Goal: Task Accomplishment & Management: Use online tool/utility

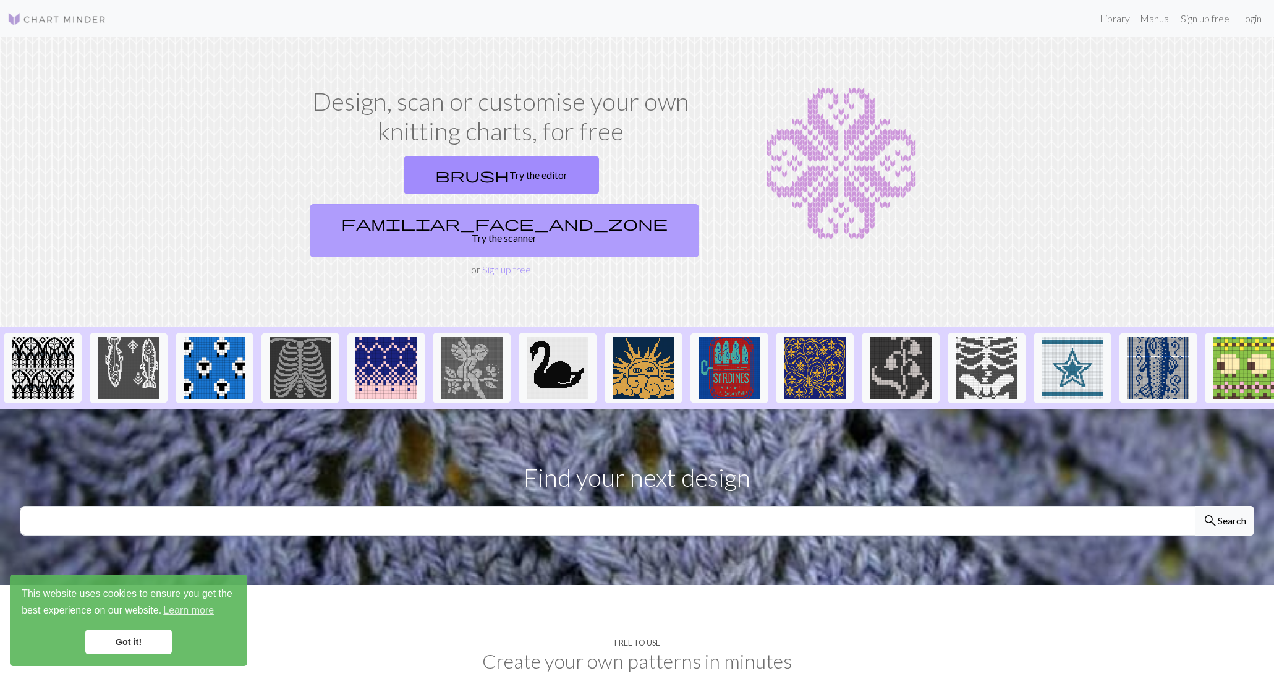
click at [595, 204] on link "familiar_face_and_zone Try the scanner" at bounding box center [504, 230] width 389 height 53
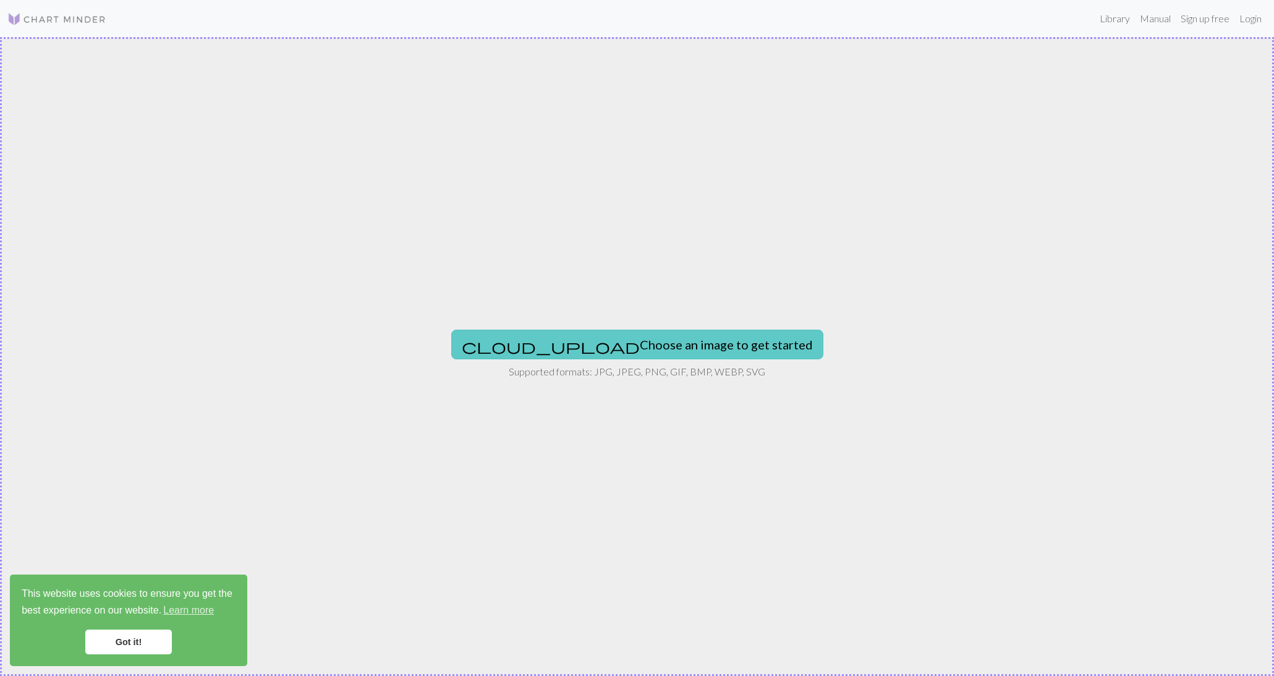
click at [642, 339] on button "cloud_upload Choose an image to get started" at bounding box center [637, 344] width 372 height 30
type input "C:\fakepath\IMG_A94B98EF53B2-1.jpeg"
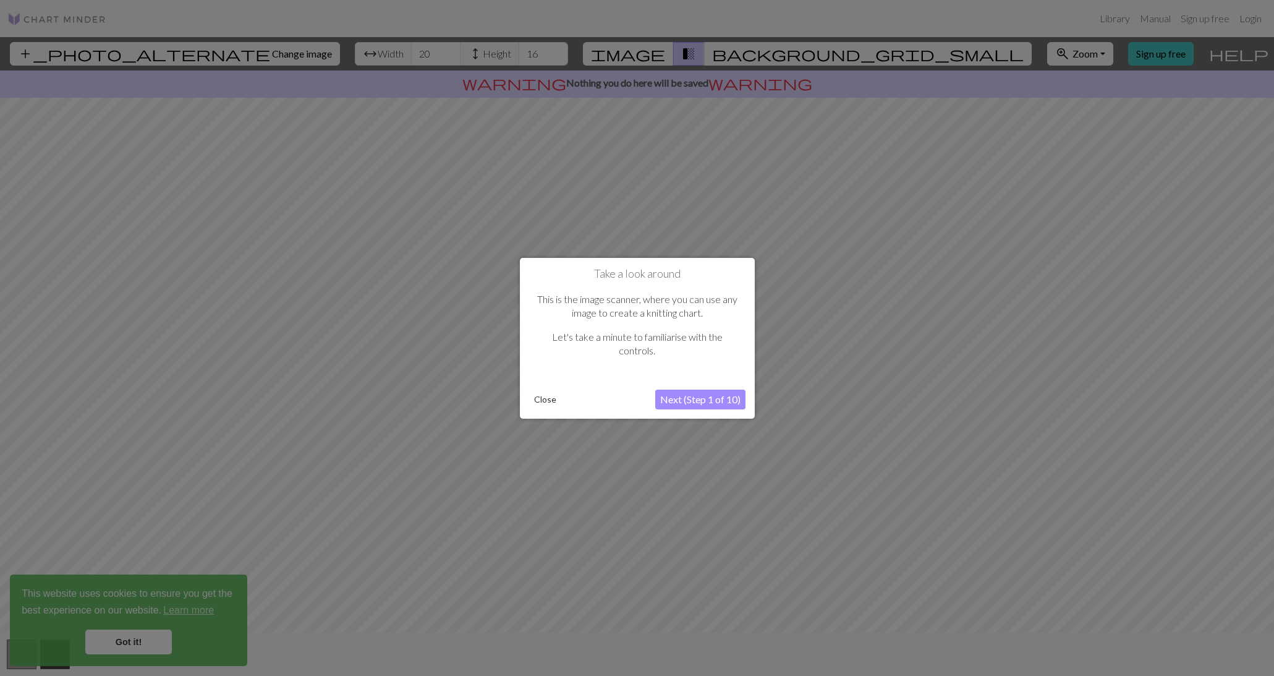
click at [693, 397] on button "Next (Step 1 of 10)" at bounding box center [700, 399] width 90 height 20
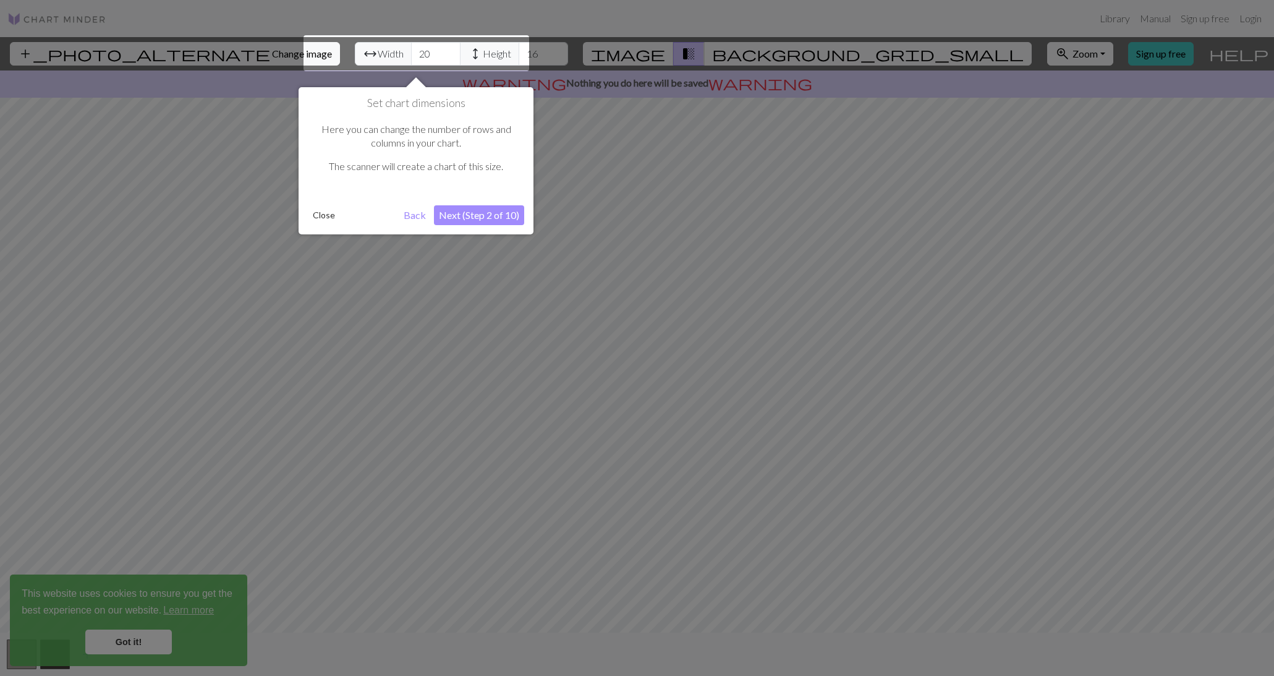
click at [497, 221] on button "Next (Step 2 of 10)" at bounding box center [479, 215] width 90 height 20
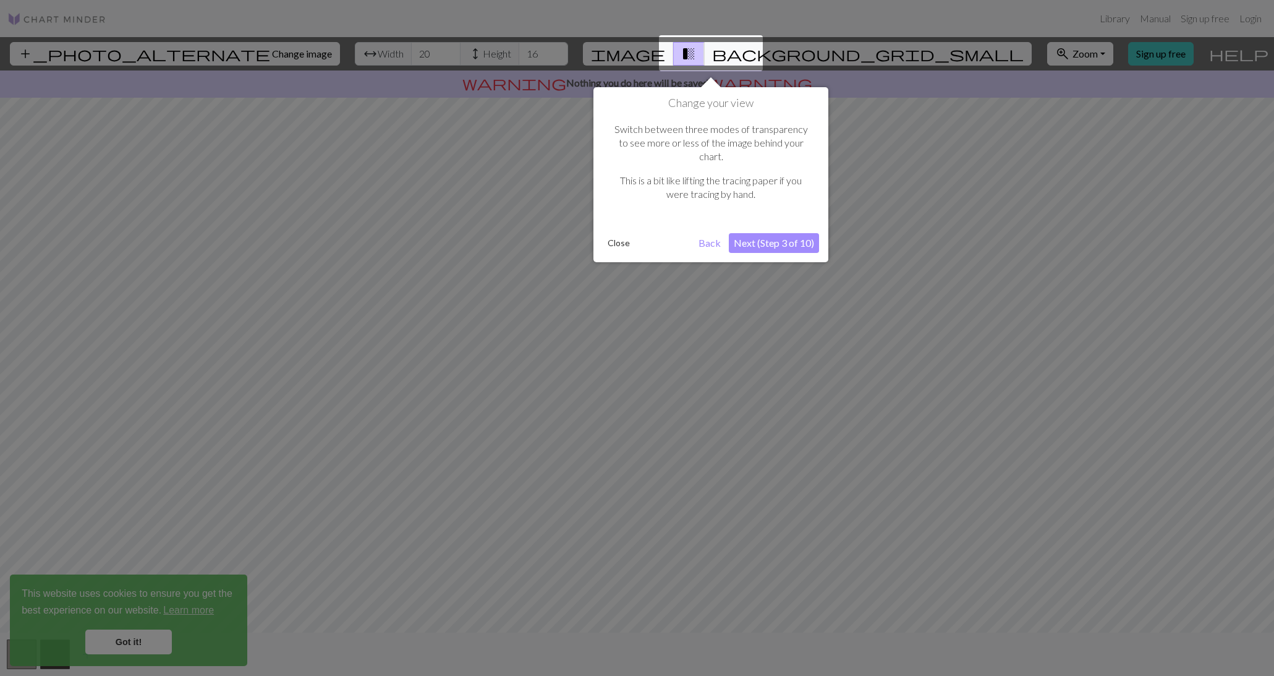
click at [794, 233] on button "Next (Step 3 of 10)" at bounding box center [774, 243] width 90 height 20
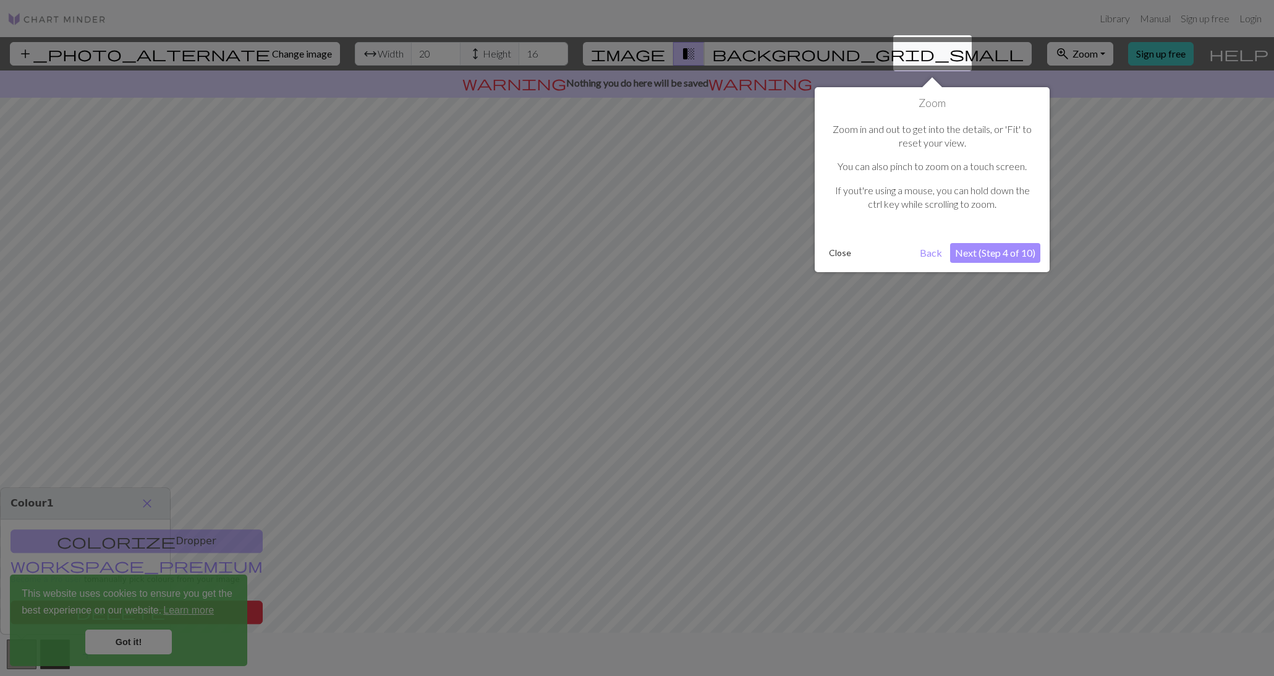
click at [1022, 248] on button "Next (Step 4 of 10)" at bounding box center [995, 253] width 90 height 20
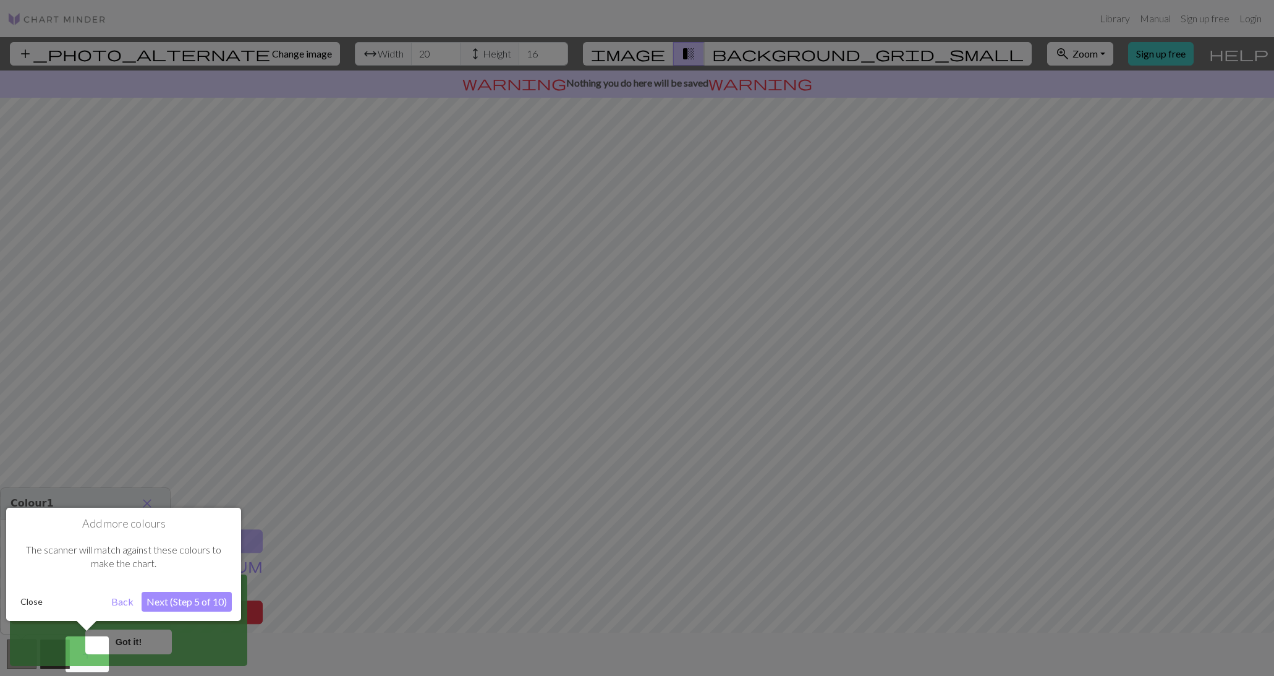
click at [213, 593] on button "Next (Step 5 of 10)" at bounding box center [187, 602] width 90 height 20
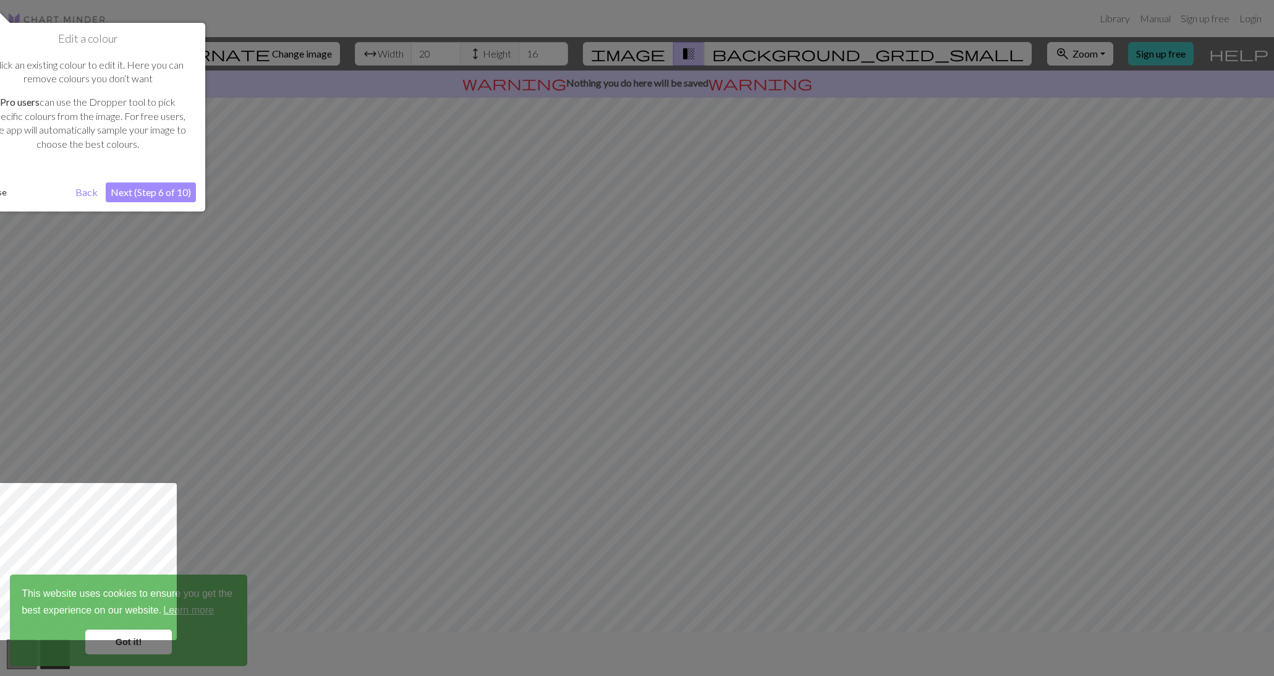
click at [150, 191] on button "Next (Step 6 of 10)" at bounding box center [151, 192] width 90 height 20
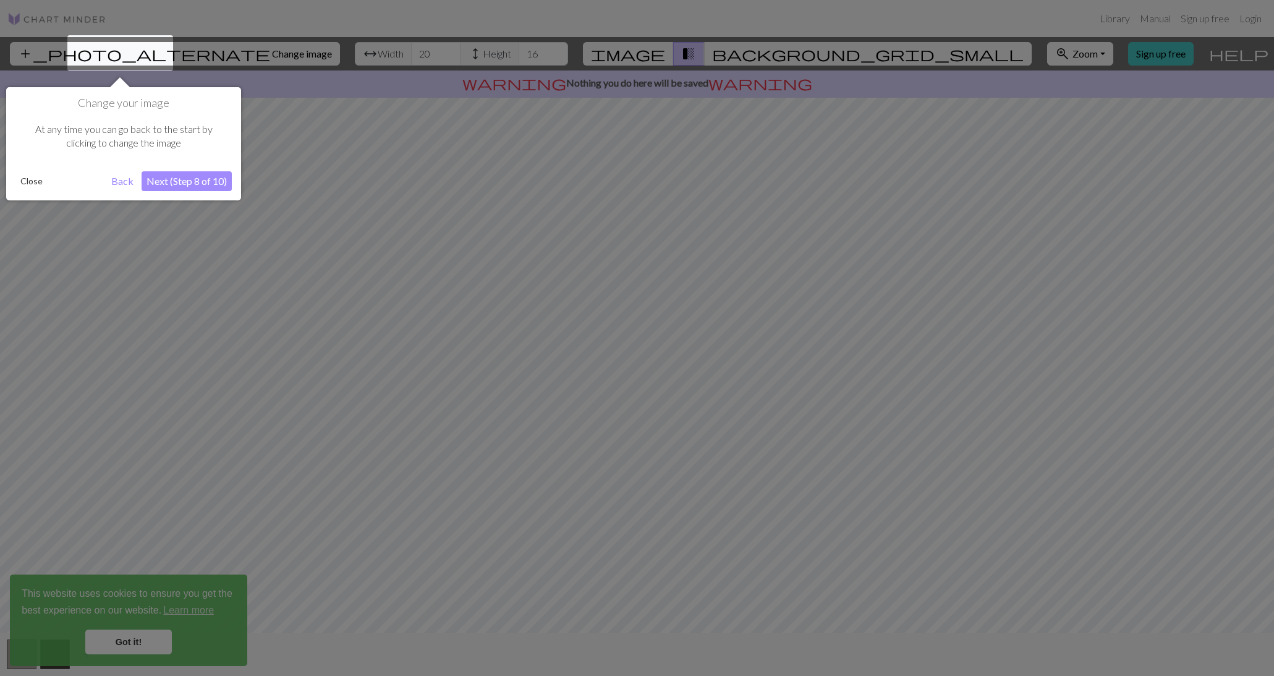
click at [216, 175] on button "Next (Step 8 of 10)" at bounding box center [187, 181] width 90 height 20
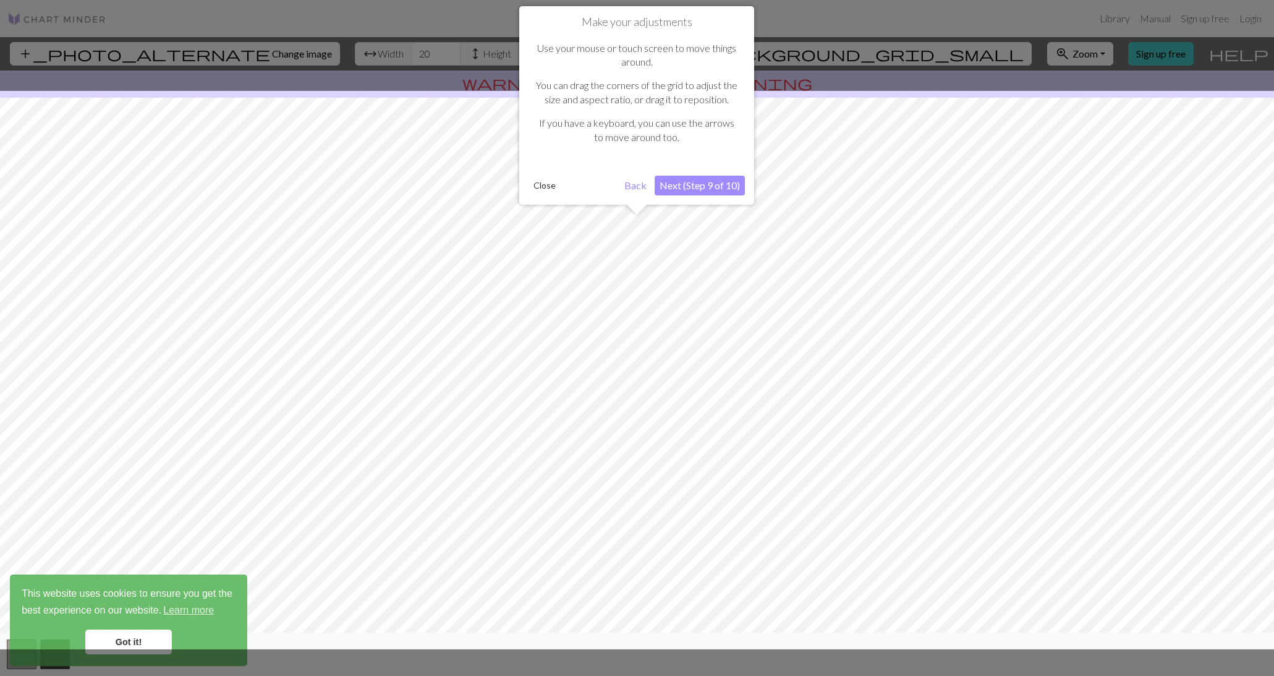
click at [690, 182] on button "Next (Step 9 of 10)" at bounding box center [700, 186] width 90 height 20
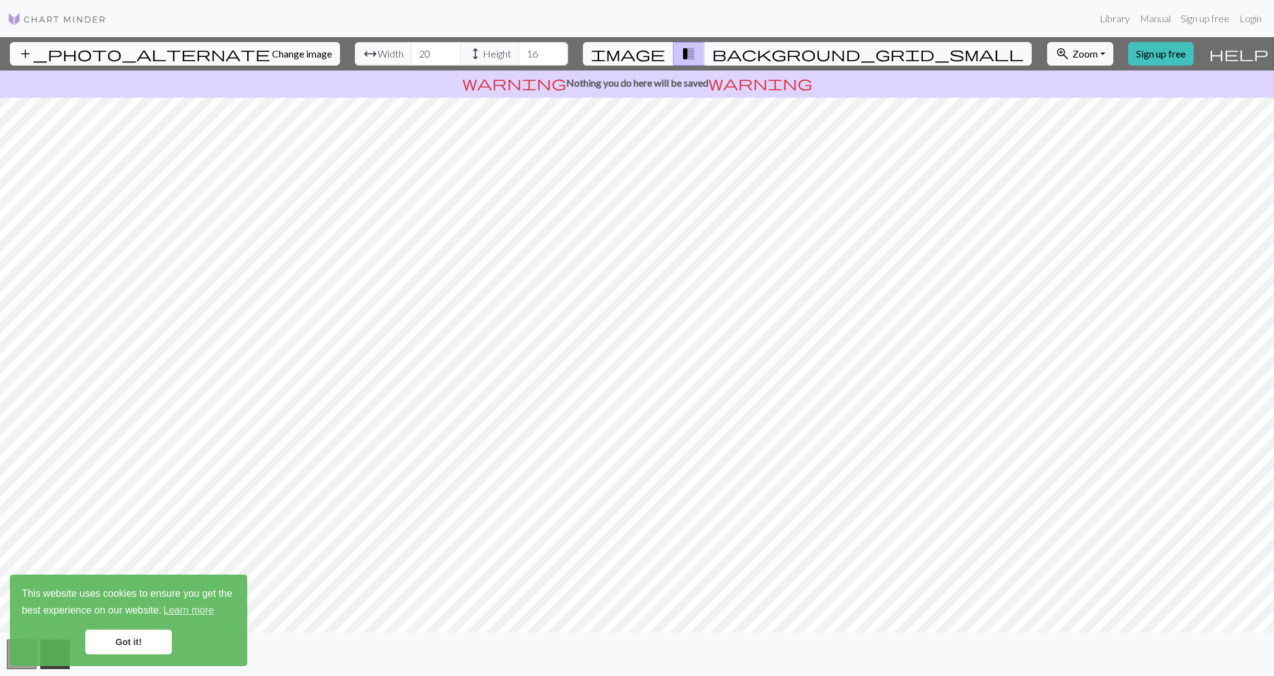
click at [272, 48] on span "Change image" at bounding box center [302, 54] width 60 height 12
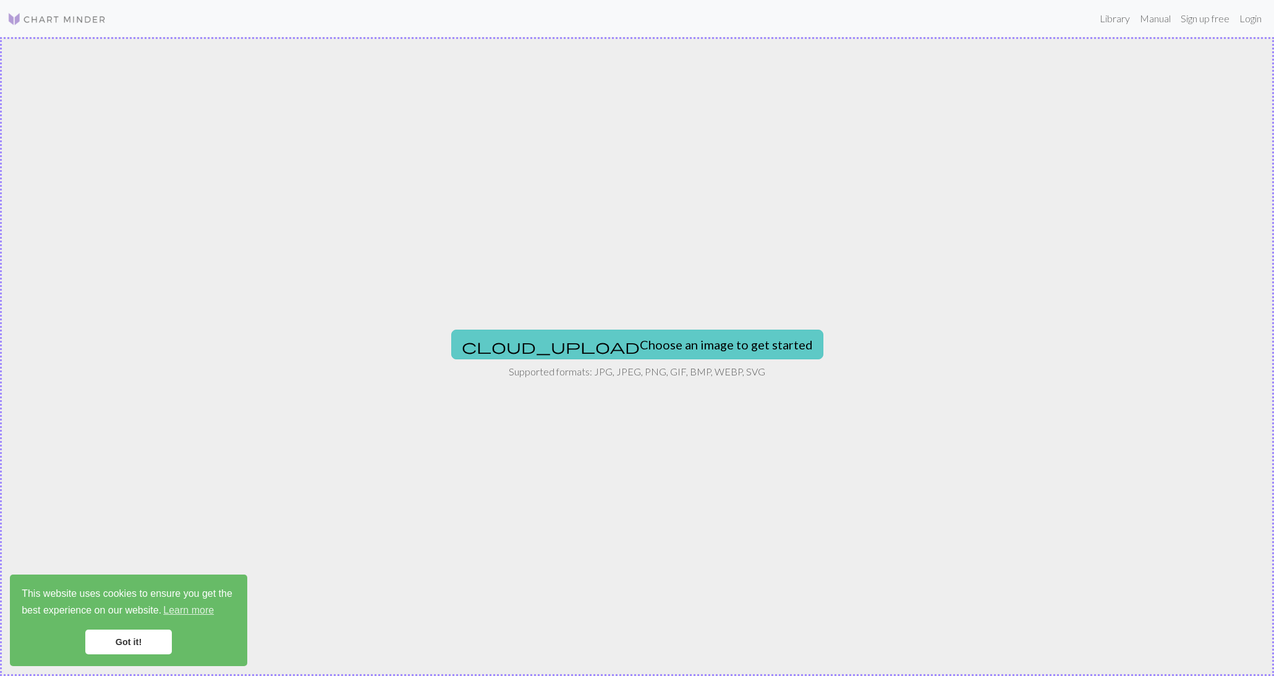
click at [595, 341] on button "cloud_upload Choose an image to get started" at bounding box center [637, 344] width 372 height 30
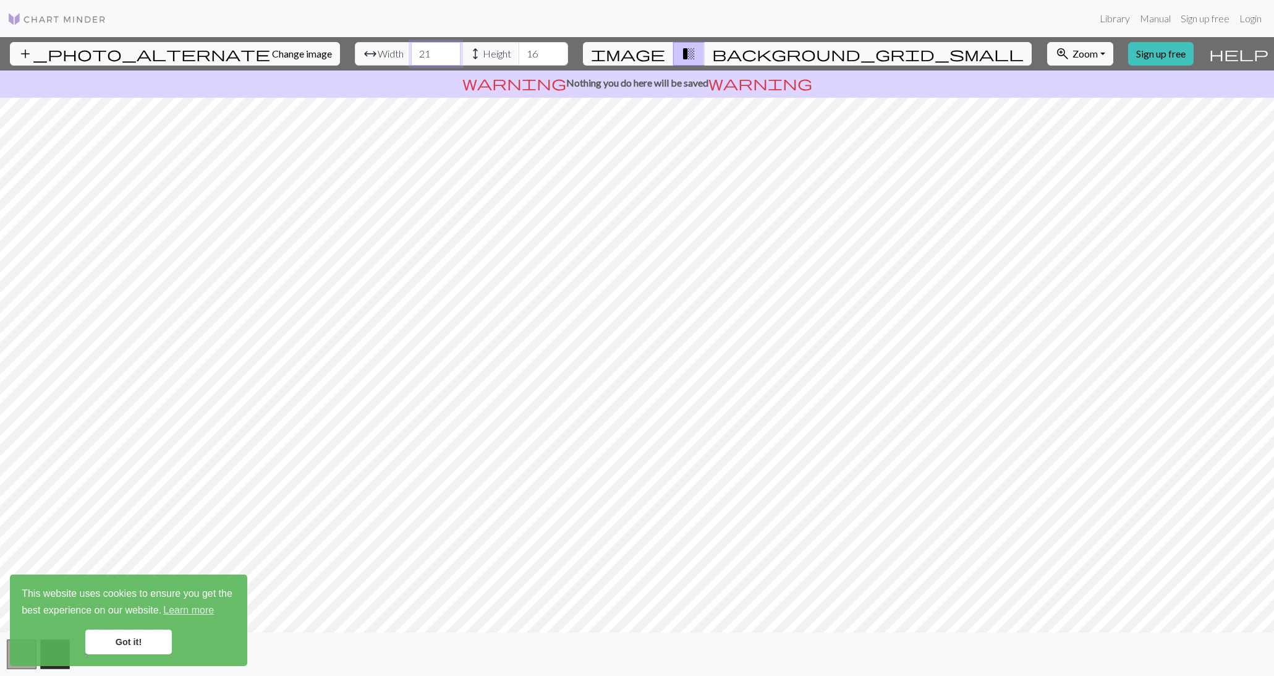
click at [411, 48] on input "21" at bounding box center [435, 53] width 49 height 23
click at [411, 48] on input "22" at bounding box center [435, 53] width 49 height 23
click at [411, 48] on input "23" at bounding box center [435, 53] width 49 height 23
click at [411, 48] on input "24" at bounding box center [435, 53] width 49 height 23
click at [411, 48] on input "25" at bounding box center [435, 53] width 49 height 23
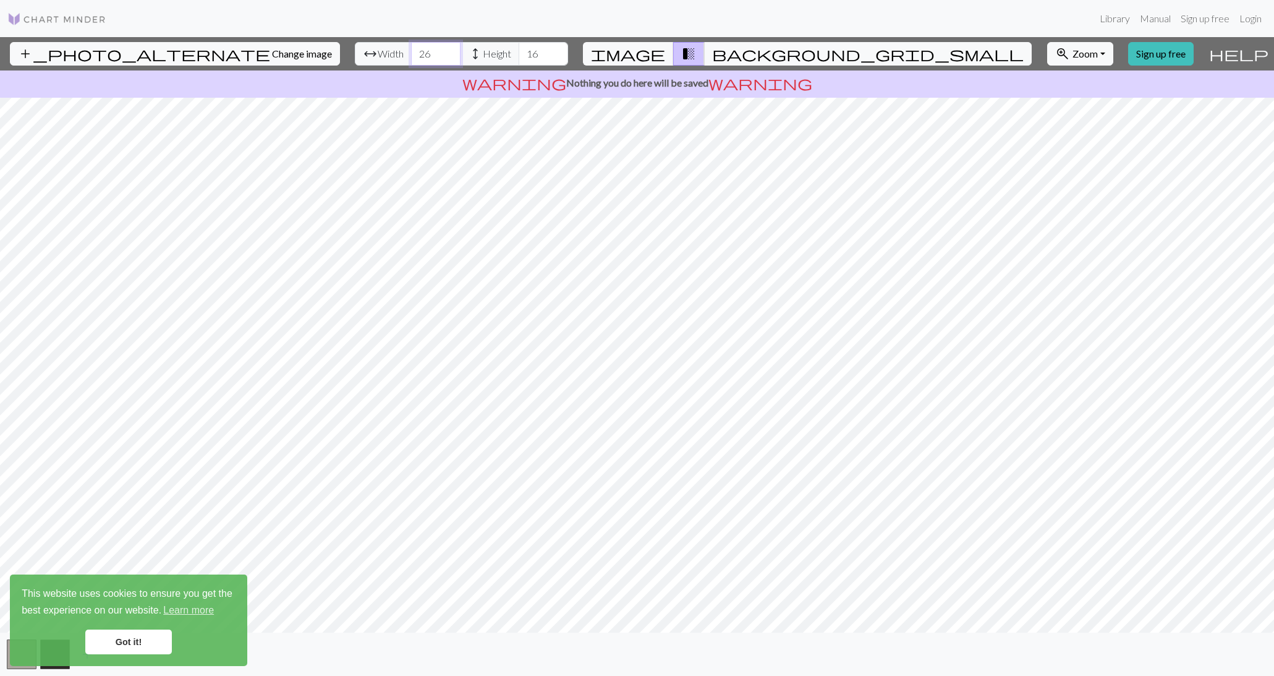
click at [411, 48] on input "26" at bounding box center [435, 53] width 49 height 23
click at [411, 48] on input "27" at bounding box center [435, 53] width 49 height 23
click at [411, 48] on input "28" at bounding box center [435, 53] width 49 height 23
click at [411, 48] on input "29" at bounding box center [435, 53] width 49 height 23
click at [411, 48] on input "30" at bounding box center [435, 53] width 49 height 23
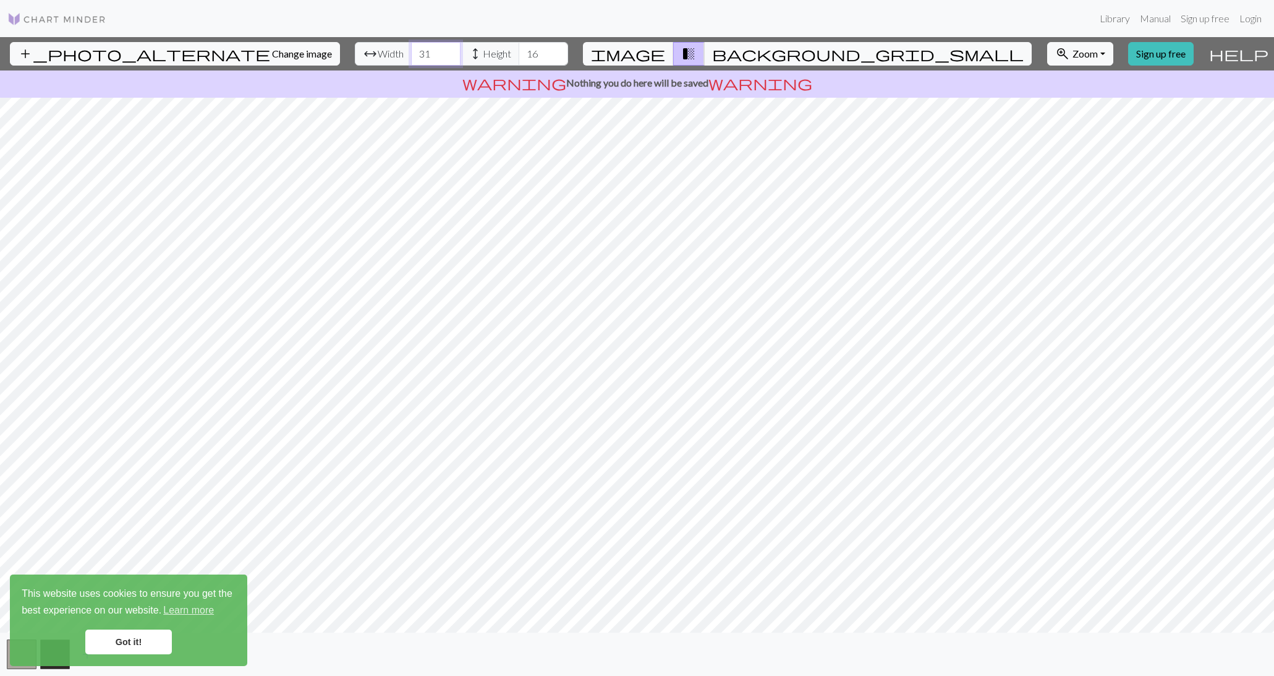
click at [411, 48] on input "31" at bounding box center [435, 53] width 49 height 23
click at [411, 48] on input "32" at bounding box center [435, 53] width 49 height 23
click at [411, 48] on input "33" at bounding box center [435, 53] width 49 height 23
click at [411, 48] on input "34" at bounding box center [435, 53] width 49 height 23
click at [411, 48] on input "35" at bounding box center [435, 53] width 49 height 23
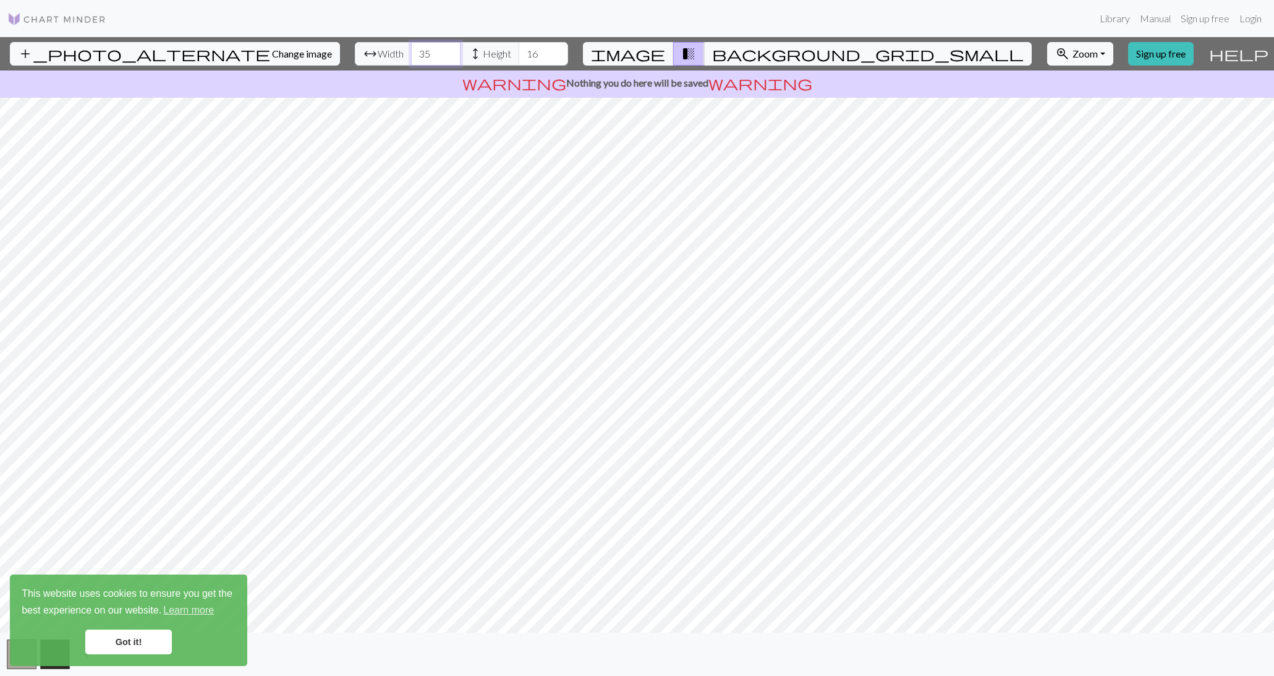
click at [411, 48] on input "36" at bounding box center [435, 53] width 49 height 23
click at [411, 48] on input "37" at bounding box center [435, 53] width 49 height 23
click at [411, 48] on input "38" at bounding box center [435, 53] width 49 height 23
click at [411, 48] on input "39" at bounding box center [435, 53] width 49 height 23
click at [411, 48] on input "40" at bounding box center [435, 53] width 49 height 23
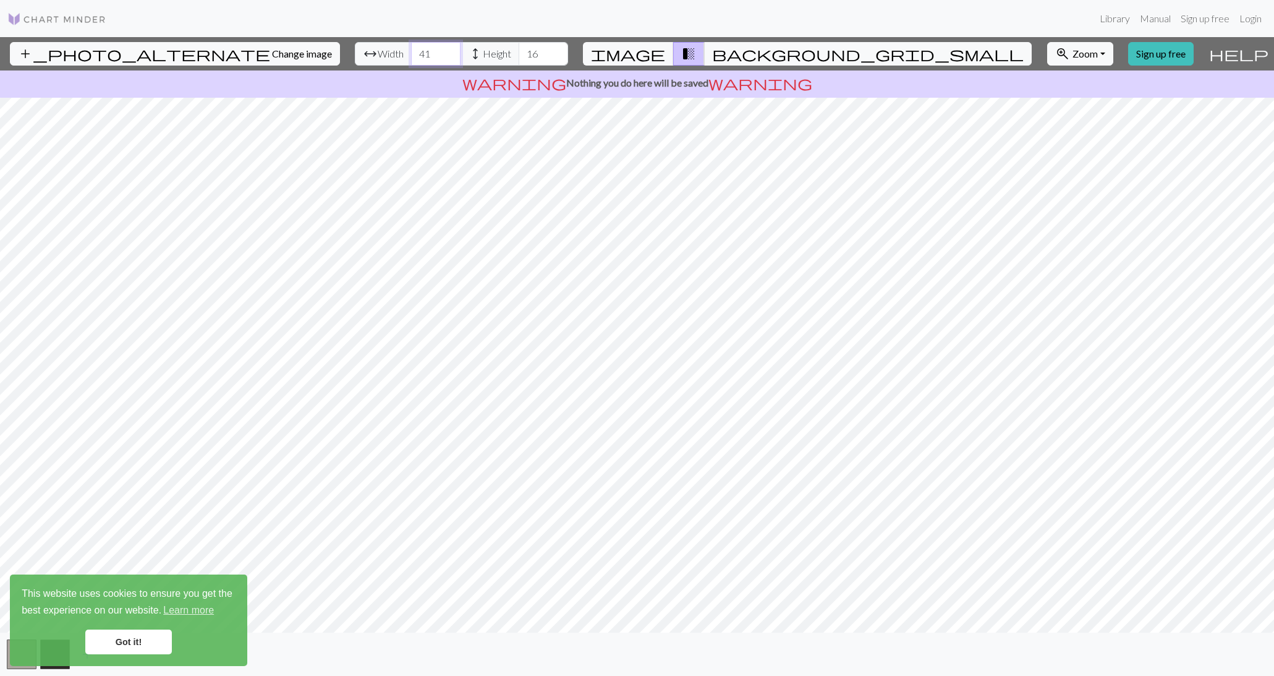
click at [411, 48] on input "41" at bounding box center [435, 53] width 49 height 23
click at [411, 48] on input "42" at bounding box center [435, 53] width 49 height 23
click at [411, 48] on input "43" at bounding box center [435, 53] width 49 height 23
click at [411, 48] on input "44" at bounding box center [435, 53] width 49 height 23
click at [411, 48] on input "45" at bounding box center [435, 53] width 49 height 23
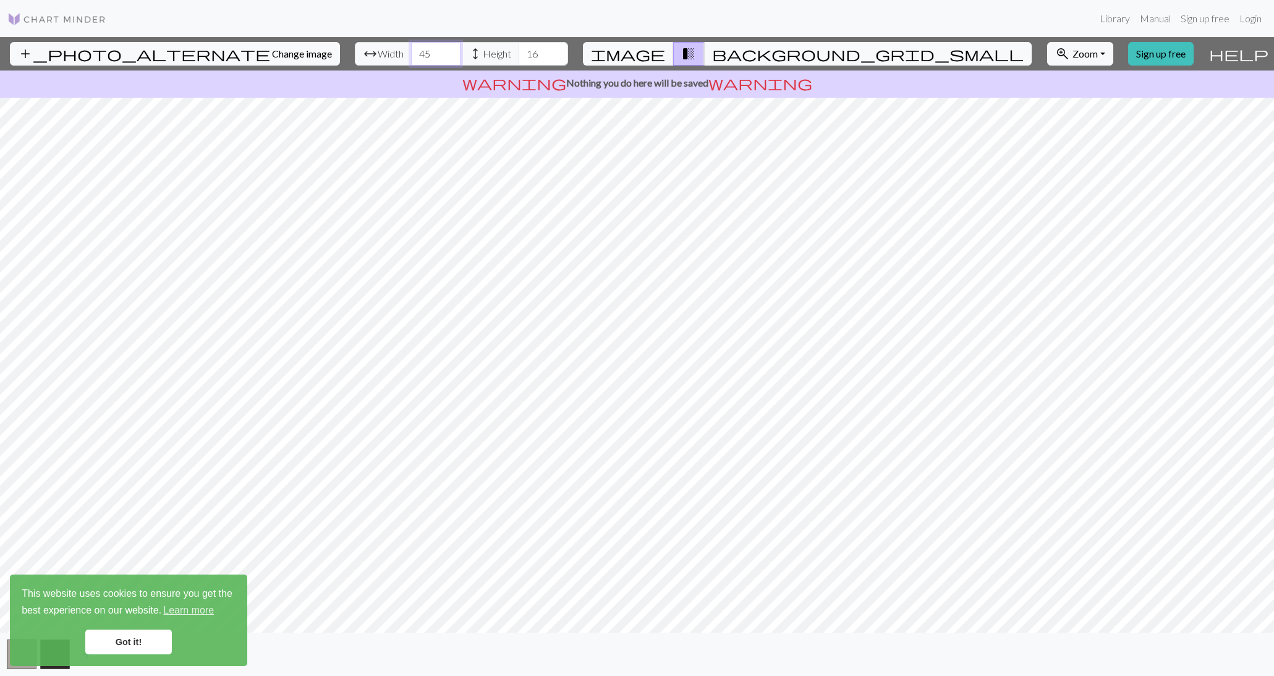
click at [411, 48] on input "46" at bounding box center [435, 53] width 49 height 23
click at [411, 48] on input "47" at bounding box center [435, 53] width 49 height 23
click at [411, 48] on input "48" at bounding box center [435, 53] width 49 height 23
click at [411, 48] on input "49" at bounding box center [435, 53] width 49 height 23
click at [411, 48] on input "50" at bounding box center [435, 53] width 49 height 23
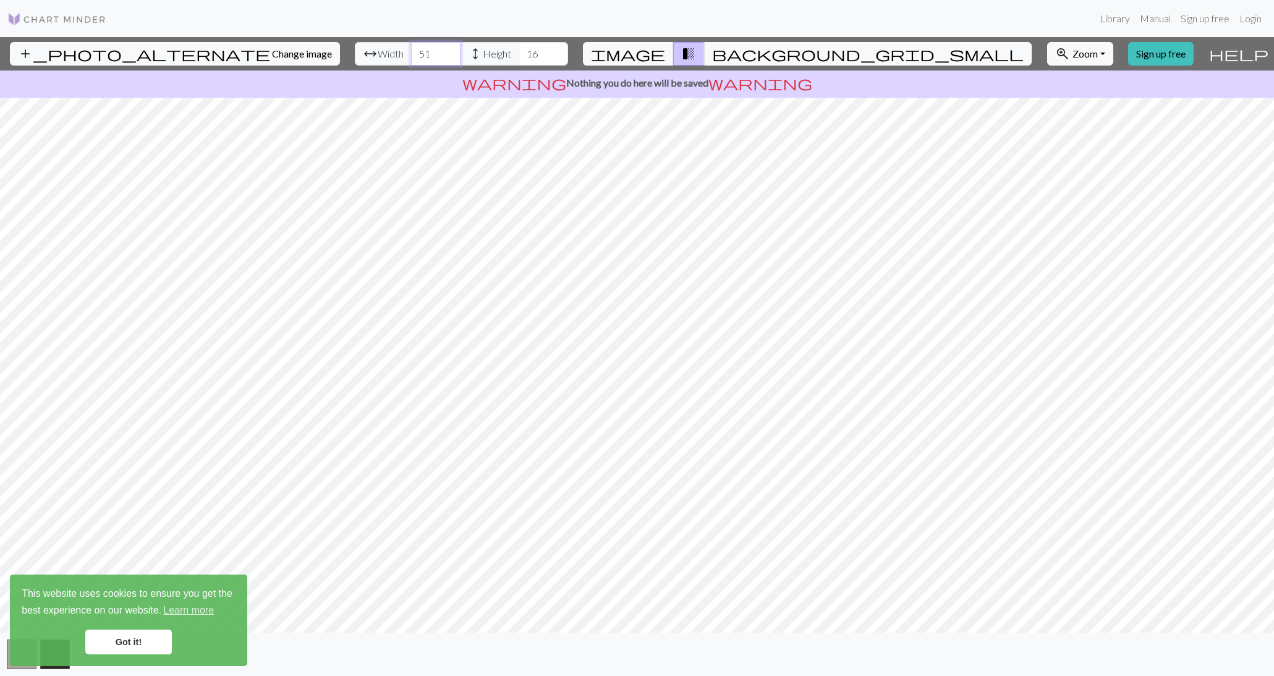
click at [411, 48] on input "51" at bounding box center [435, 53] width 49 height 23
click at [411, 48] on input "52" at bounding box center [435, 53] width 49 height 23
click at [411, 48] on input "53" at bounding box center [435, 53] width 49 height 23
click at [411, 48] on input "54" at bounding box center [435, 53] width 49 height 23
click at [411, 48] on input "55" at bounding box center [435, 53] width 49 height 23
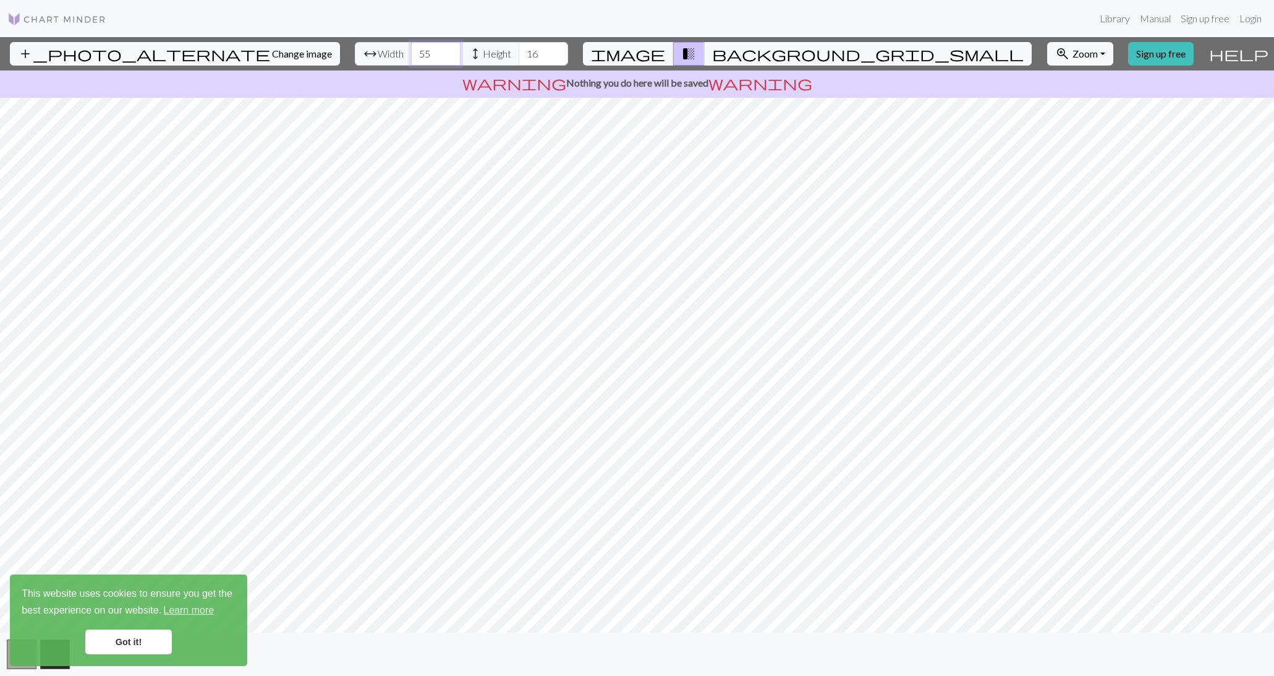
click at [411, 48] on input "56" at bounding box center [435, 53] width 49 height 23
click at [411, 48] on input "57" at bounding box center [435, 53] width 49 height 23
click at [411, 48] on input "58" at bounding box center [435, 53] width 49 height 23
click at [411, 48] on input "59" at bounding box center [435, 53] width 49 height 23
click at [411, 48] on input "60" at bounding box center [435, 53] width 49 height 23
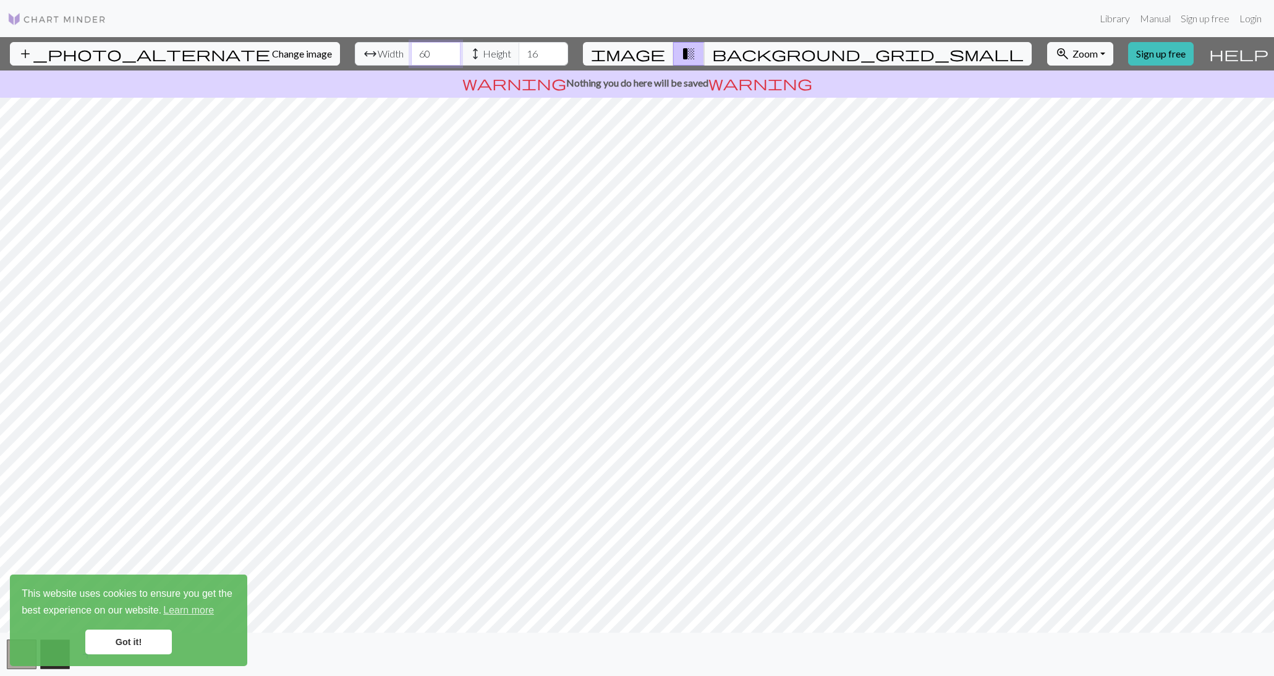
click at [411, 48] on input "61" at bounding box center [435, 53] width 49 height 23
click at [411, 48] on input "62" at bounding box center [435, 53] width 49 height 23
click at [411, 48] on input "63" at bounding box center [435, 53] width 49 height 23
click at [411, 48] on input "64" at bounding box center [435, 53] width 49 height 23
click at [411, 48] on input "65" at bounding box center [435, 53] width 49 height 23
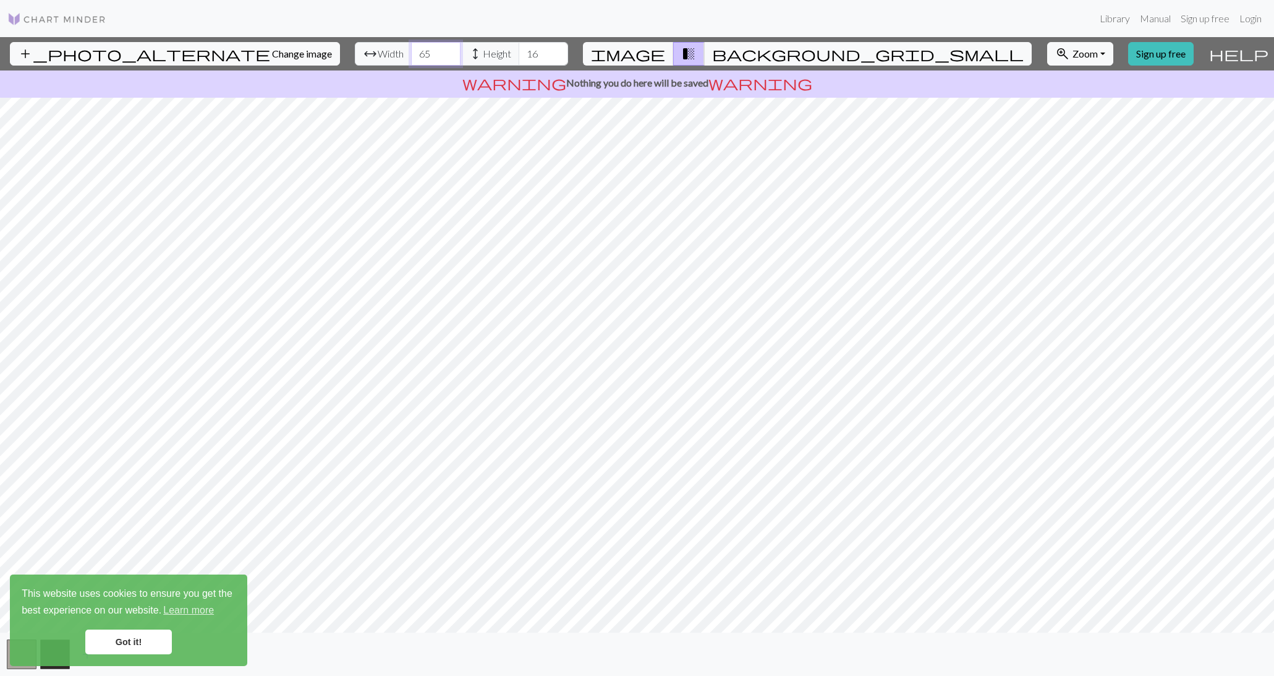
click at [411, 48] on input "66" at bounding box center [435, 53] width 49 height 23
click at [411, 48] on input "67" at bounding box center [435, 53] width 49 height 23
click at [411, 48] on input "68" at bounding box center [435, 53] width 49 height 23
click at [411, 48] on input "69" at bounding box center [435, 53] width 49 height 23
click at [411, 48] on input "70" at bounding box center [435, 53] width 49 height 23
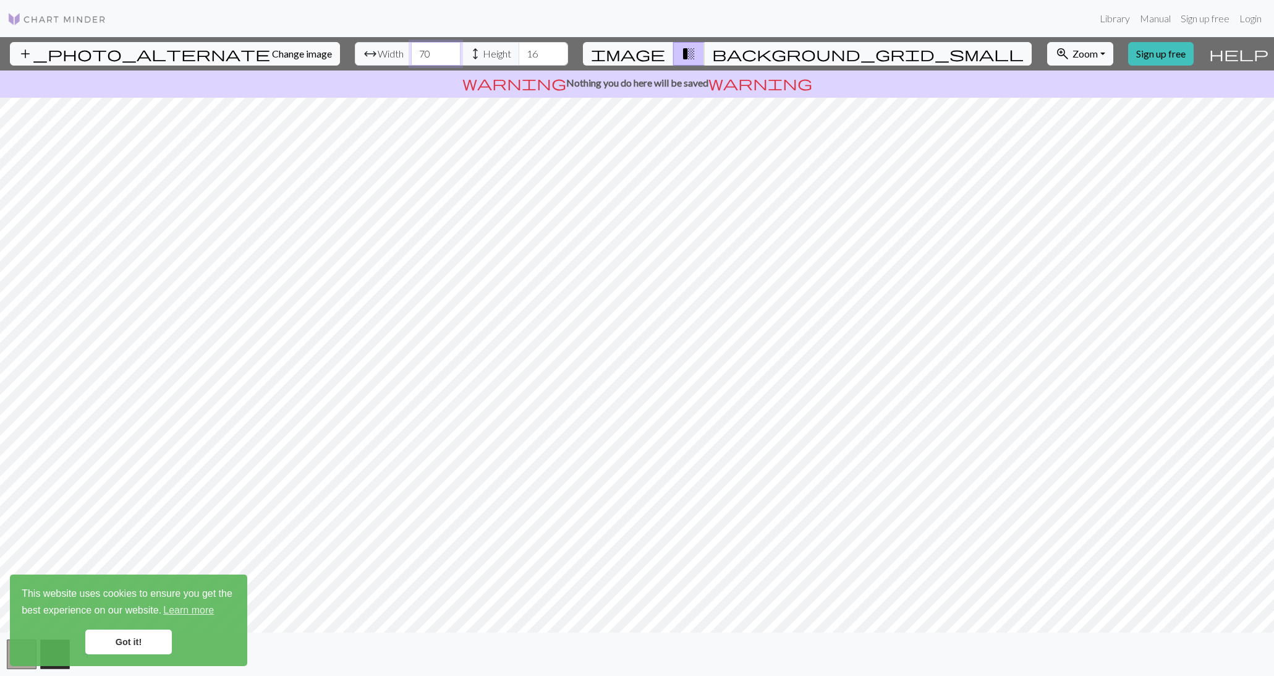
click at [411, 48] on input "71" at bounding box center [435, 53] width 49 height 23
click at [411, 48] on input "72" at bounding box center [435, 53] width 49 height 23
click at [411, 48] on input "73" at bounding box center [435, 53] width 49 height 23
click at [411, 48] on input "74" at bounding box center [435, 53] width 49 height 23
click at [411, 48] on input "75" at bounding box center [435, 53] width 49 height 23
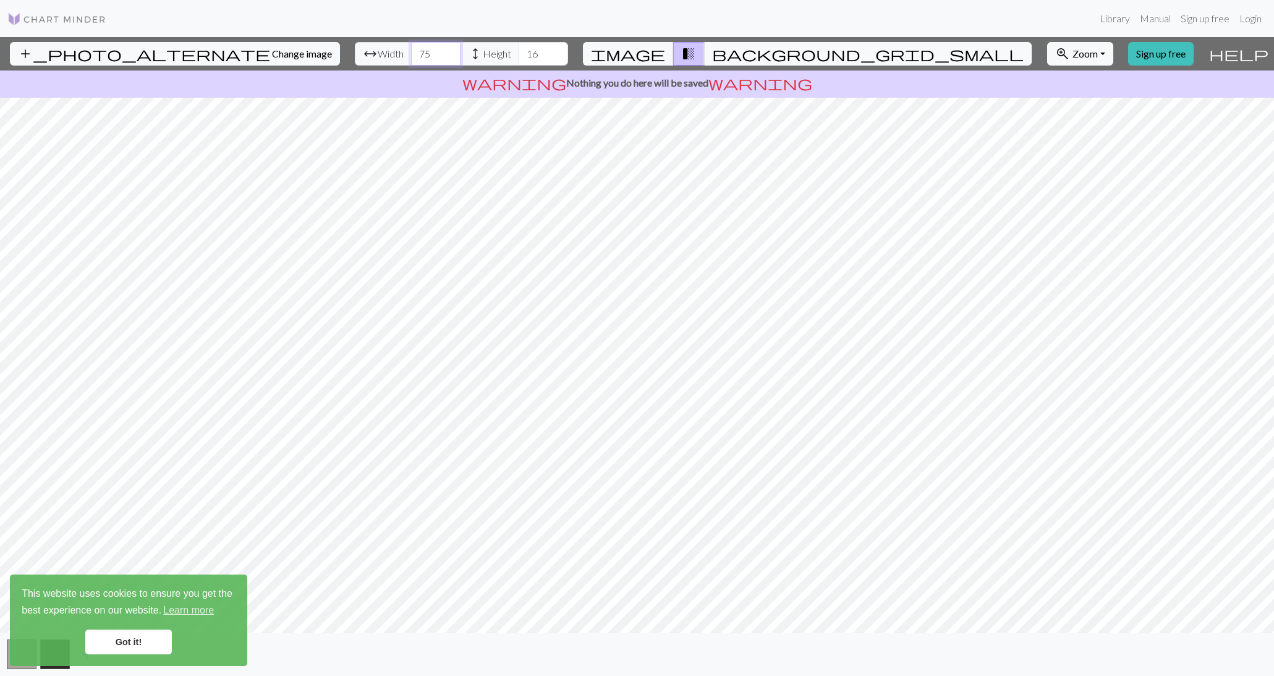
click at [411, 48] on input "76" at bounding box center [435, 53] width 49 height 23
click at [411, 48] on input "77" at bounding box center [435, 53] width 49 height 23
click at [411, 48] on input "78" at bounding box center [435, 53] width 49 height 23
click at [411, 48] on input "79" at bounding box center [435, 53] width 49 height 23
click at [411, 48] on input "80" at bounding box center [435, 53] width 49 height 23
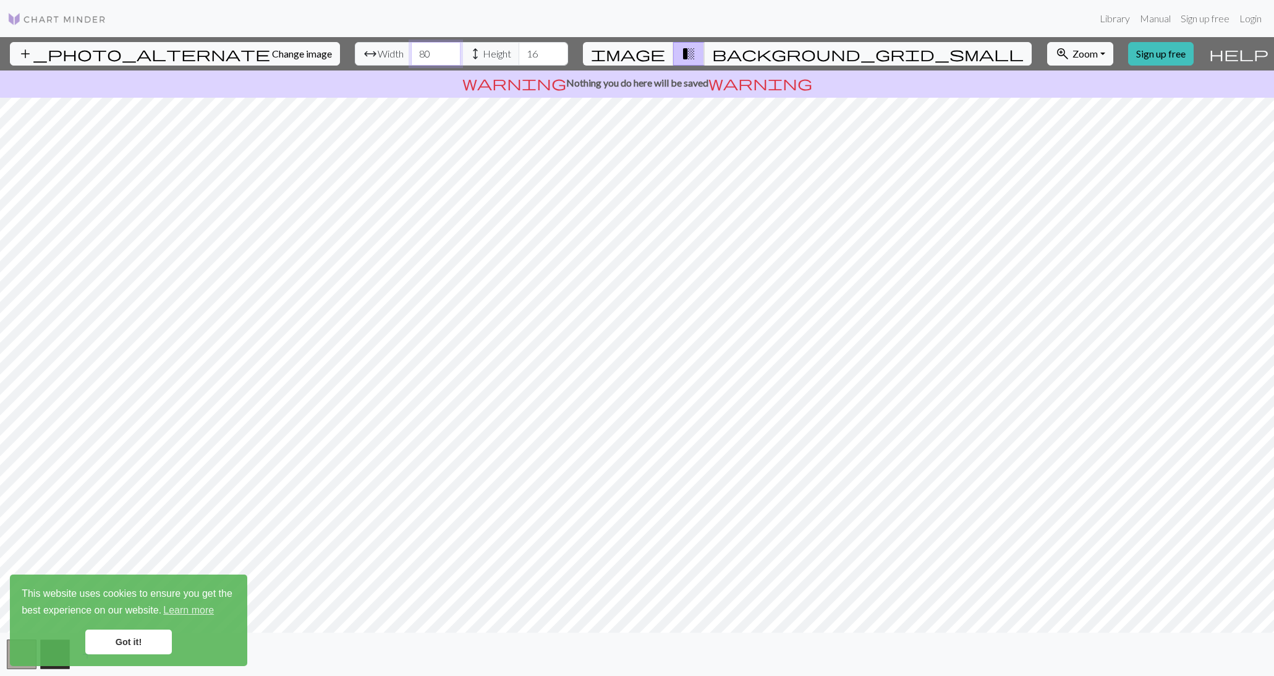
click at [411, 48] on input "81" at bounding box center [435, 53] width 49 height 23
click at [411, 48] on input "82" at bounding box center [435, 53] width 49 height 23
click at [411, 48] on input "83" at bounding box center [435, 53] width 49 height 23
click at [411, 48] on input "84" at bounding box center [435, 53] width 49 height 23
click at [411, 48] on input "85" at bounding box center [435, 53] width 49 height 23
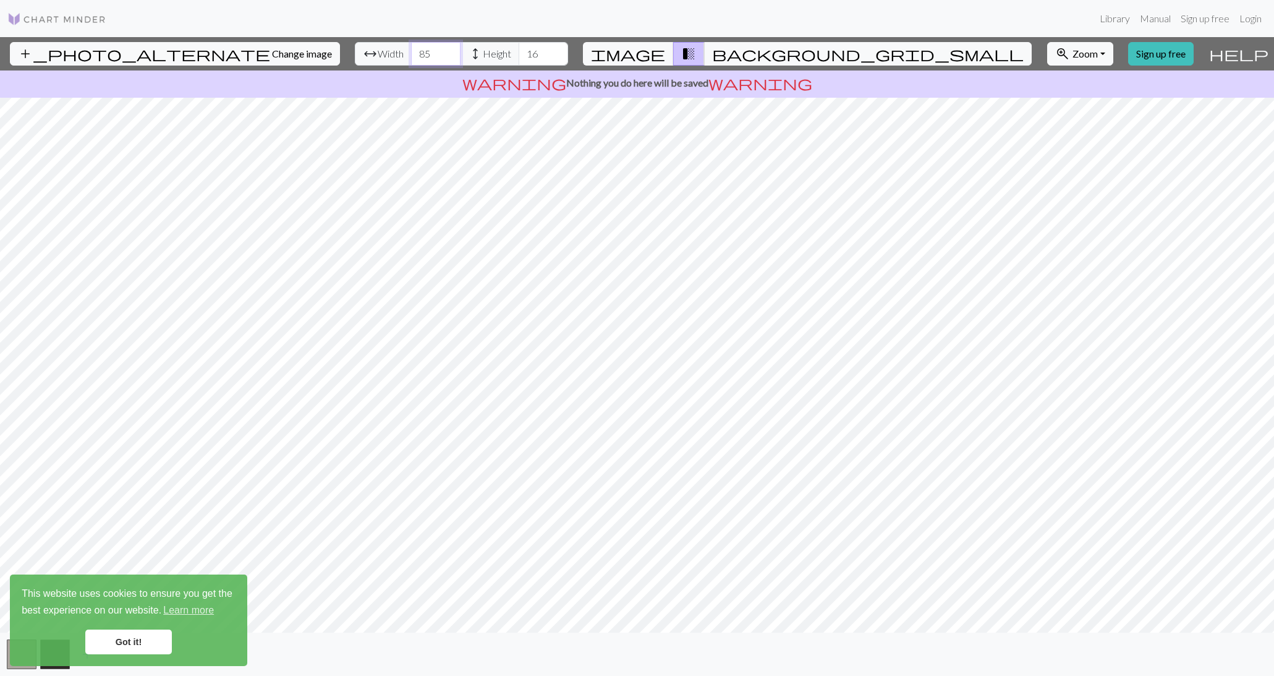
click at [411, 48] on input "86" at bounding box center [435, 53] width 49 height 23
click at [411, 48] on input "87" at bounding box center [435, 53] width 49 height 23
click at [411, 48] on input "88" at bounding box center [435, 53] width 49 height 23
click at [411, 48] on input "89" at bounding box center [435, 53] width 49 height 23
click at [411, 48] on input "90" at bounding box center [435, 53] width 49 height 23
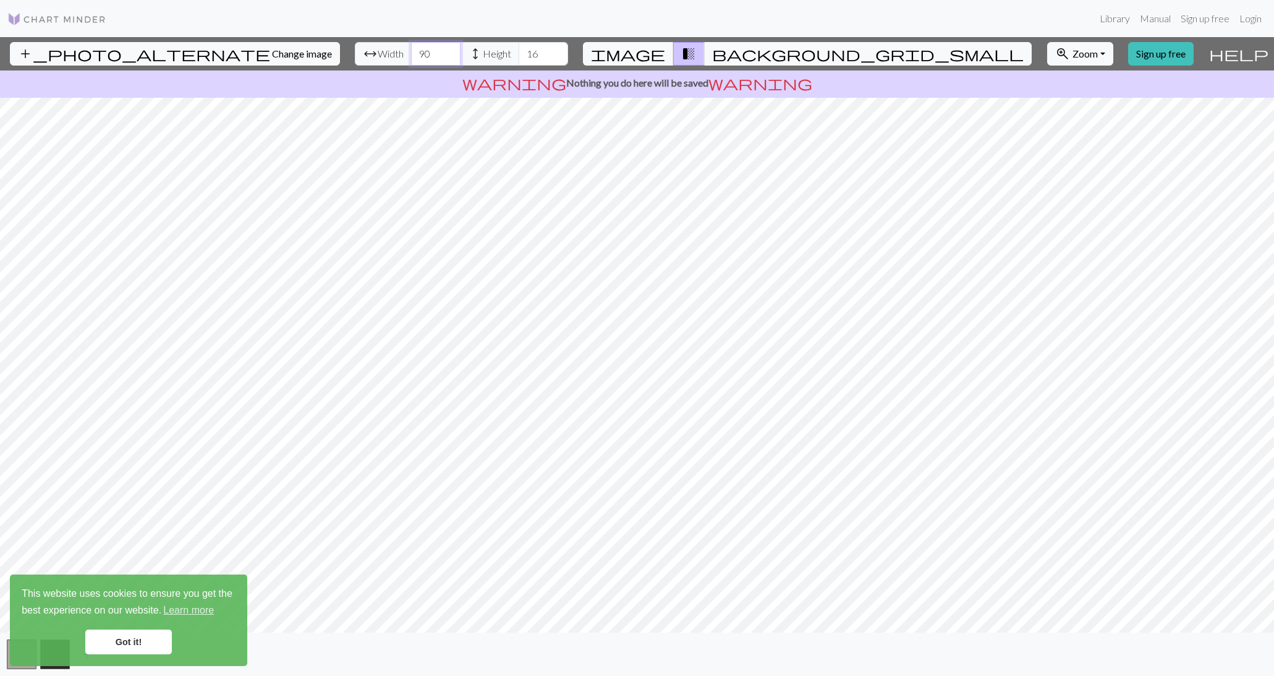
type input "91"
click at [411, 48] on input "91" at bounding box center [435, 53] width 49 height 23
click at [519, 47] on input "17" at bounding box center [543, 53] width 49 height 23
click at [519, 47] on input "18" at bounding box center [543, 53] width 49 height 23
click at [519, 47] on input "19" at bounding box center [543, 53] width 49 height 23
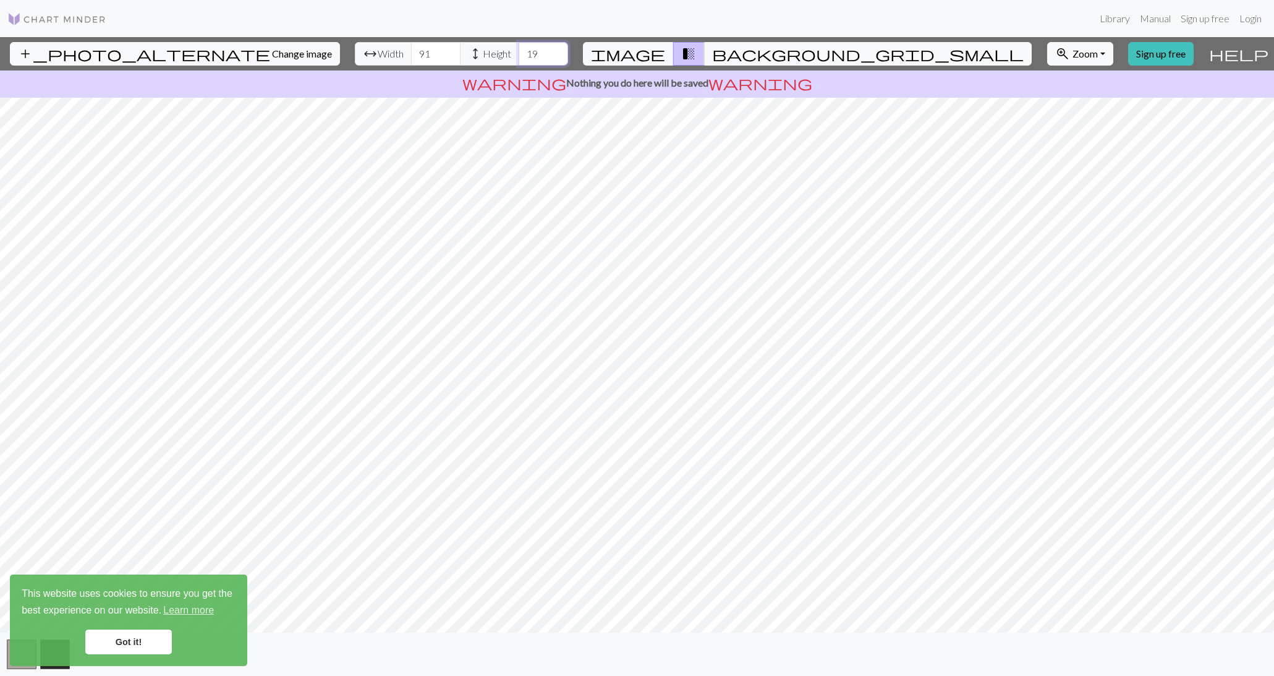
click at [519, 47] on input "20" at bounding box center [543, 53] width 49 height 23
click at [519, 47] on input "21" at bounding box center [543, 53] width 49 height 23
click at [519, 47] on input "22" at bounding box center [543, 53] width 49 height 23
click at [519, 47] on input "23" at bounding box center [543, 53] width 49 height 23
click at [519, 47] on input "24" at bounding box center [543, 53] width 49 height 23
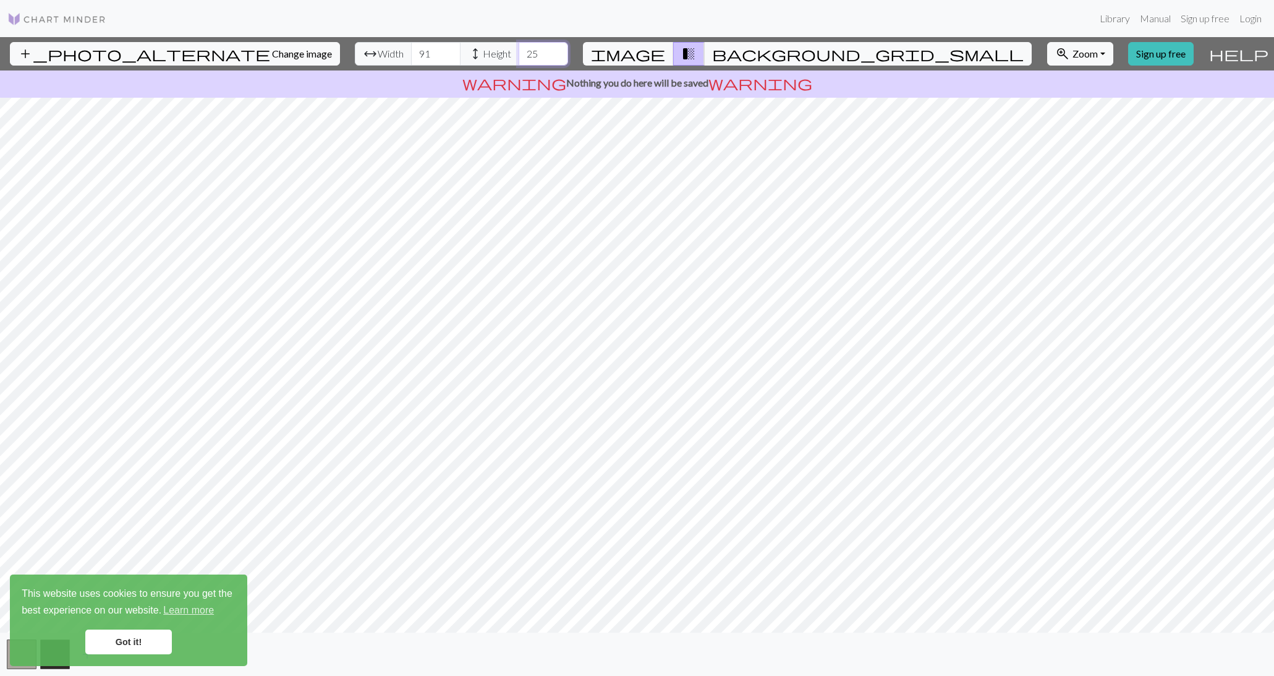
click at [519, 47] on input "25" at bounding box center [543, 53] width 49 height 23
click at [519, 47] on input "26" at bounding box center [543, 53] width 49 height 23
click at [519, 47] on input "27" at bounding box center [543, 53] width 49 height 23
click at [519, 47] on input "28" at bounding box center [543, 53] width 49 height 23
click at [519, 47] on input "29" at bounding box center [543, 53] width 49 height 23
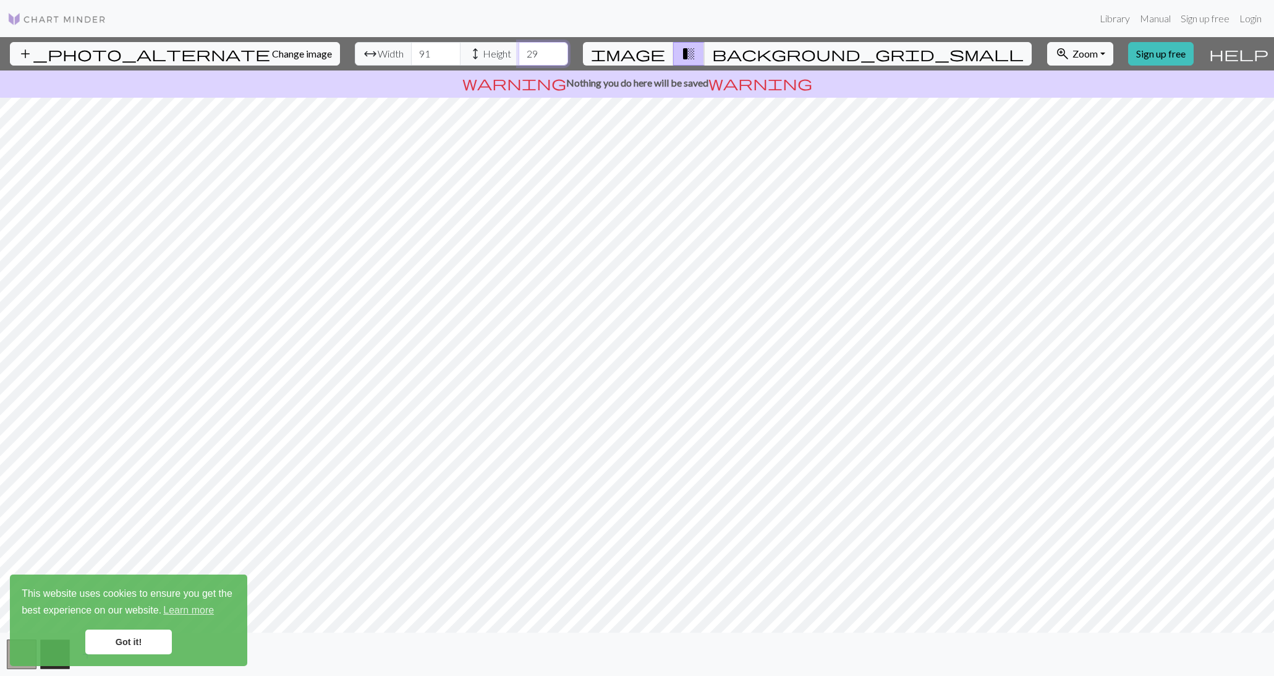
click at [519, 47] on input "30" at bounding box center [543, 53] width 49 height 23
click at [519, 47] on input "31" at bounding box center [543, 53] width 49 height 23
click at [519, 47] on input "32" at bounding box center [543, 53] width 49 height 23
click at [519, 47] on input "33" at bounding box center [543, 53] width 49 height 23
click at [519, 47] on input "34" at bounding box center [543, 53] width 49 height 23
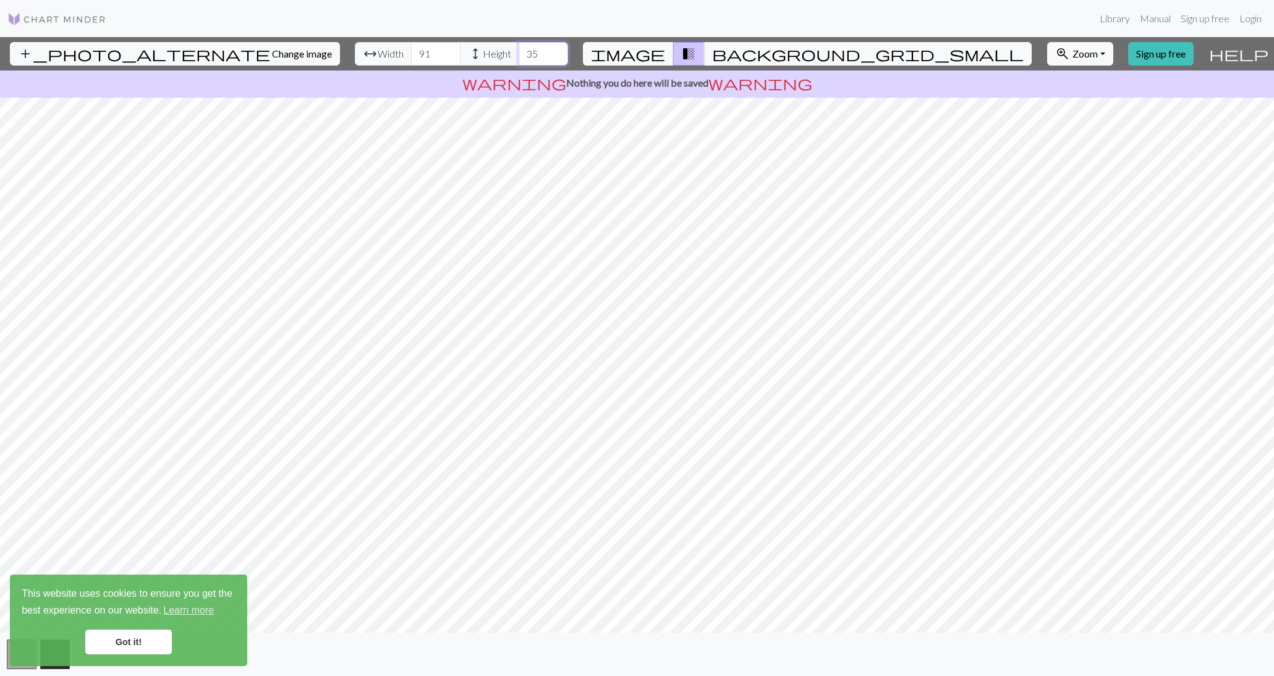
click at [519, 47] on input "35" at bounding box center [543, 53] width 49 height 23
click at [519, 47] on input "36" at bounding box center [543, 53] width 49 height 23
click at [519, 47] on input "37" at bounding box center [543, 53] width 49 height 23
click at [519, 47] on input "38" at bounding box center [543, 53] width 49 height 23
click at [519, 47] on input "39" at bounding box center [543, 53] width 49 height 23
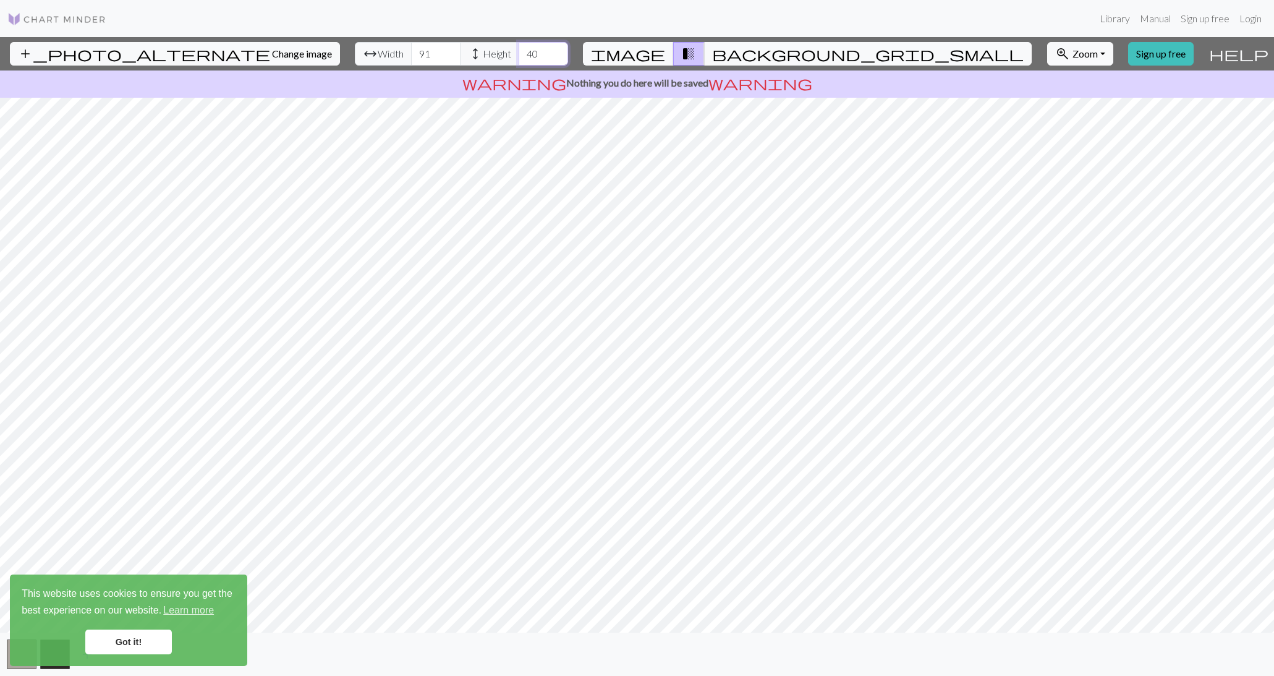
click at [519, 47] on input "40" at bounding box center [543, 53] width 49 height 23
click at [519, 47] on input "41" at bounding box center [543, 53] width 49 height 23
click at [519, 47] on input "42" at bounding box center [543, 53] width 49 height 23
click at [519, 47] on input "43" at bounding box center [543, 53] width 49 height 23
click at [519, 47] on input "44" at bounding box center [543, 53] width 49 height 23
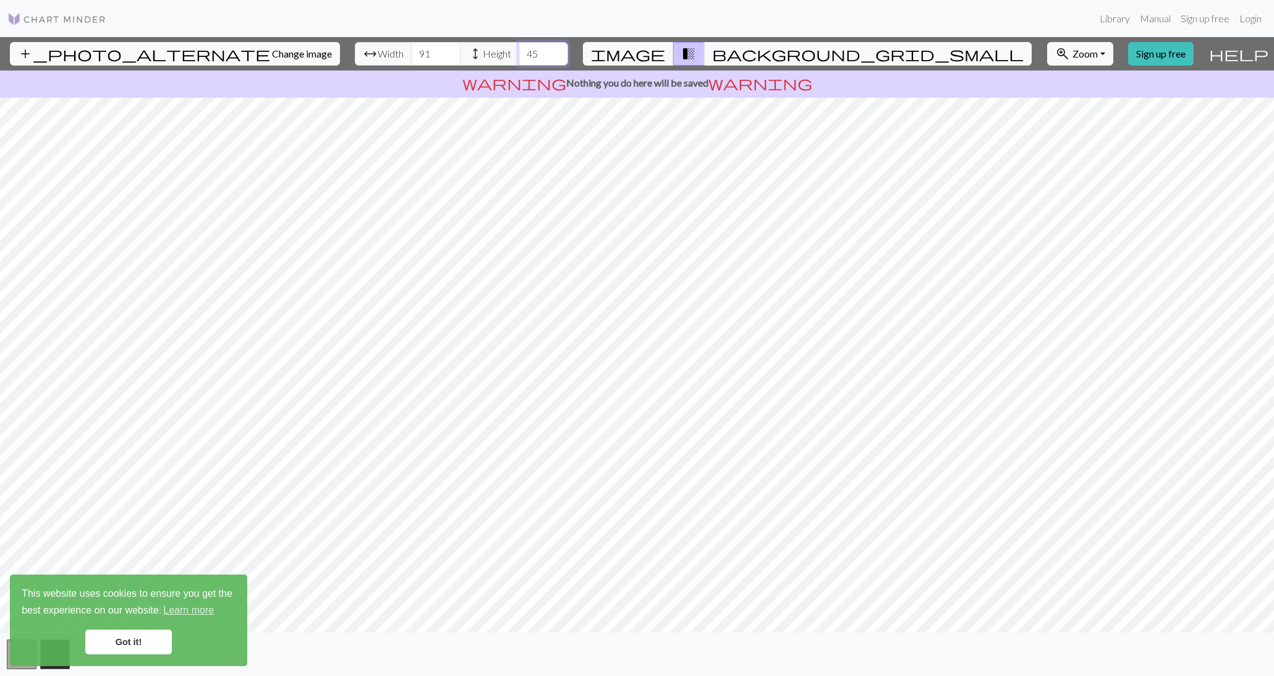
click at [519, 47] on input "45" at bounding box center [543, 53] width 49 height 23
click at [519, 47] on input "46" at bounding box center [543, 53] width 49 height 23
click at [519, 47] on input "47" at bounding box center [543, 53] width 49 height 23
click at [519, 47] on input "48" at bounding box center [543, 53] width 49 height 23
click at [519, 47] on input "49" at bounding box center [543, 53] width 49 height 23
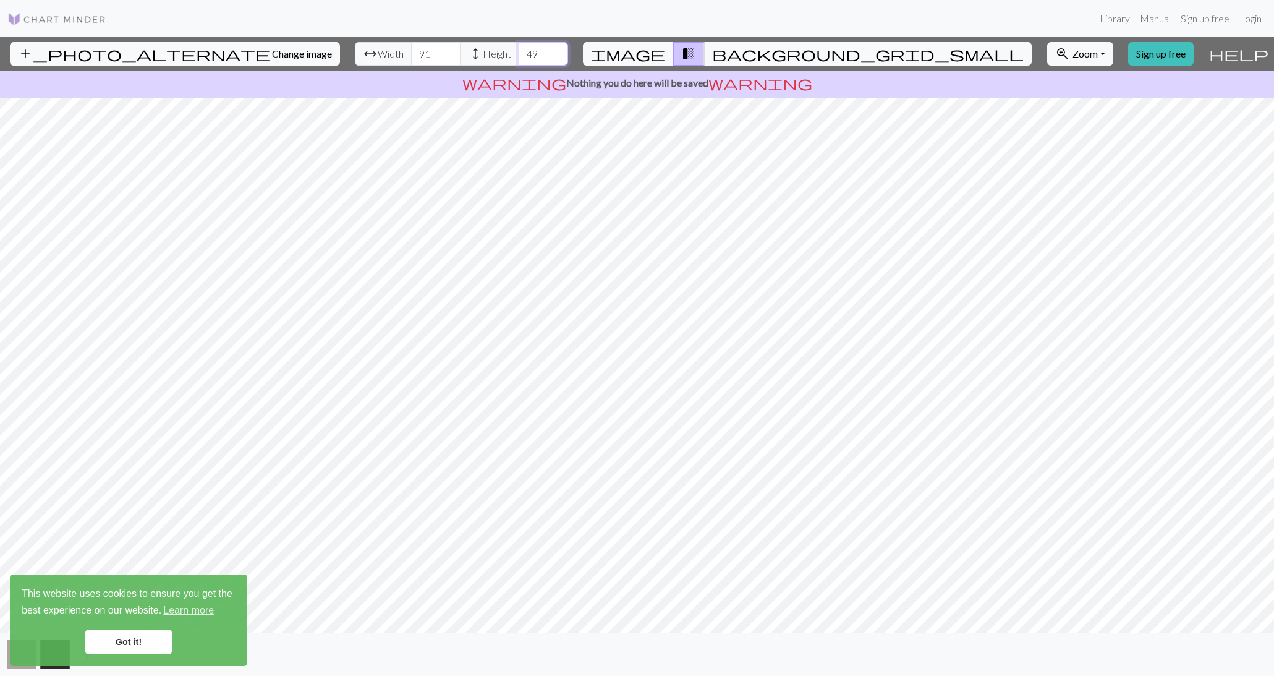
click at [519, 47] on input "50" at bounding box center [543, 53] width 49 height 23
click at [519, 54] on input "55" at bounding box center [543, 53] width 49 height 23
click at [519, 57] on input "50" at bounding box center [543, 53] width 49 height 23
click at [519, 53] on input "55" at bounding box center [543, 53] width 49 height 23
type input "5"
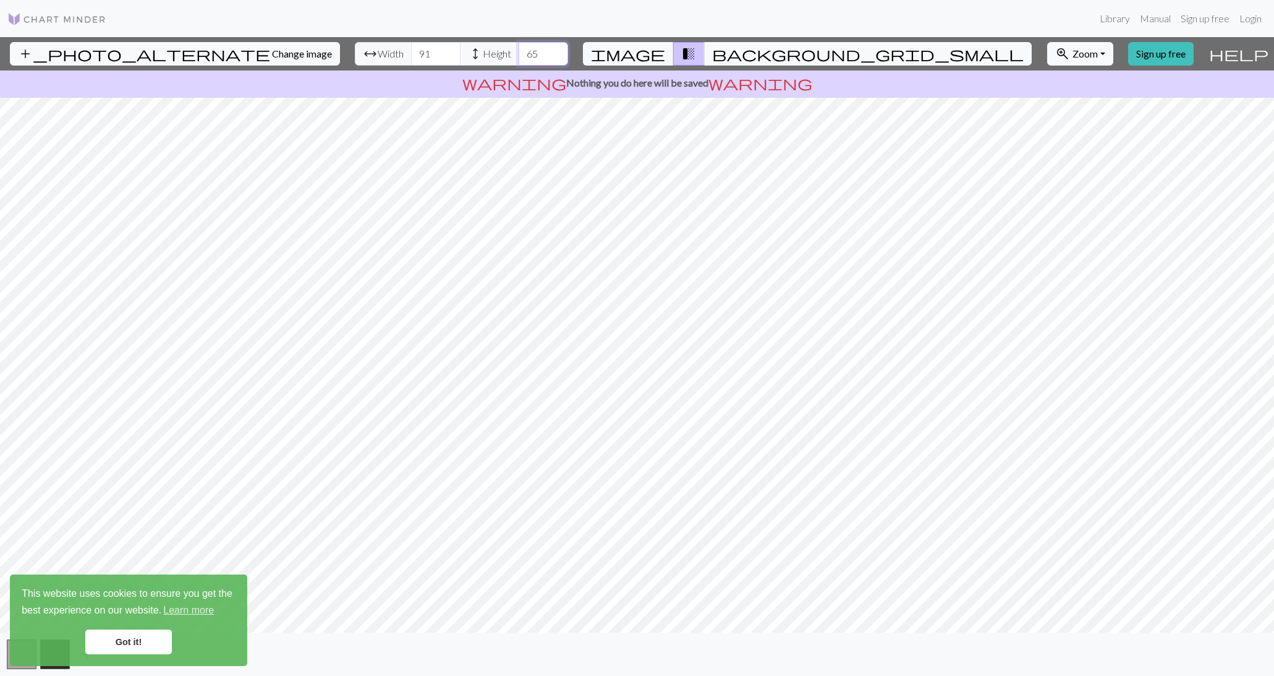
type input "65"
click at [519, 49] on input "65" at bounding box center [543, 53] width 49 height 23
click at [411, 59] on input "91" at bounding box center [435, 53] width 49 height 23
click at [411, 49] on input "92" at bounding box center [435, 53] width 49 height 23
click at [411, 49] on input "93" at bounding box center [435, 53] width 49 height 23
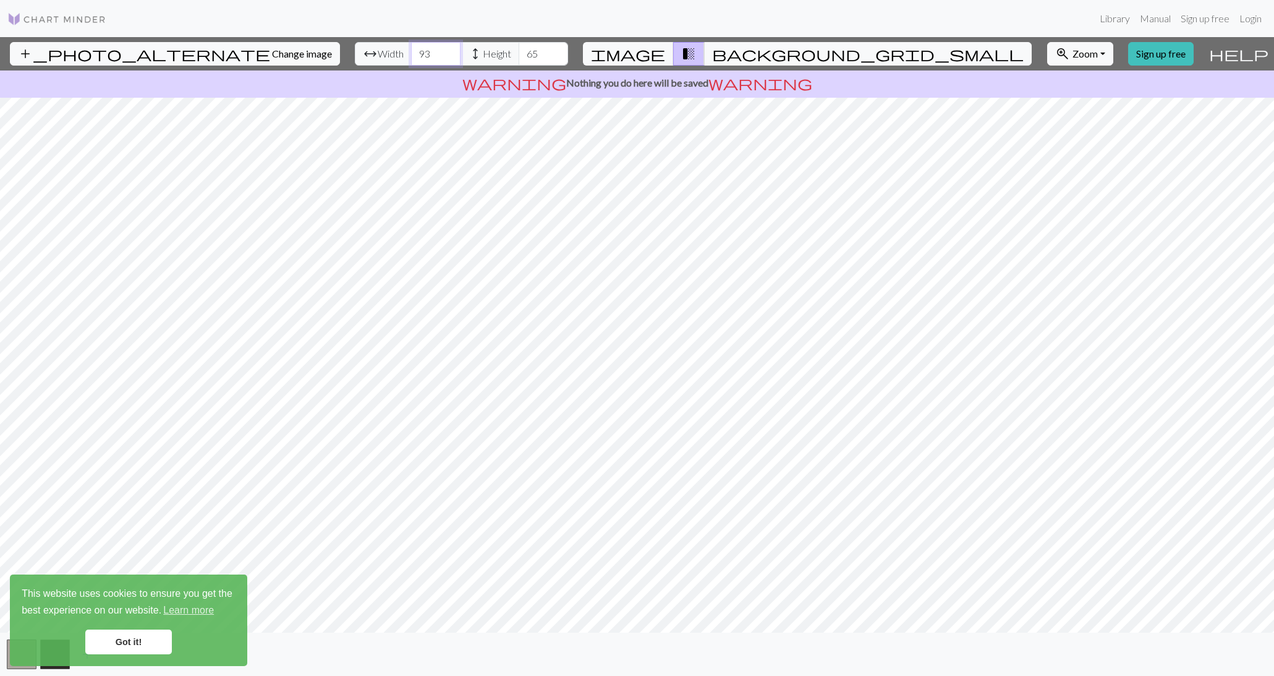
click at [411, 49] on input "94" at bounding box center [435, 53] width 49 height 23
click at [411, 49] on input "95" at bounding box center [435, 53] width 49 height 23
click at [411, 49] on input "96" at bounding box center [435, 53] width 49 height 23
click at [411, 49] on input "97" at bounding box center [435, 53] width 49 height 23
type input "98"
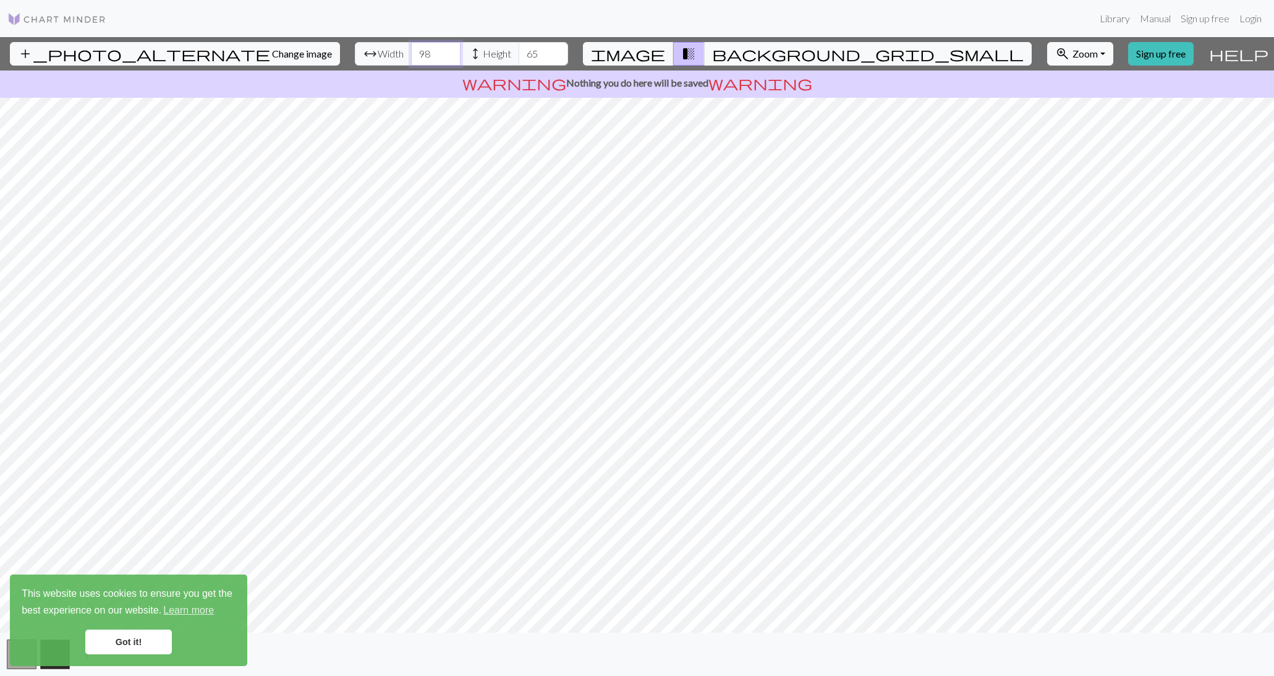
click at [411, 49] on input "98" at bounding box center [435, 53] width 49 height 23
click at [519, 53] on input "65" at bounding box center [543, 53] width 49 height 23
type input "6"
type input "108"
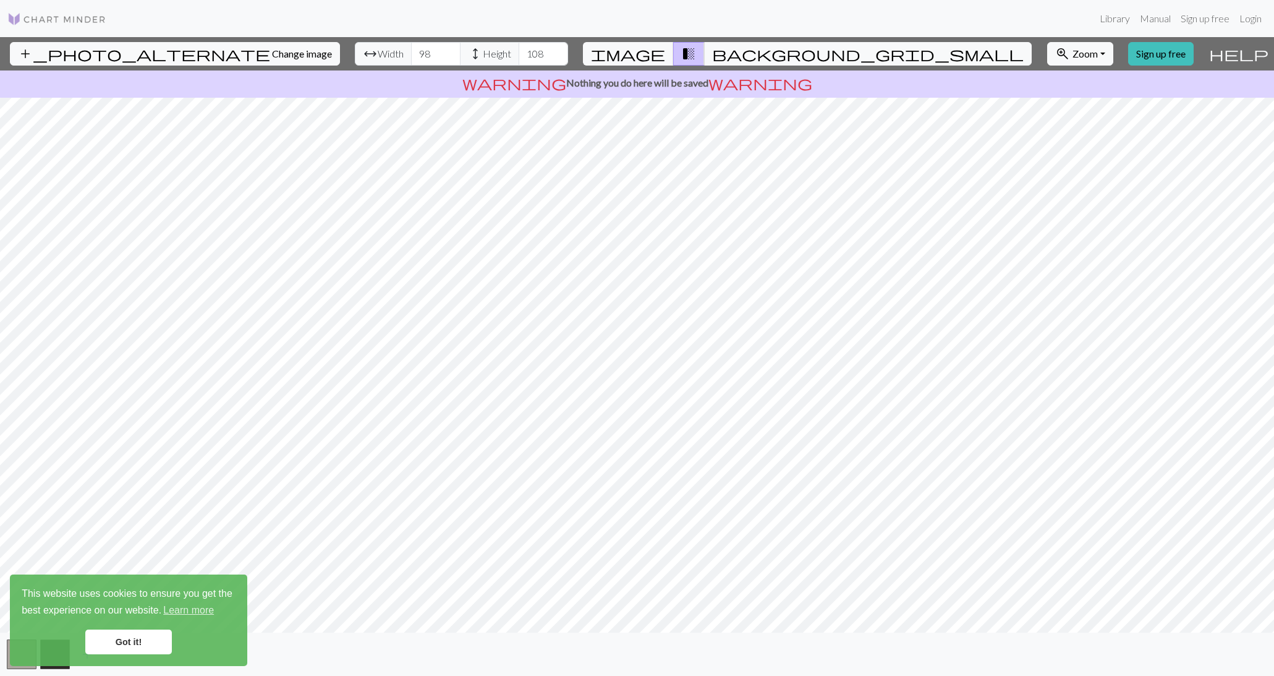
click at [148, 635] on link "Got it!" at bounding box center [128, 641] width 87 height 25
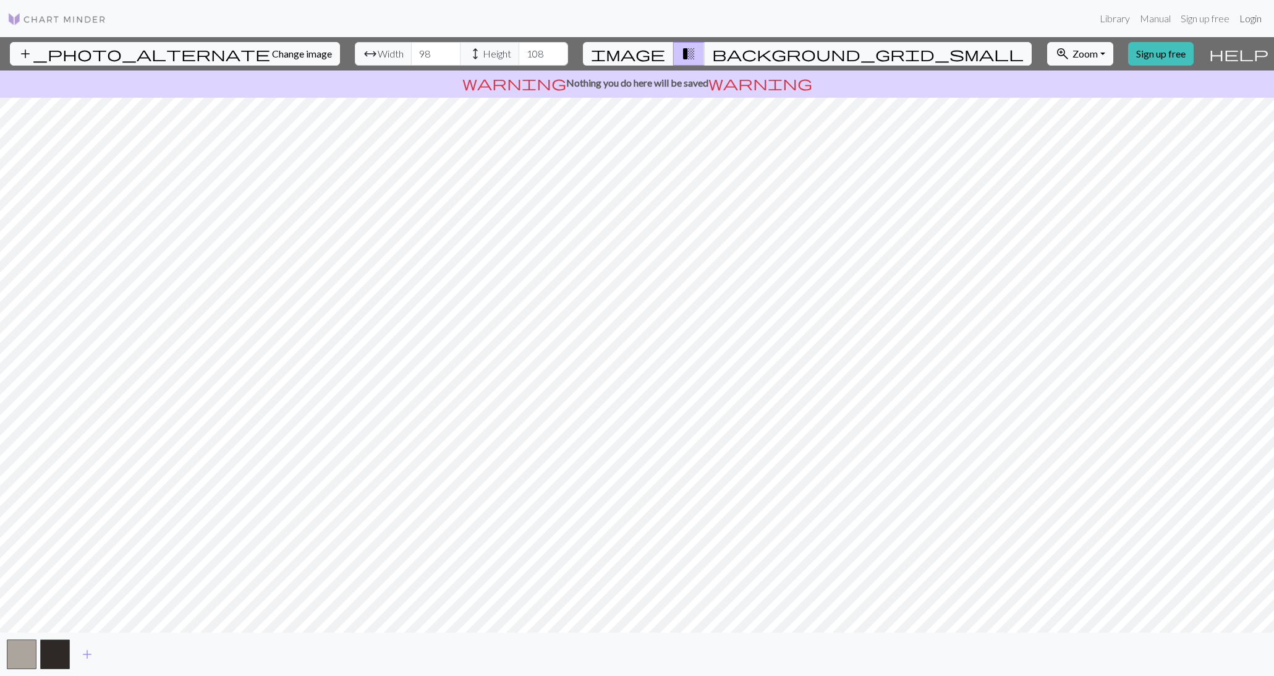
click at [1253, 20] on link "Login" at bounding box center [1250, 18] width 32 height 25
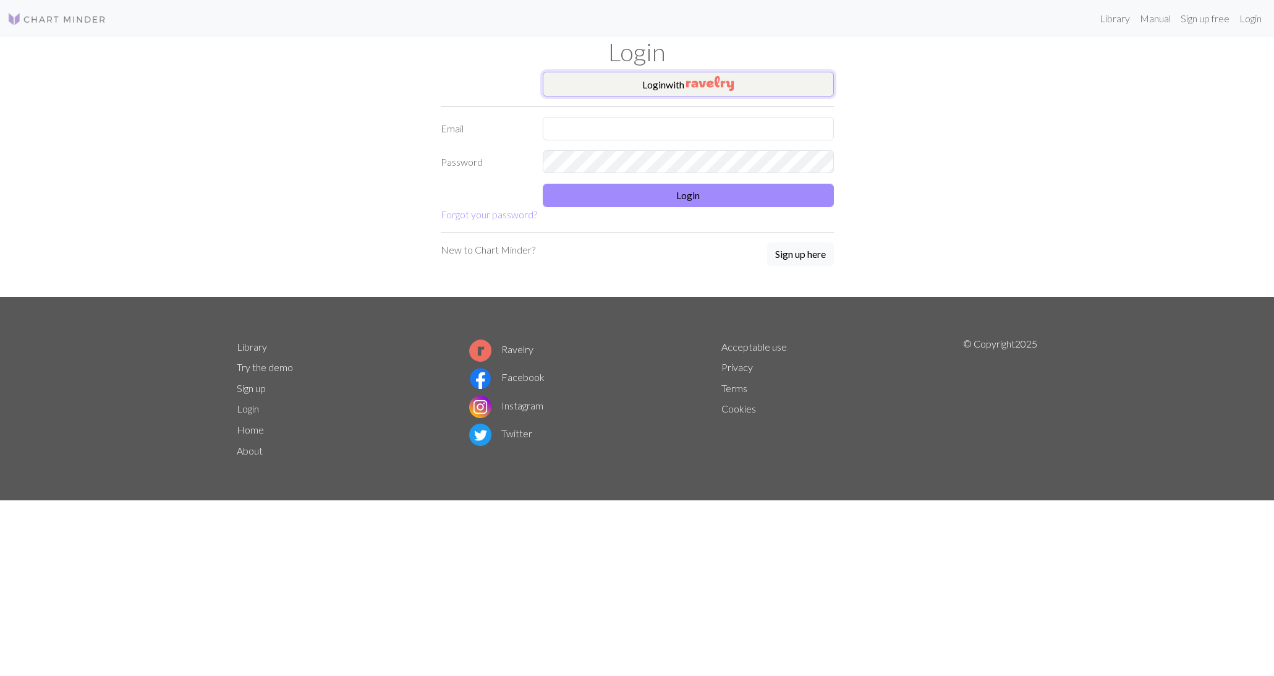
click at [739, 73] on button "Login with" at bounding box center [688, 84] width 291 height 25
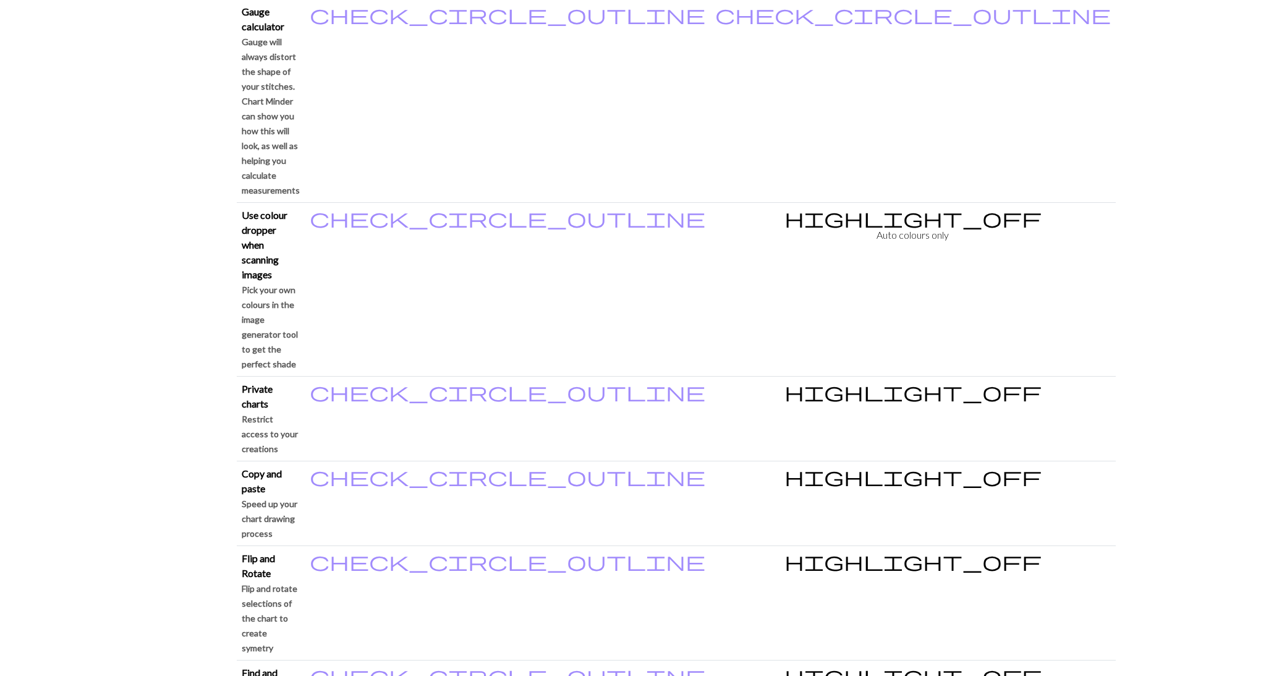
scroll to position [1179, 0]
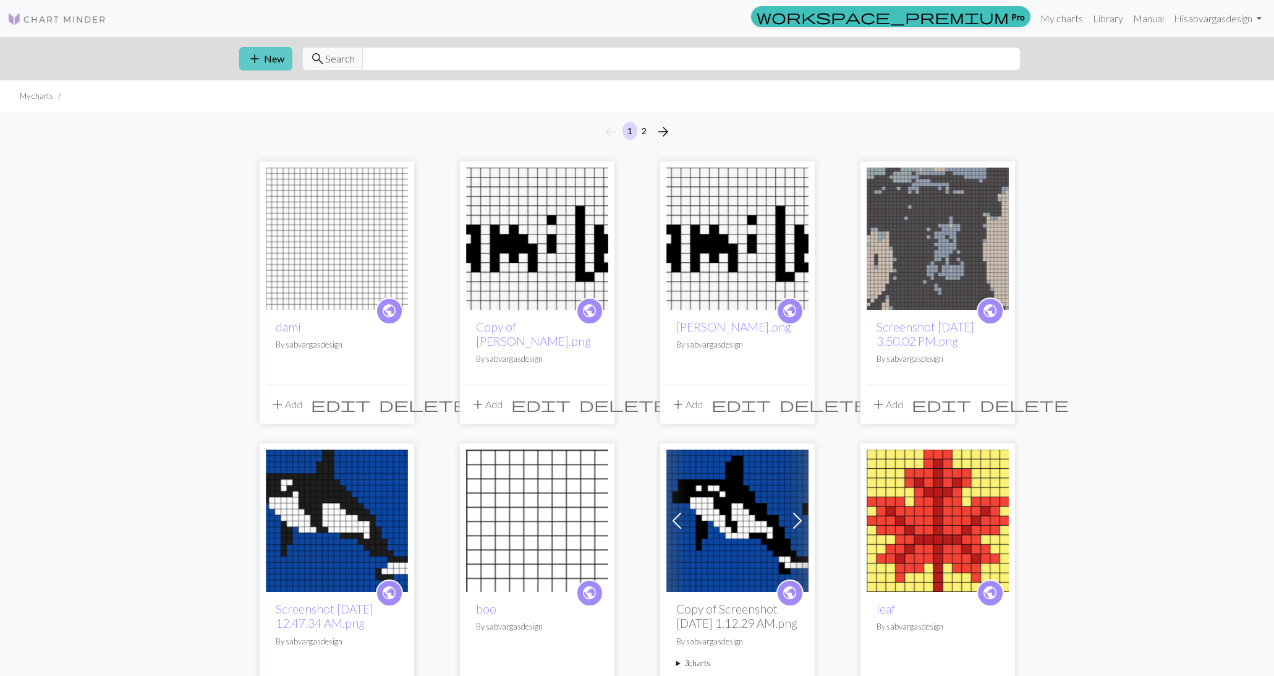
click at [258, 62] on span "add" at bounding box center [254, 58] width 15 height 17
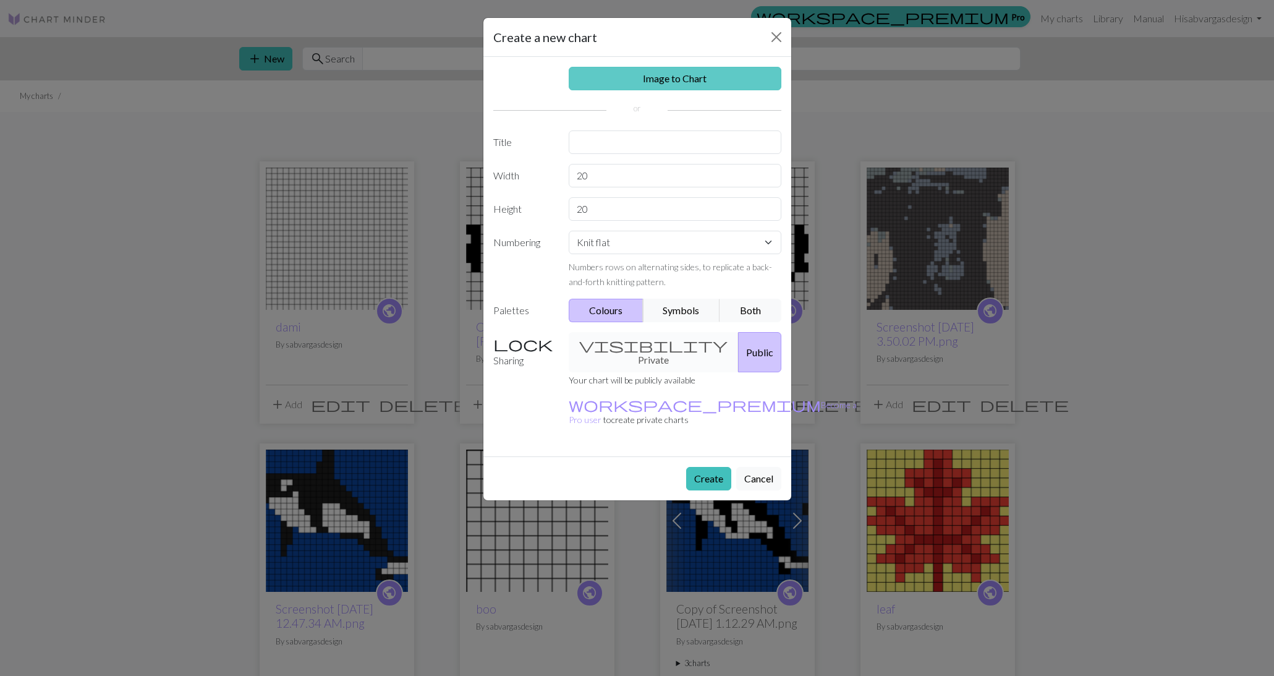
click at [681, 73] on link "Image to Chart" at bounding box center [675, 78] width 213 height 23
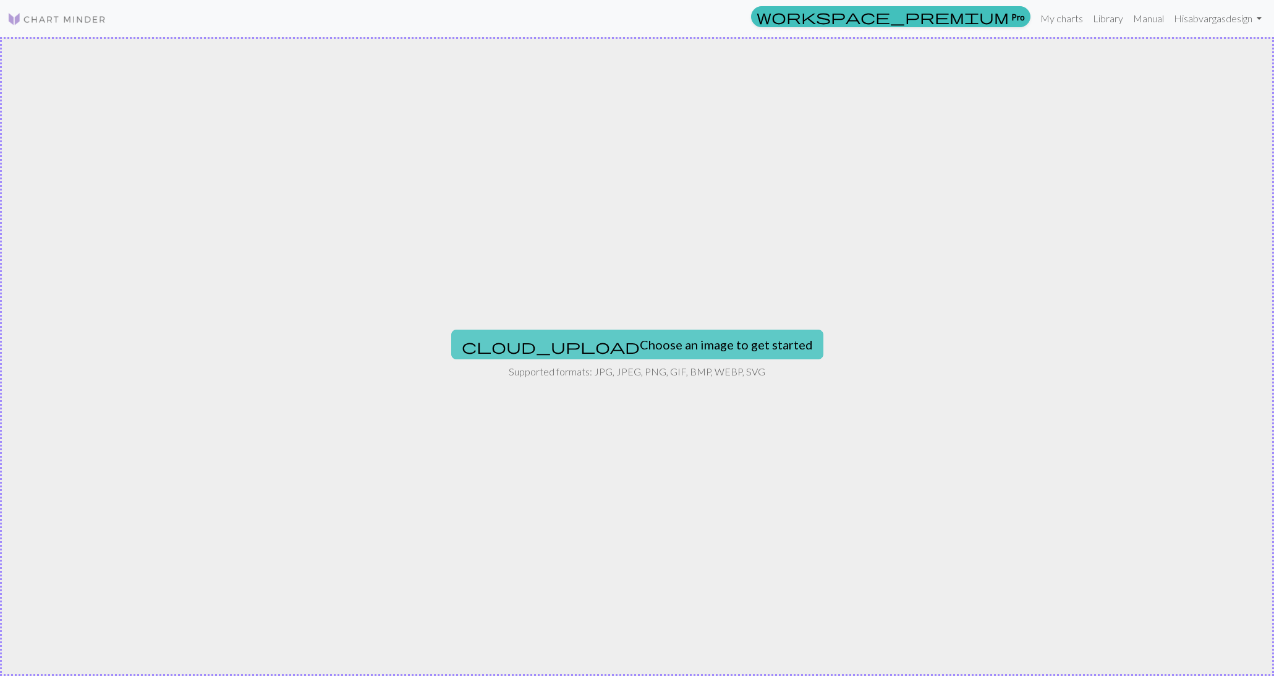
click at [603, 333] on button "cloud_upload Choose an image to get started" at bounding box center [637, 344] width 372 height 30
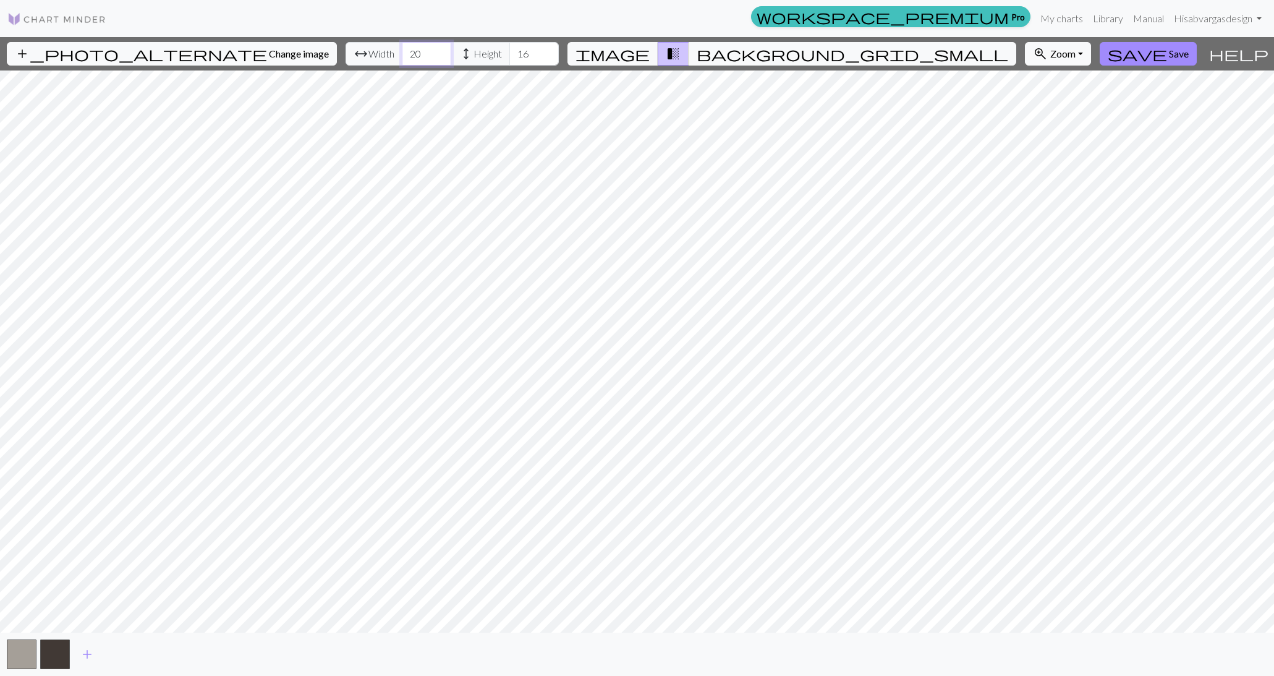
click at [402, 58] on input "20" at bounding box center [426, 53] width 49 height 23
type input "2"
type input "98"
click at [509, 54] on input "16" at bounding box center [533, 53] width 49 height 23
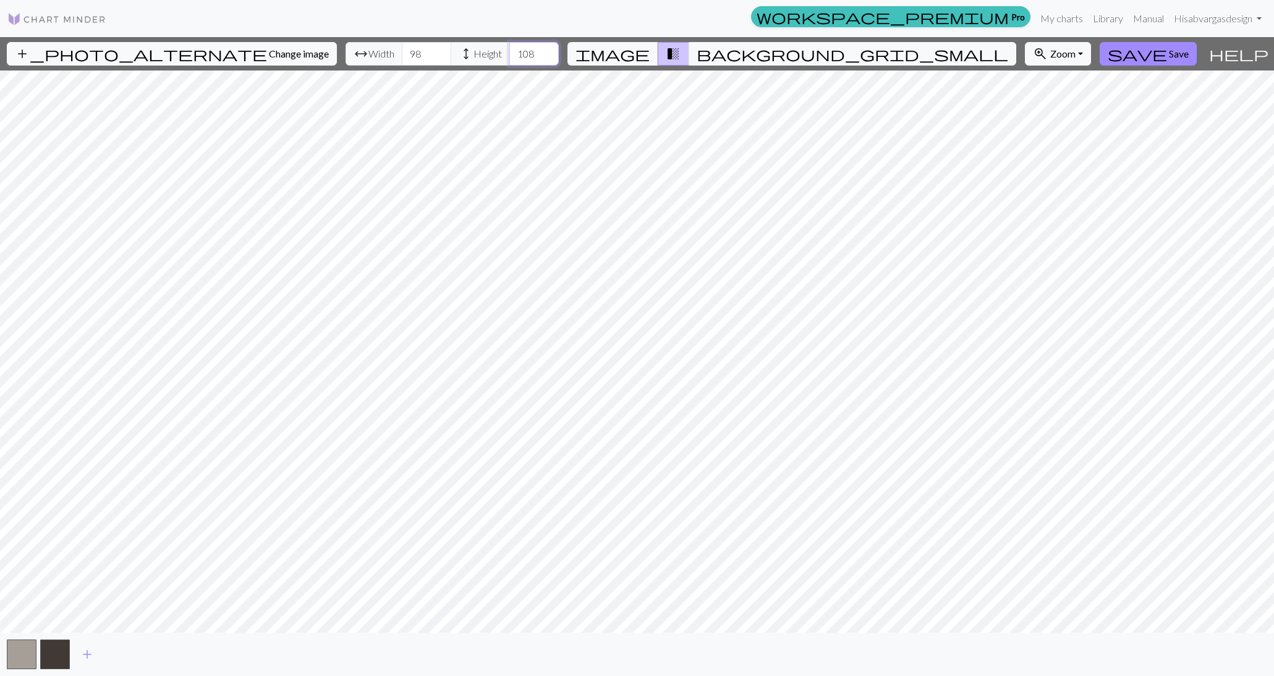
click at [509, 55] on input "108" at bounding box center [533, 53] width 49 height 23
type input "1"
type input "95"
click at [747, 48] on span "background_grid_small" at bounding box center [853, 53] width 312 height 17
click at [658, 57] on button "image" at bounding box center [612, 53] width 91 height 23
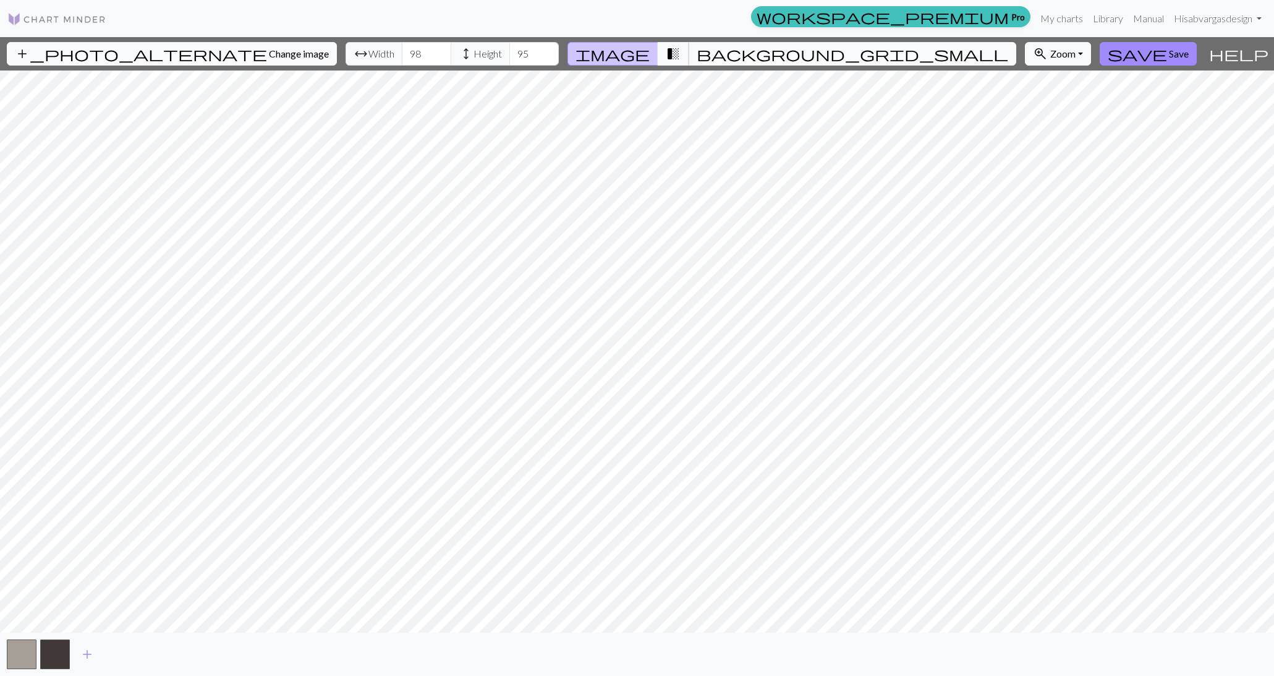
click at [681, 53] on span "transition_fade" at bounding box center [673, 53] width 15 height 17
click at [750, 48] on span "background_grid_small" at bounding box center [853, 53] width 312 height 17
click at [681, 54] on span "transition_fade" at bounding box center [673, 53] width 15 height 17
click at [750, 52] on span "background_grid_small" at bounding box center [853, 53] width 312 height 17
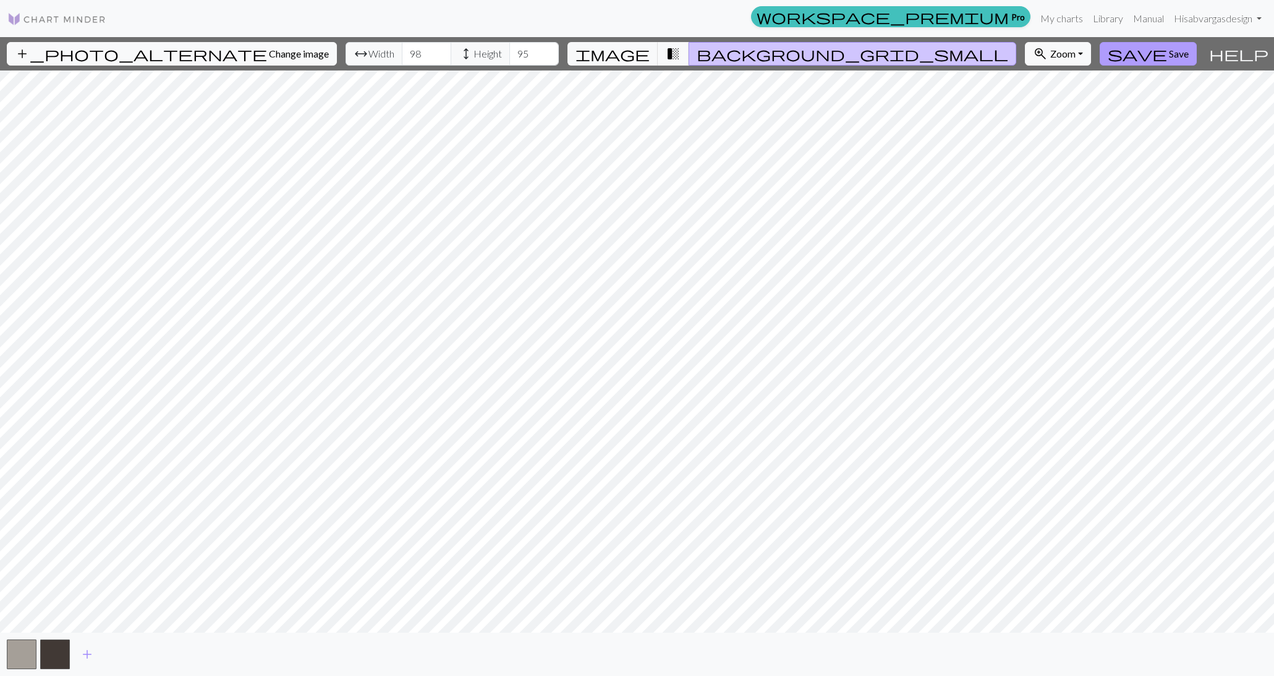
click at [1169, 53] on span "Save" at bounding box center [1179, 54] width 20 height 12
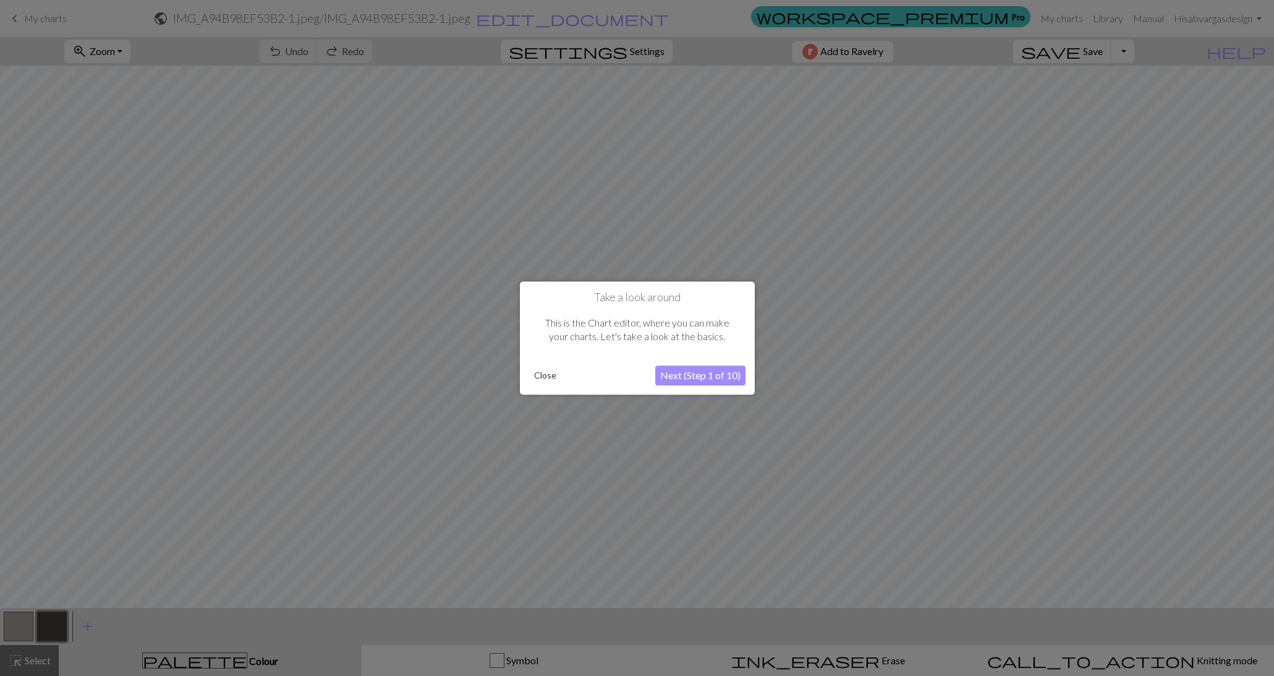
click at [700, 376] on button "Next (Step 1 of 10)" at bounding box center [700, 375] width 90 height 20
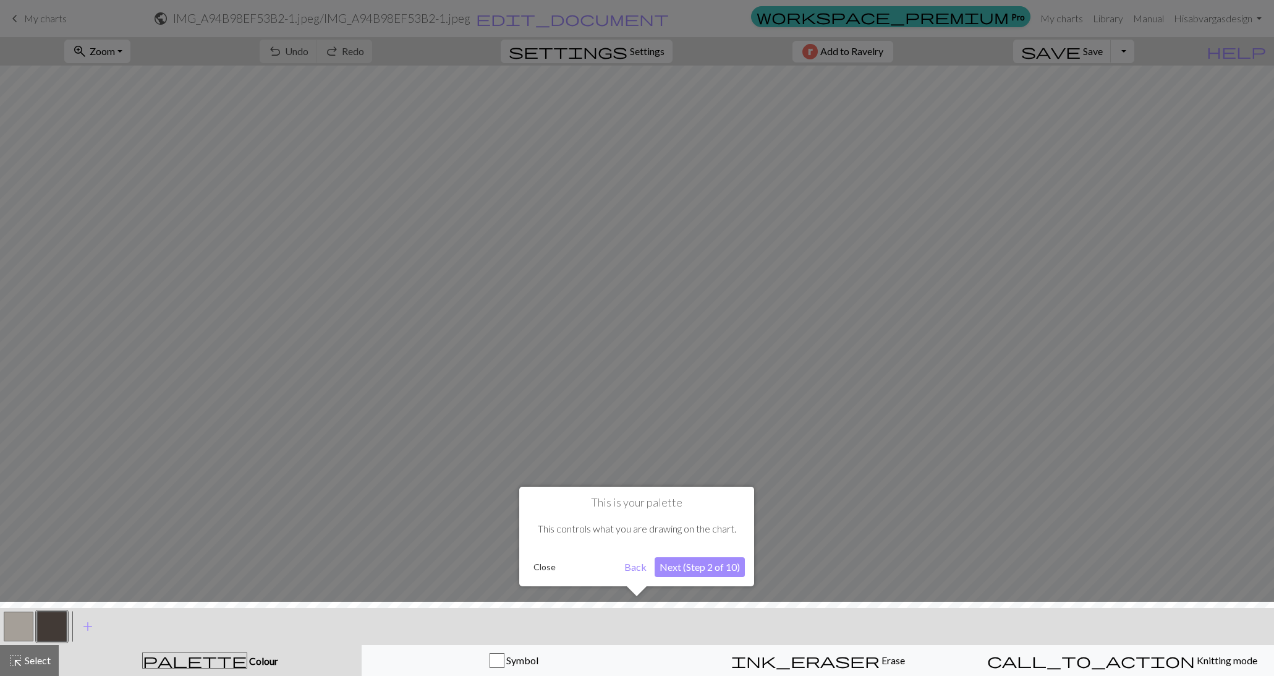
click at [707, 564] on button "Next (Step 2 of 10)" at bounding box center [700, 567] width 90 height 20
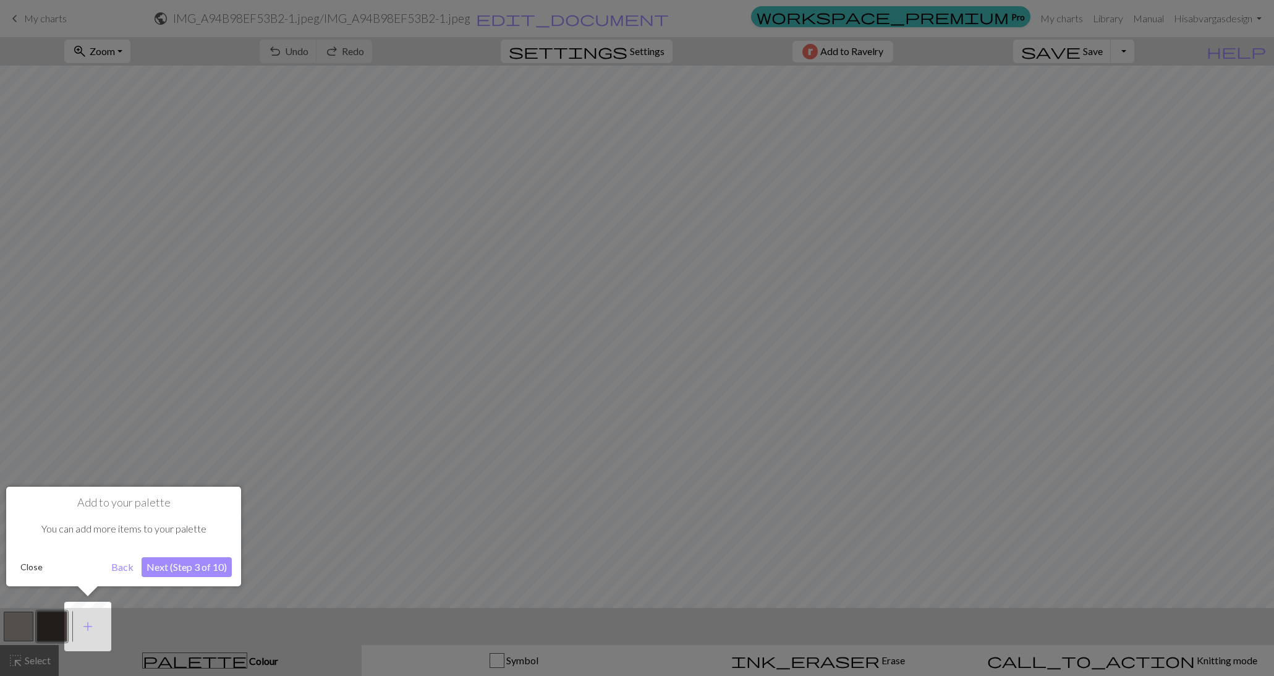
click at [168, 565] on button "Next (Step 3 of 10)" at bounding box center [187, 567] width 90 height 20
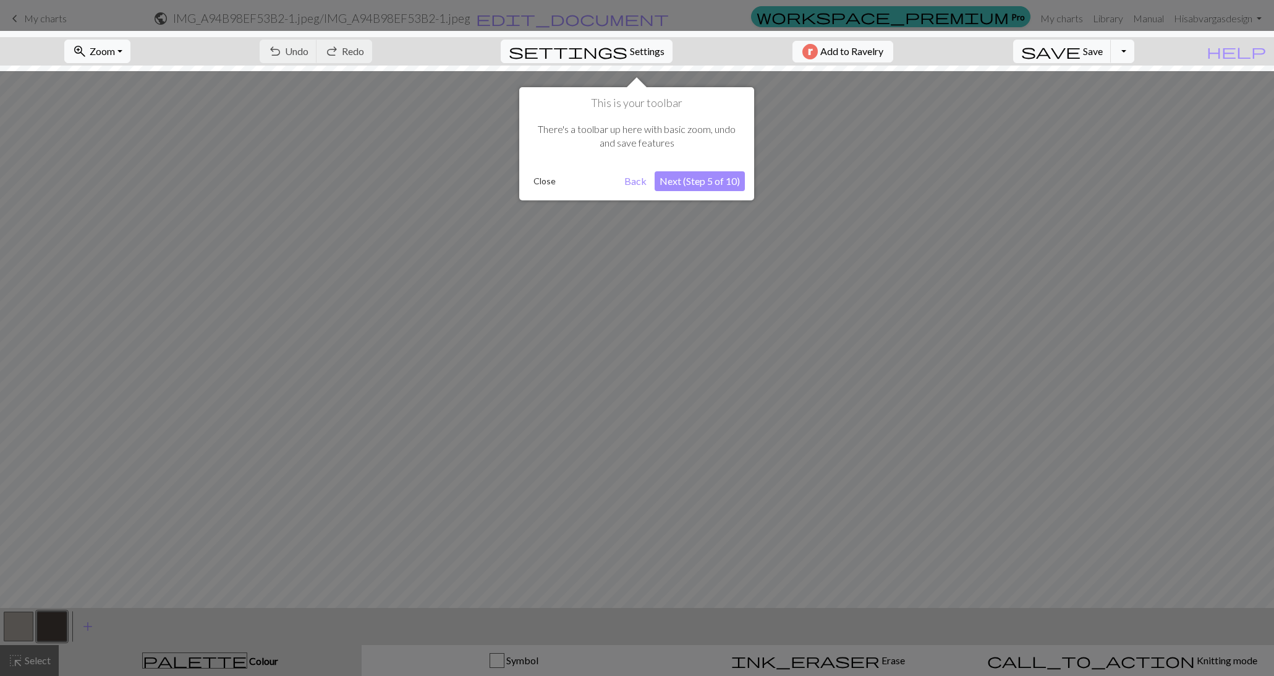
click at [718, 183] on button "Next (Step 5 of 10)" at bounding box center [700, 181] width 90 height 20
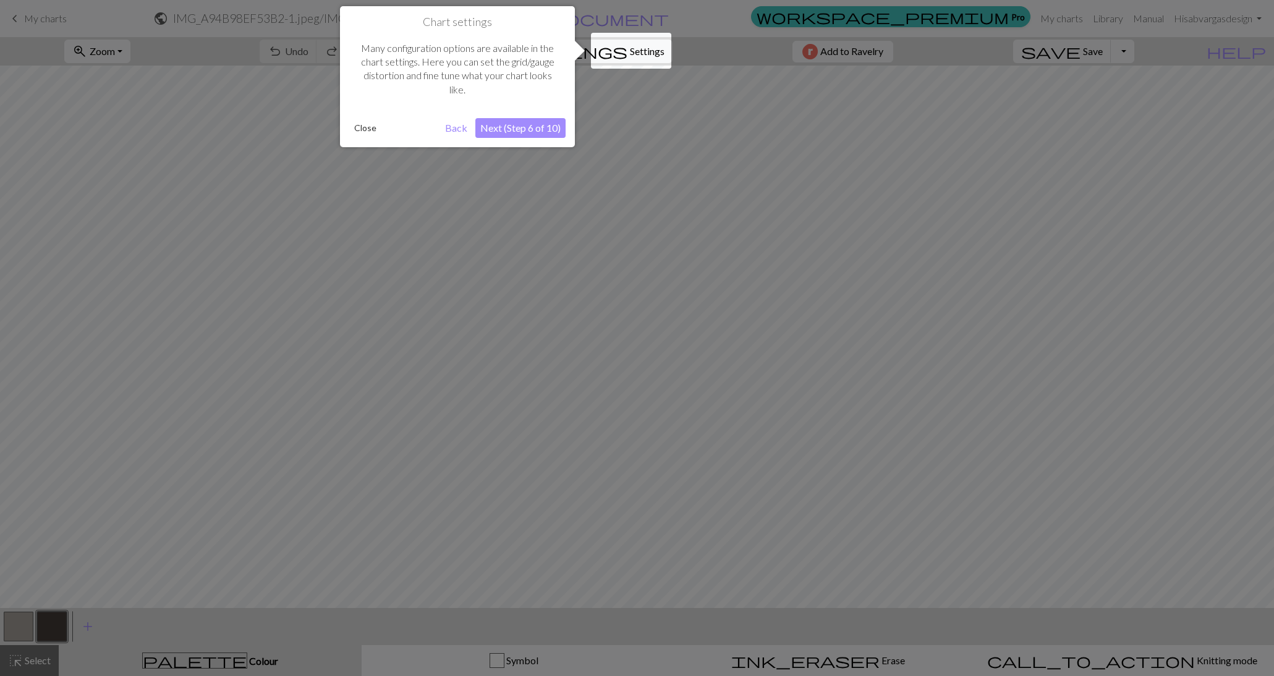
click at [522, 129] on button "Next (Step 6 of 10)" at bounding box center [520, 128] width 90 height 20
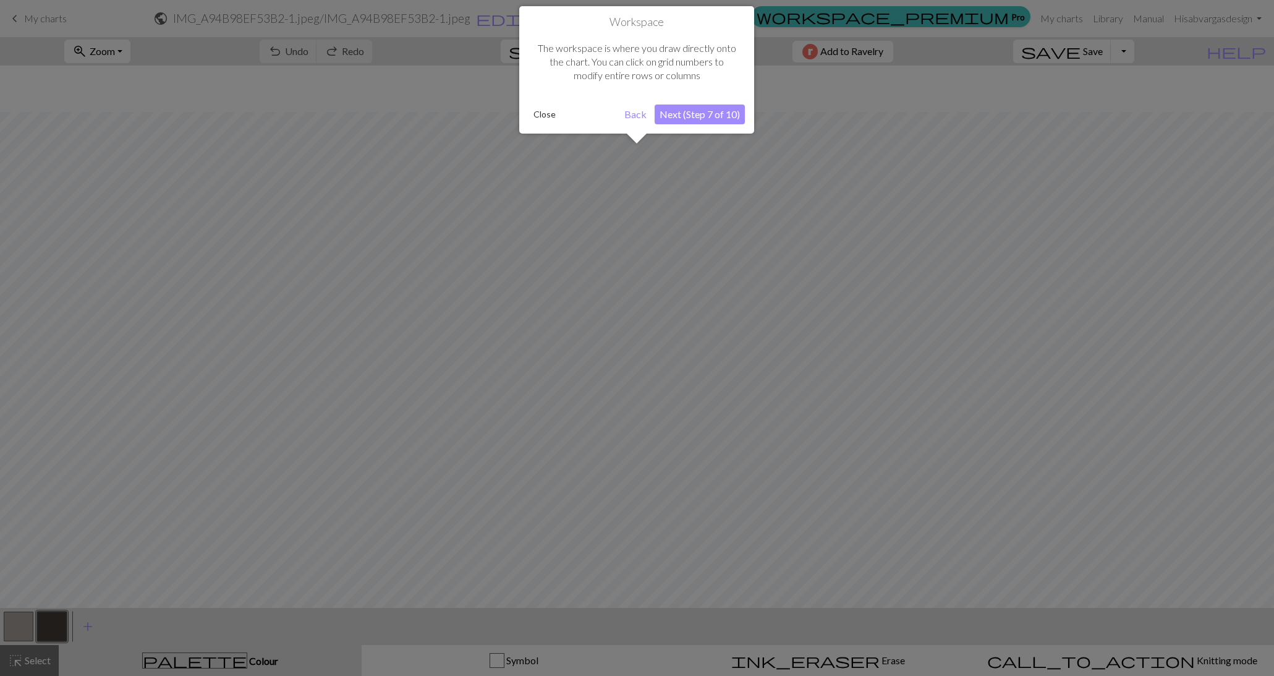
scroll to position [46, 0]
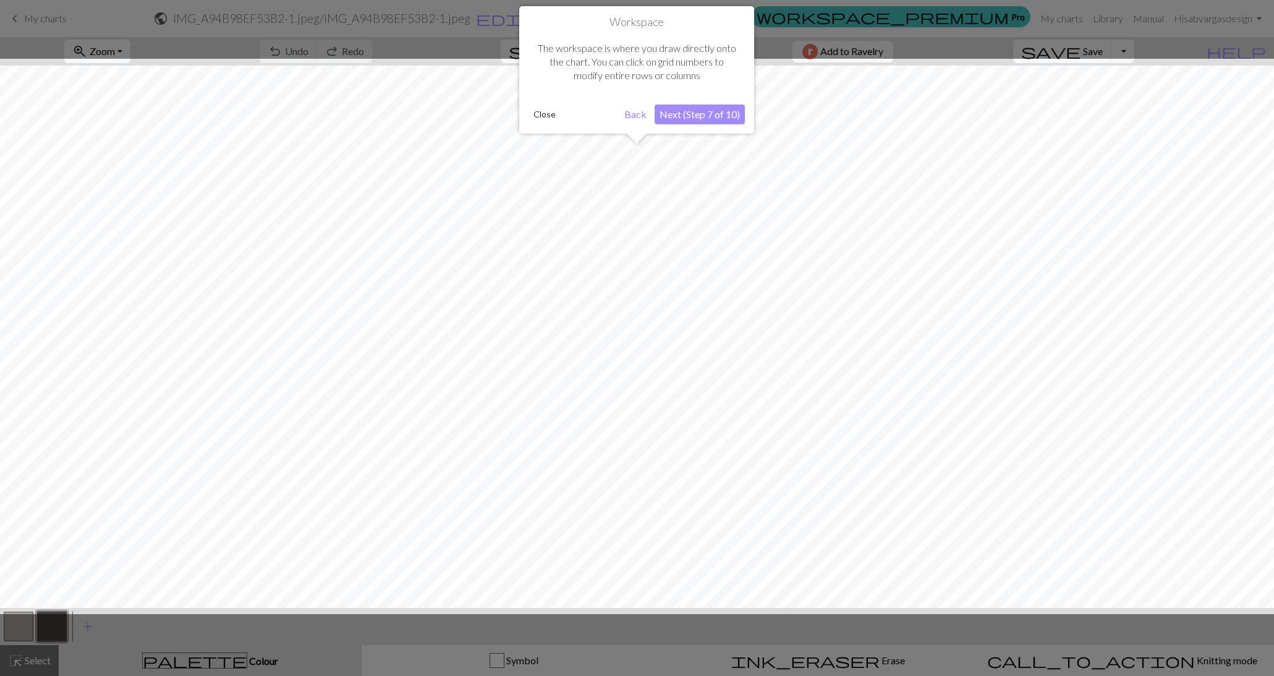
click at [693, 118] on button "Next (Step 7 of 10)" at bounding box center [700, 114] width 90 height 20
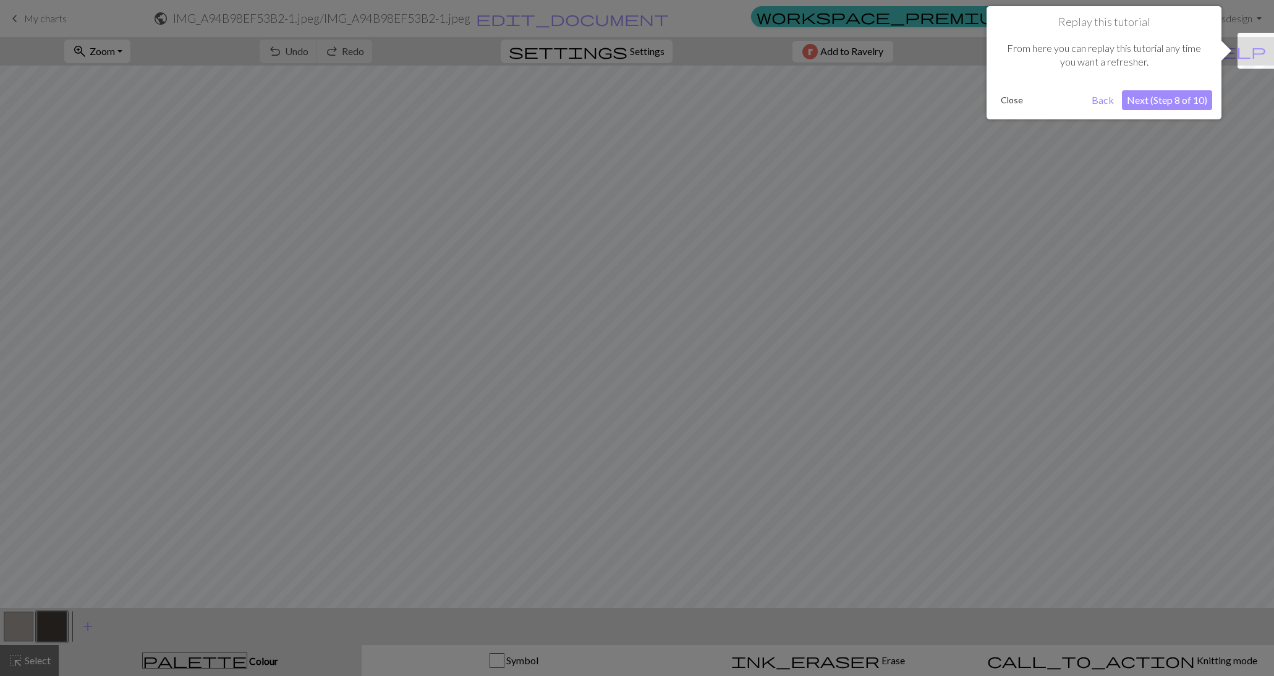
click at [1152, 101] on button "Next (Step 8 of 10)" at bounding box center [1167, 100] width 90 height 20
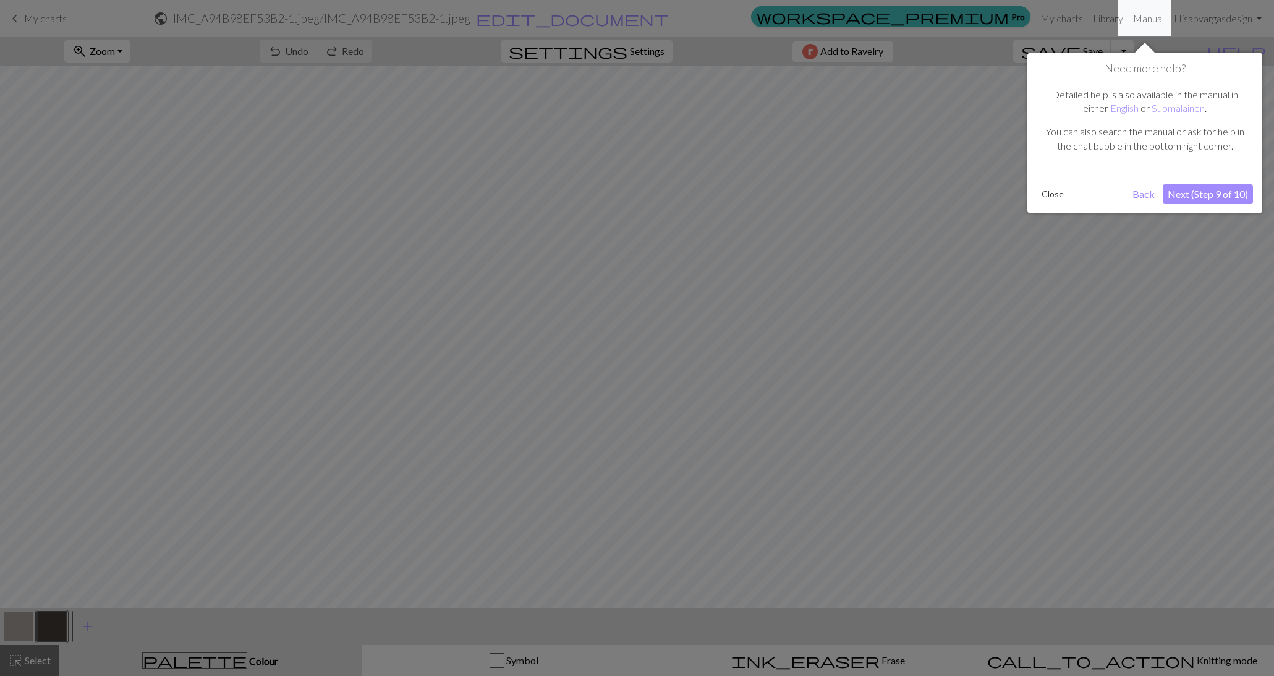
click at [1196, 200] on button "Next (Step 9 of 10)" at bounding box center [1208, 194] width 90 height 20
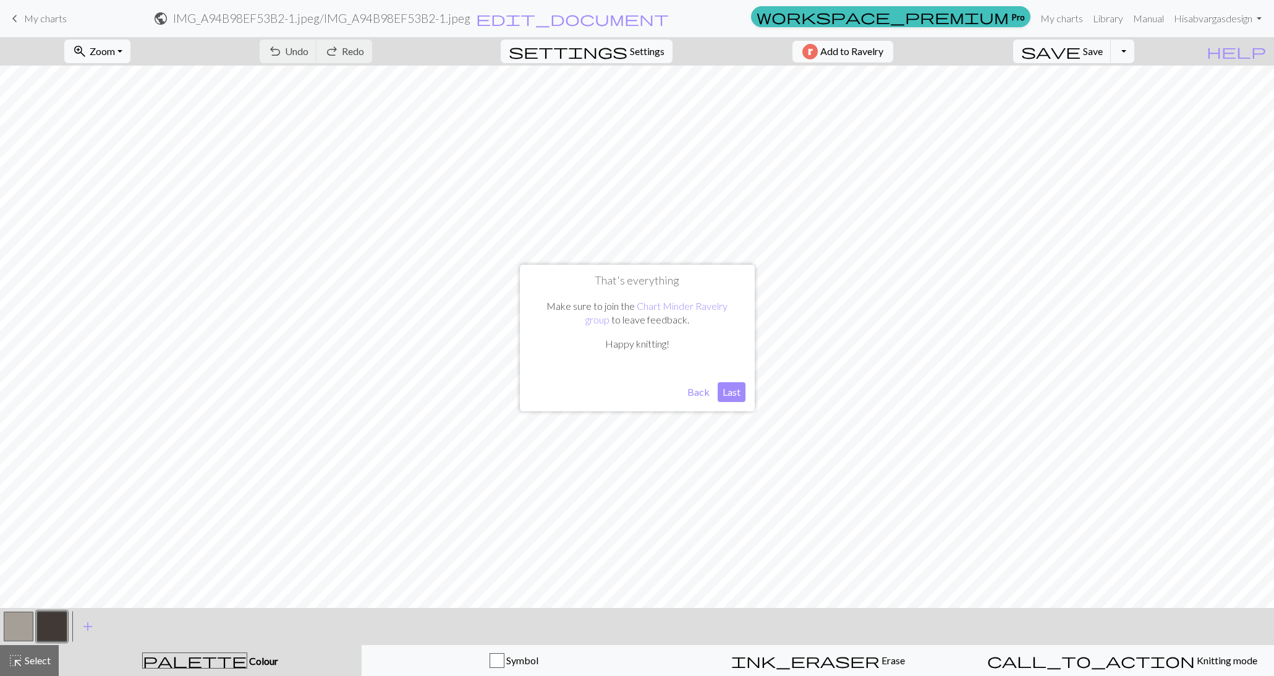
click at [733, 394] on button "Last" at bounding box center [732, 392] width 28 height 20
click at [621, 56] on button "settings Settings" at bounding box center [587, 51] width 172 height 23
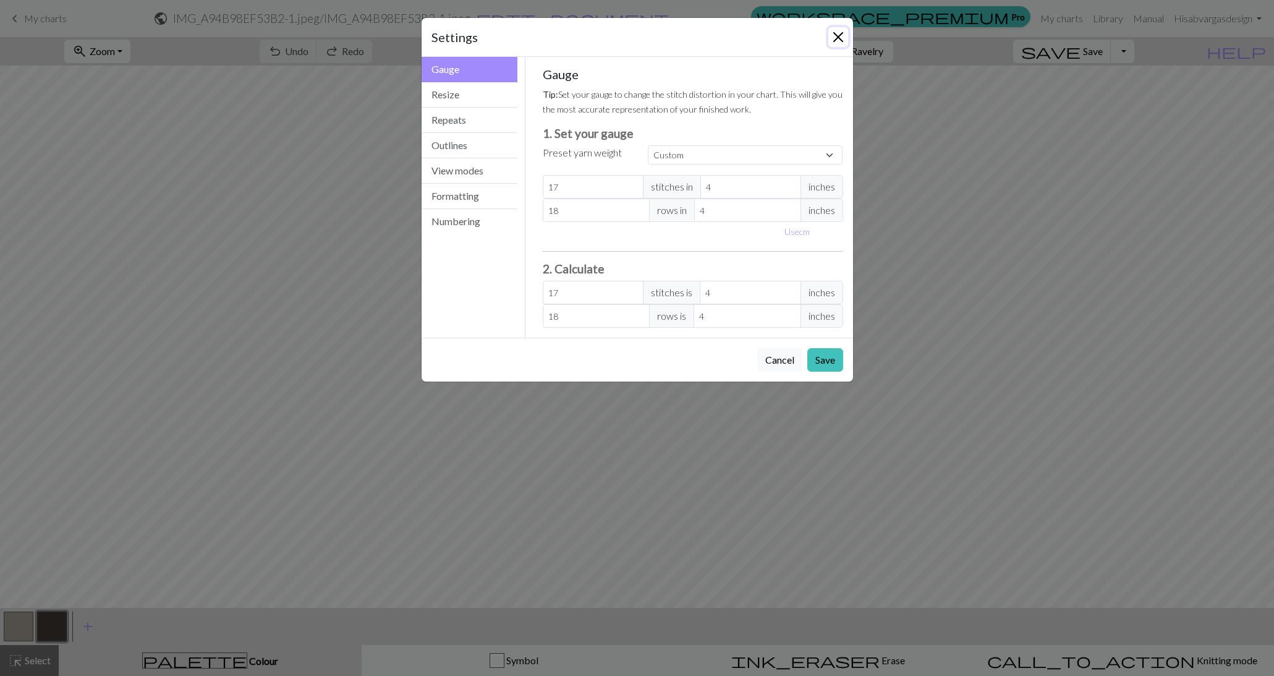
click at [842, 36] on button "Close" at bounding box center [838, 37] width 20 height 20
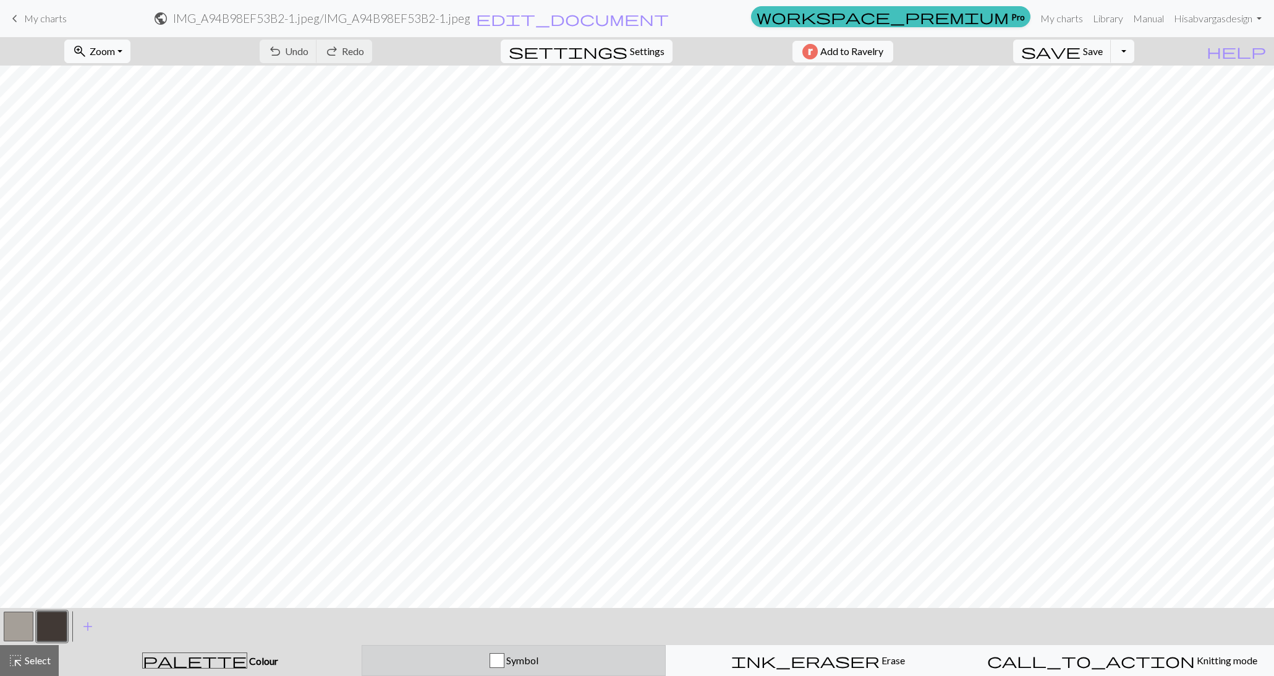
click at [542, 650] on button "Symbol" at bounding box center [514, 660] width 304 height 31
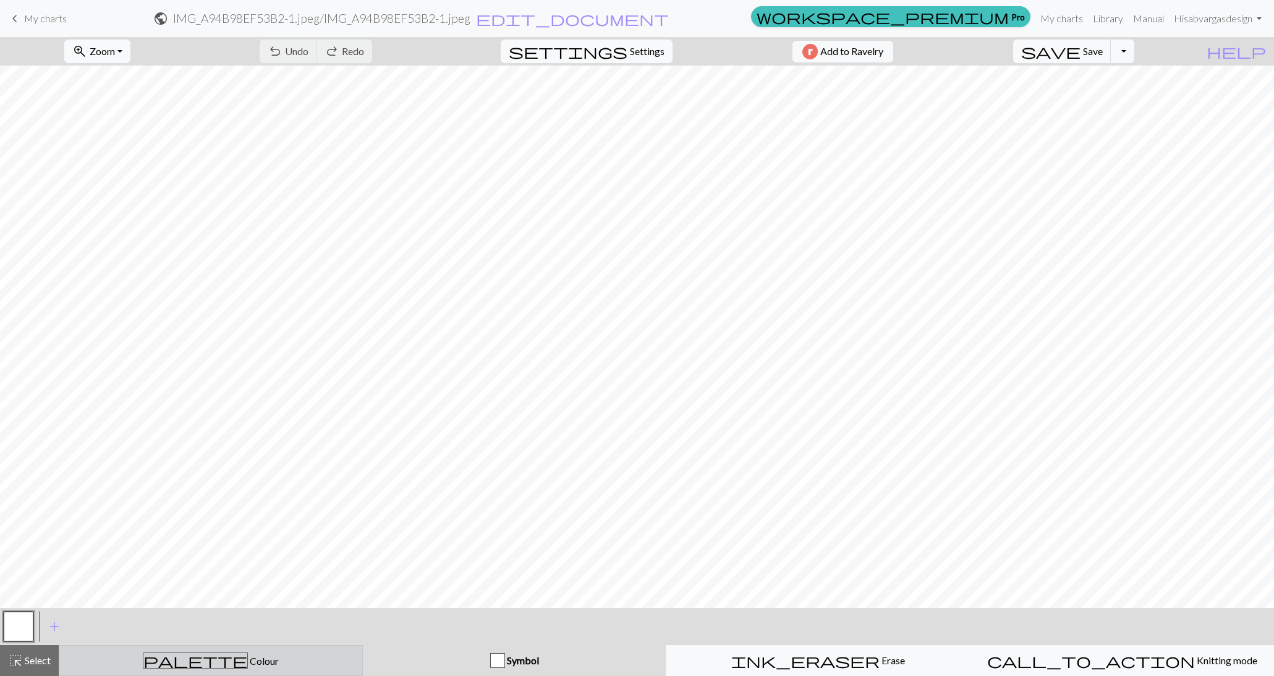
click at [301, 668] on div "palette Colour Colour" at bounding box center [211, 660] width 288 height 16
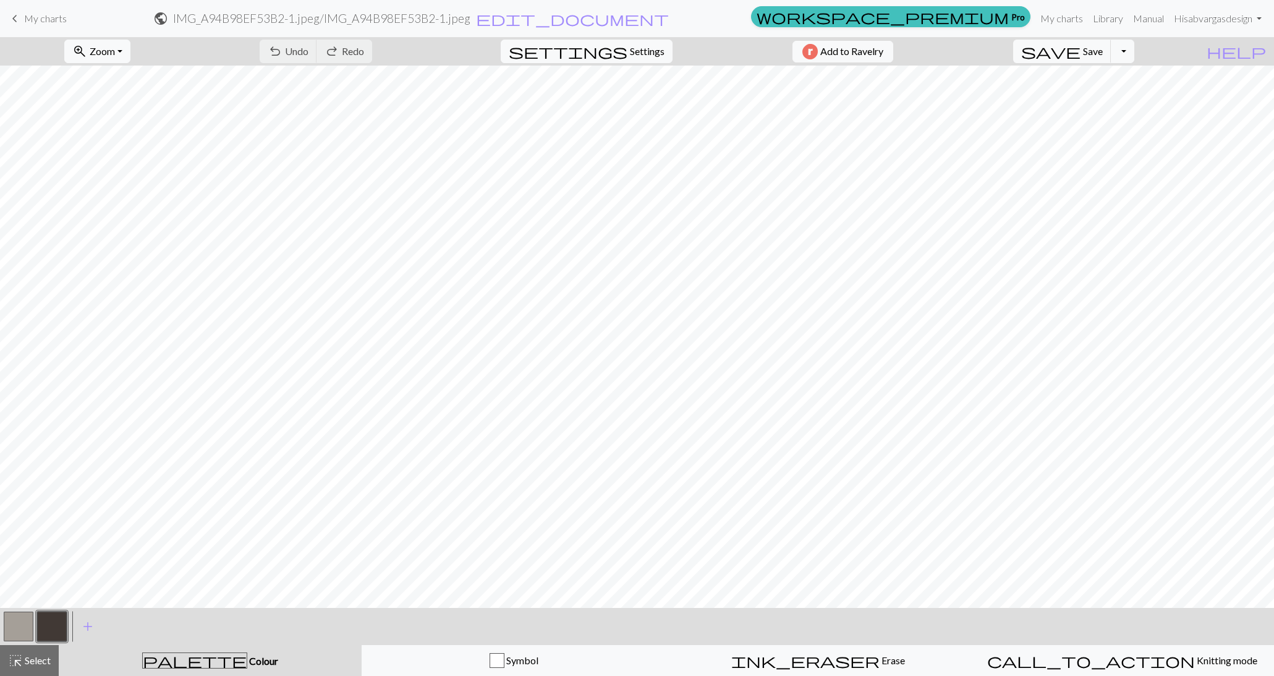
click at [12, 628] on button "button" at bounding box center [19, 626] width 30 height 30
click at [31, 669] on button "highlight_alt Select Select" at bounding box center [29, 660] width 59 height 31
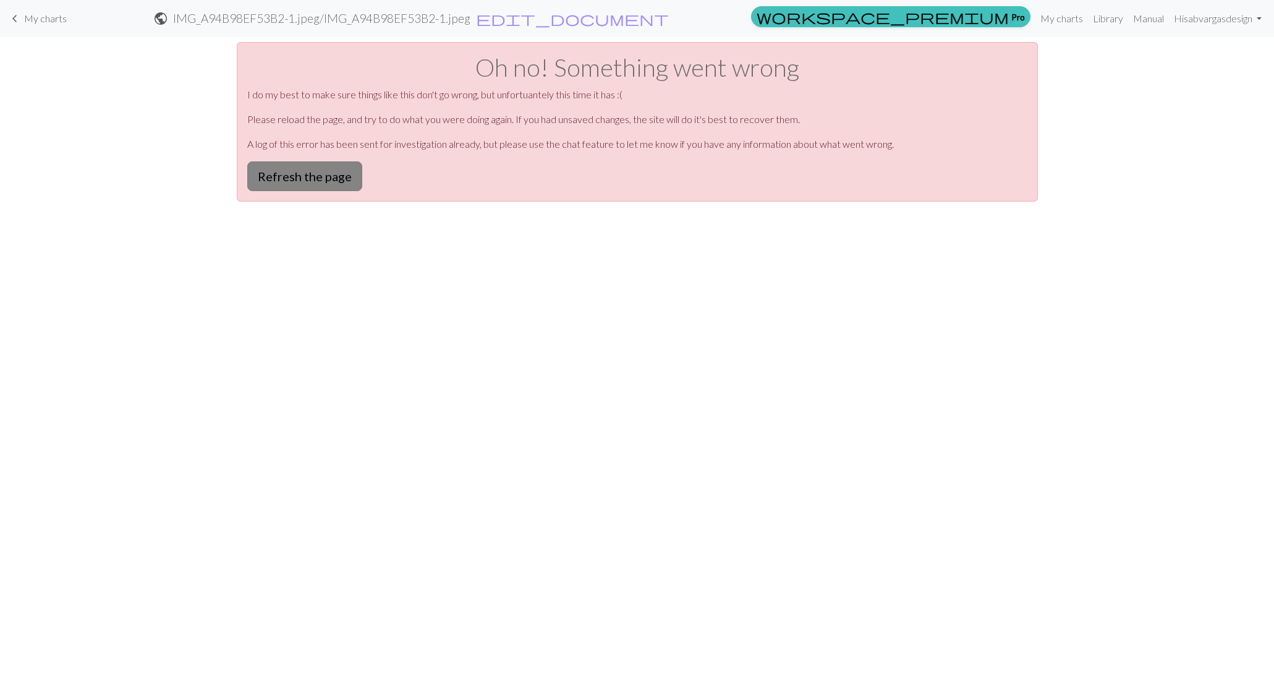
click at [347, 185] on button "Refresh the page" at bounding box center [304, 176] width 115 height 30
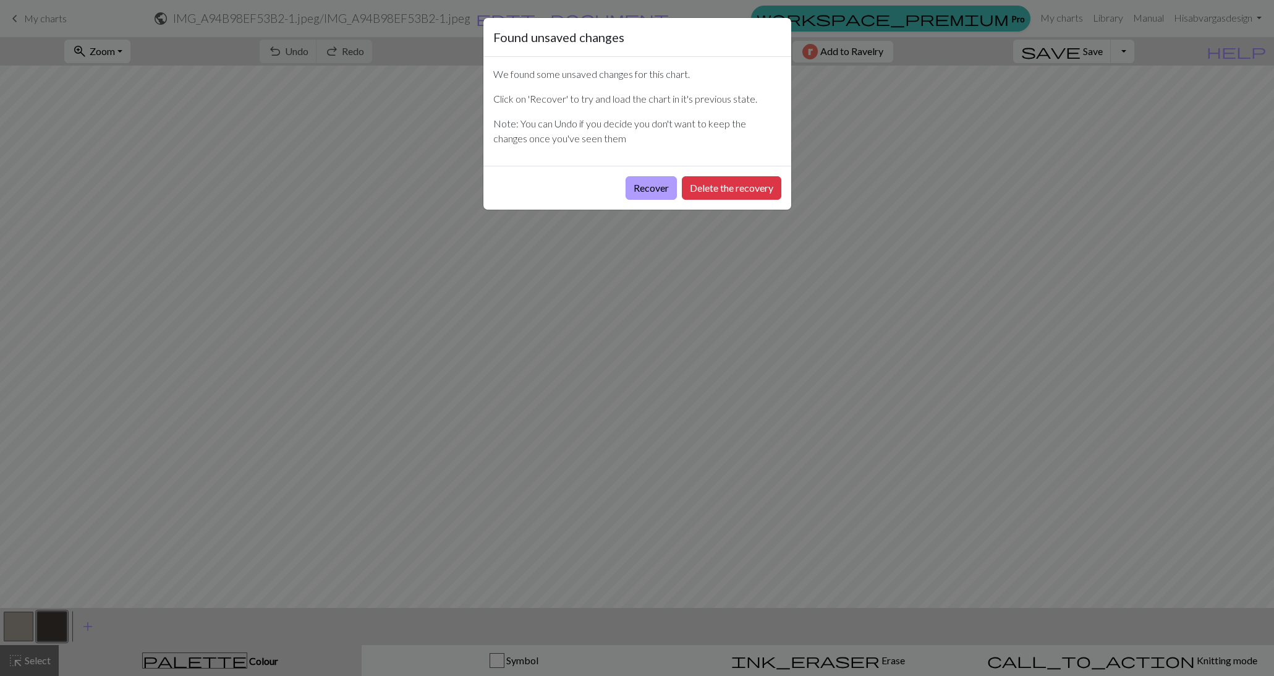
click at [648, 190] on button "Recover" at bounding box center [651, 187] width 51 height 23
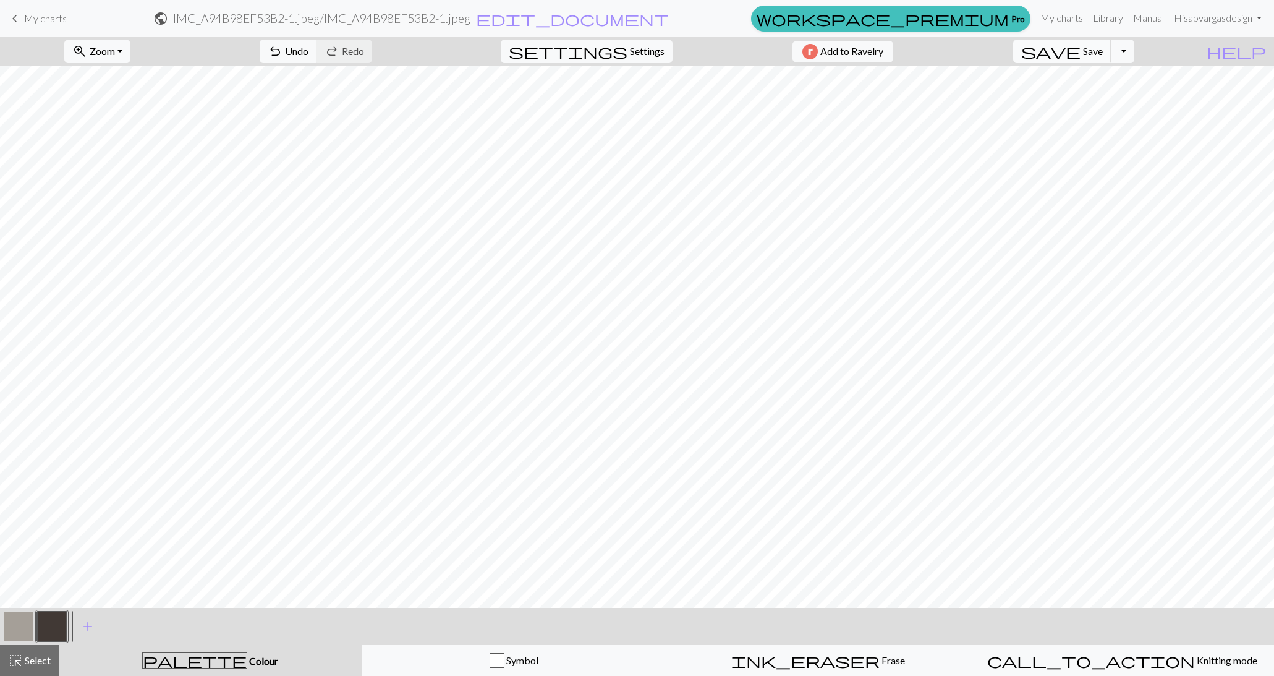
click at [1081, 54] on span "save" at bounding box center [1050, 51] width 59 height 17
click at [32, 662] on span "Select" at bounding box center [37, 660] width 28 height 12
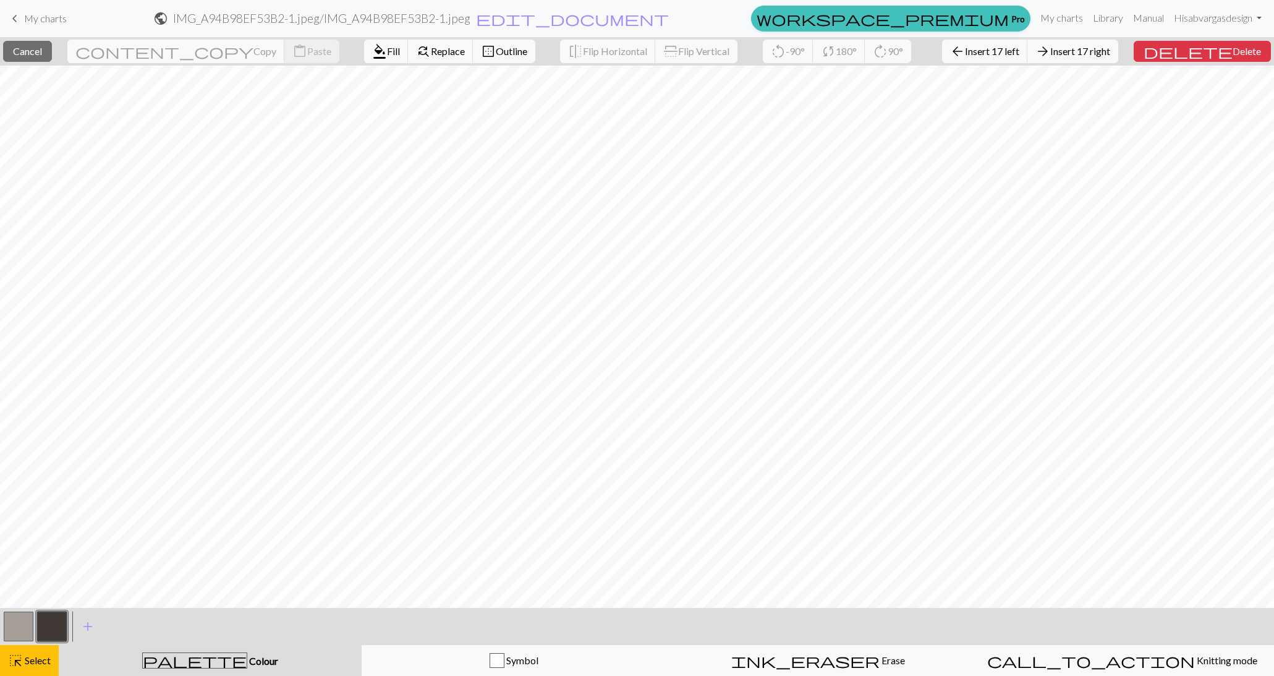
click at [20, 624] on button "button" at bounding box center [19, 626] width 30 height 30
click at [25, 669] on button "highlight_alt Select Select" at bounding box center [29, 660] width 59 height 31
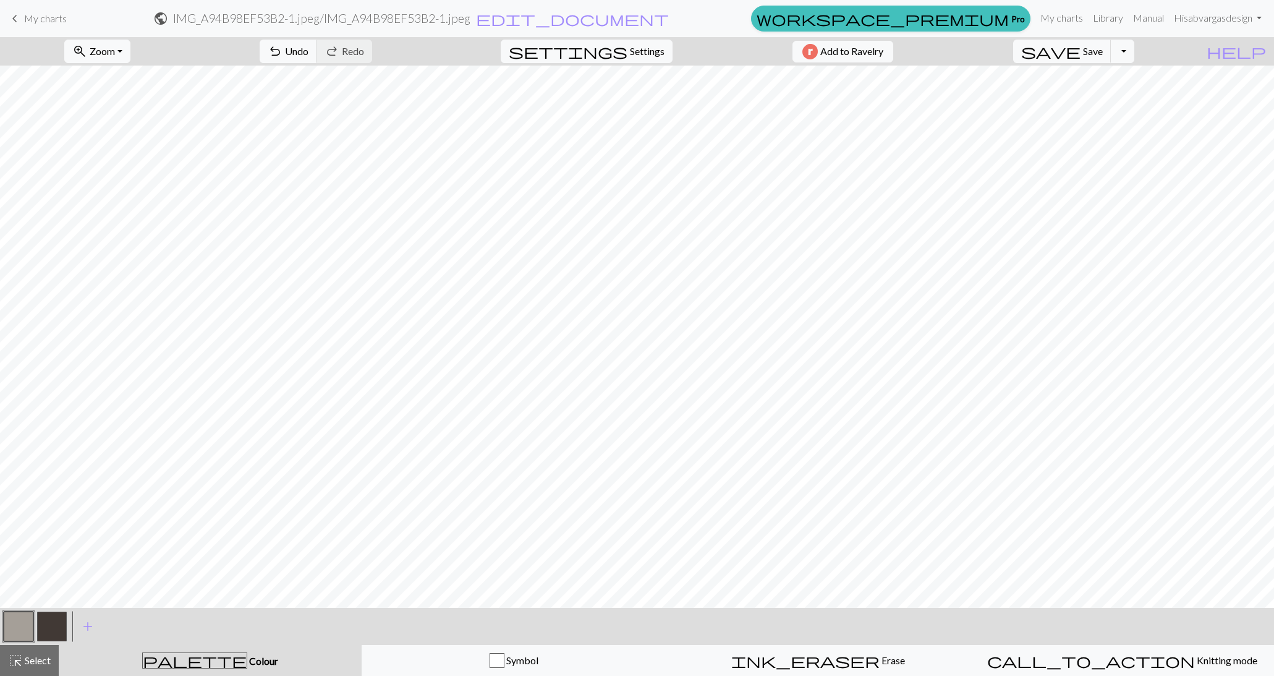
click at [20, 621] on button "button" at bounding box center [19, 626] width 30 height 30
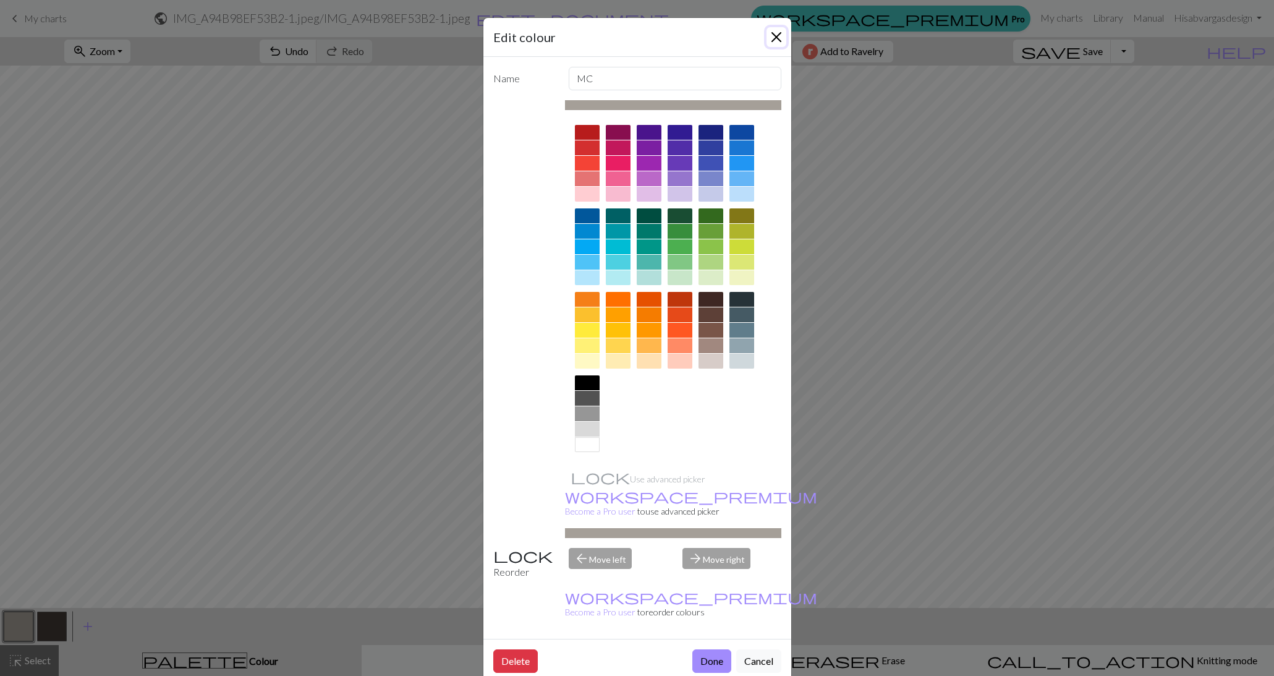
click at [778, 35] on button "Close" at bounding box center [777, 37] width 20 height 20
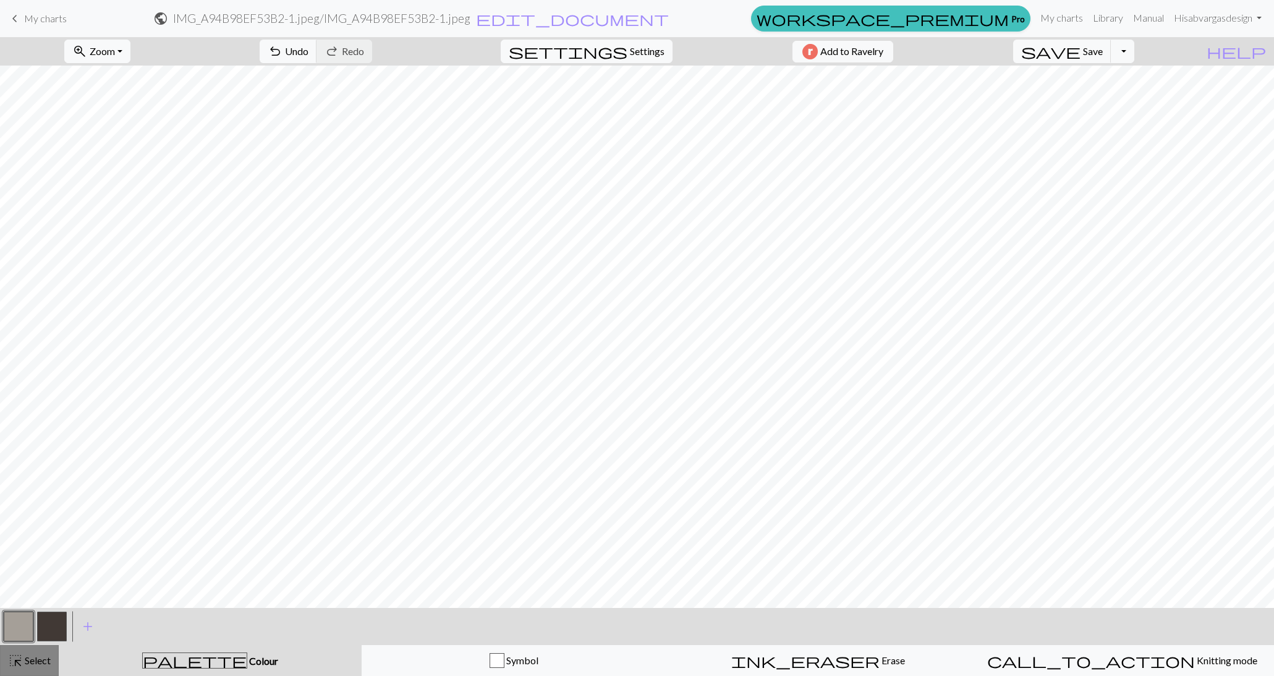
click at [27, 671] on button "highlight_alt Select Select" at bounding box center [29, 660] width 59 height 31
click at [39, 656] on span "Select" at bounding box center [37, 660] width 28 height 12
click at [37, 658] on span "Select" at bounding box center [37, 660] width 28 height 12
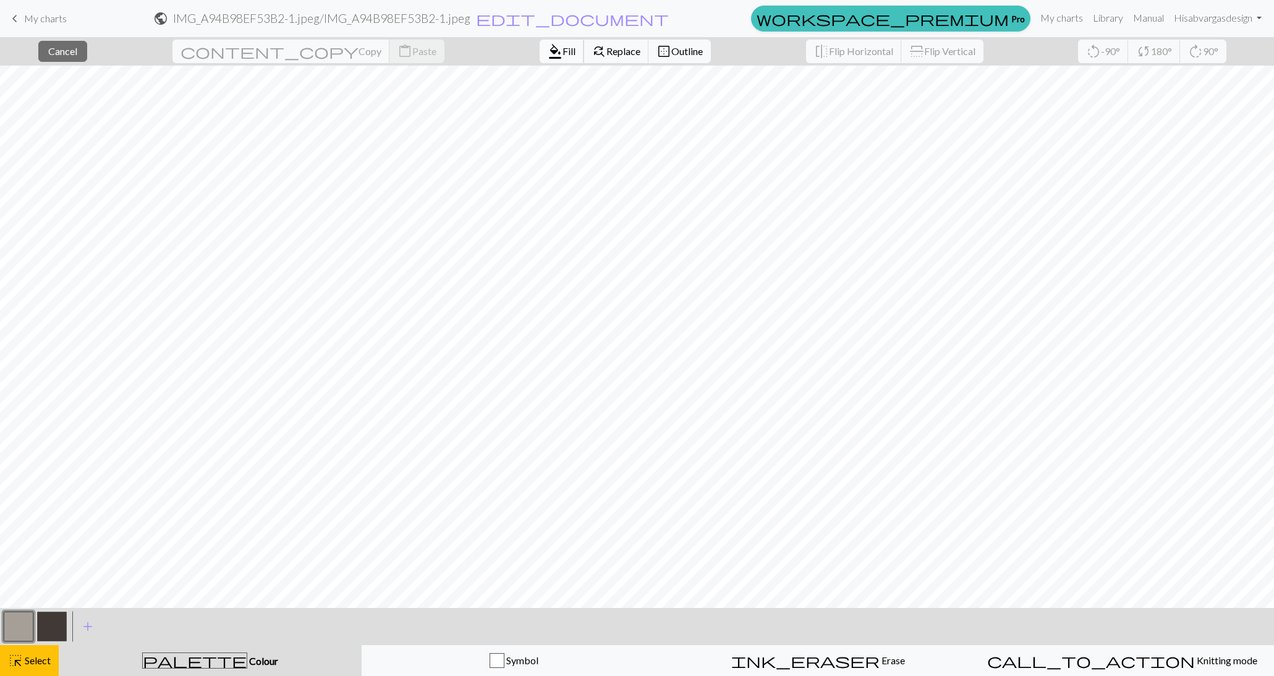
click at [548, 51] on span "format_color_fill" at bounding box center [555, 51] width 15 height 17
click at [563, 50] on span "Fill" at bounding box center [569, 51] width 13 height 12
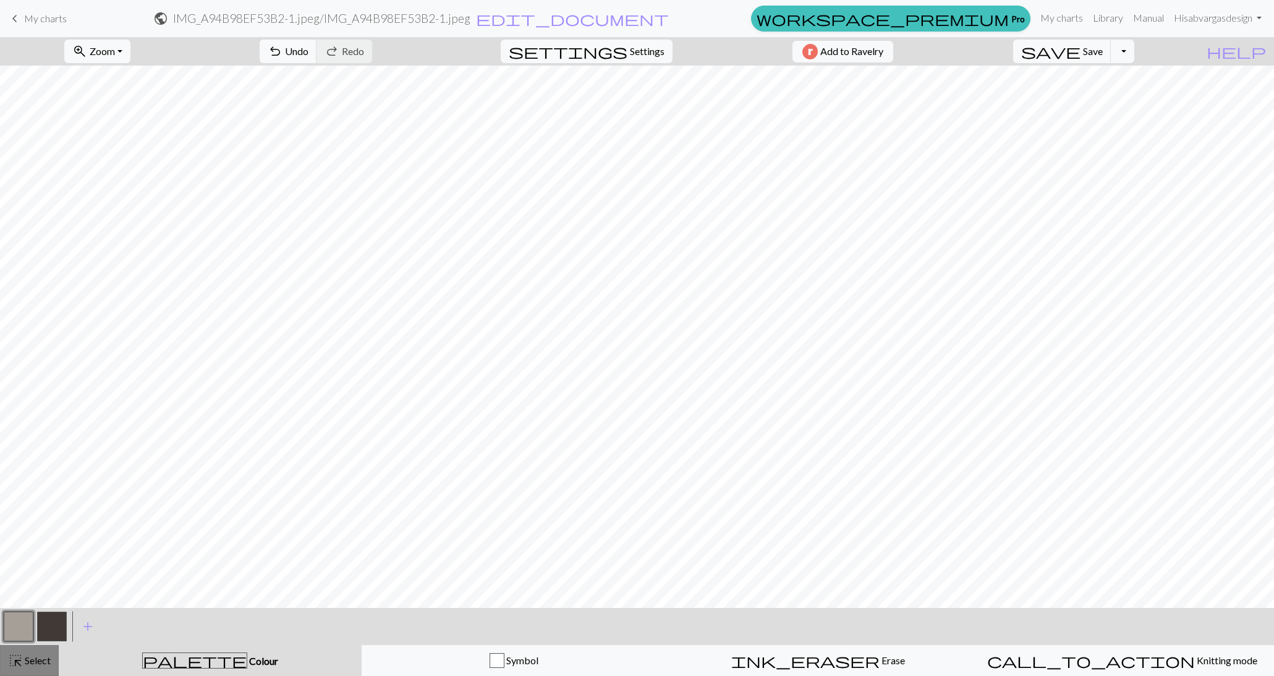
click at [36, 665] on span "Select" at bounding box center [37, 660] width 28 height 12
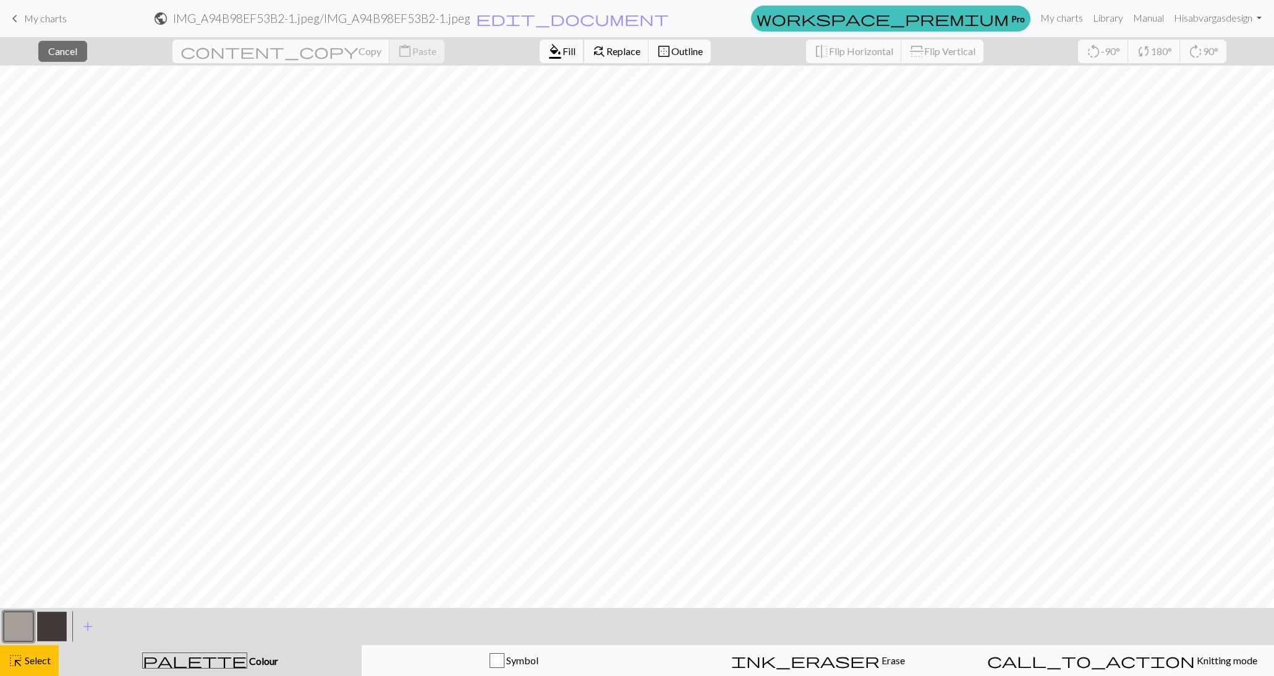
click at [563, 56] on span "Fill" at bounding box center [569, 51] width 13 height 12
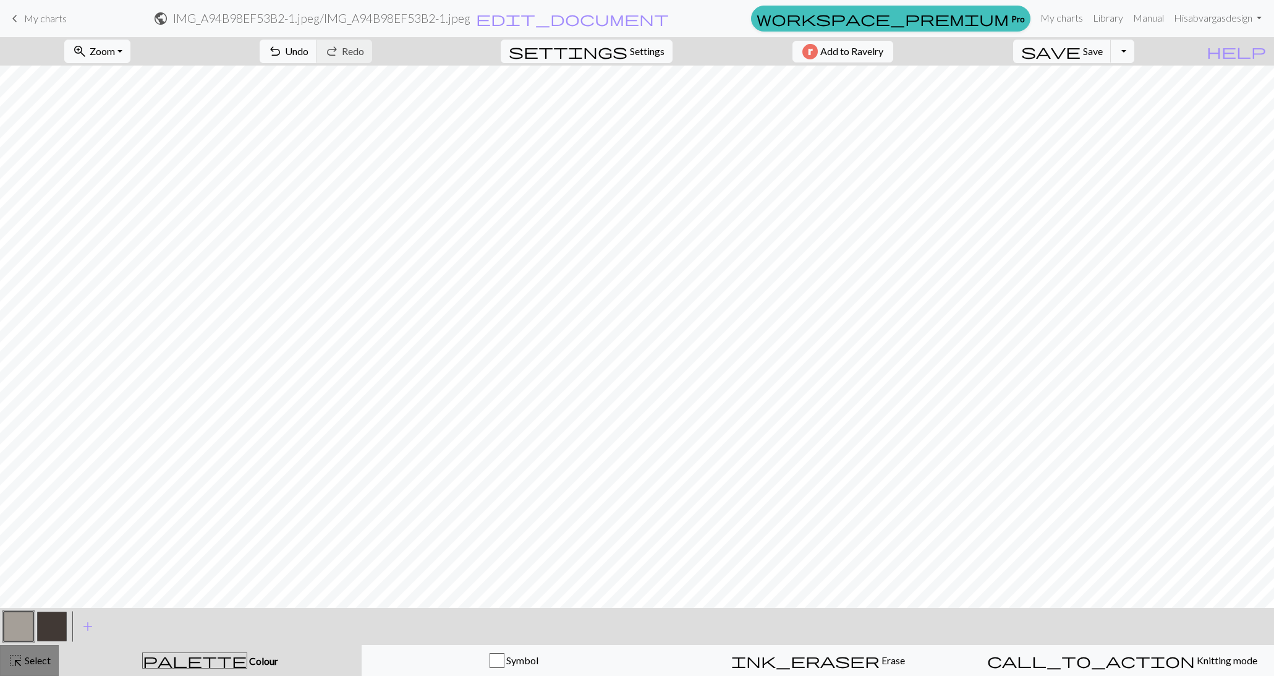
click at [34, 668] on button "highlight_alt Select Select" at bounding box center [29, 660] width 59 height 31
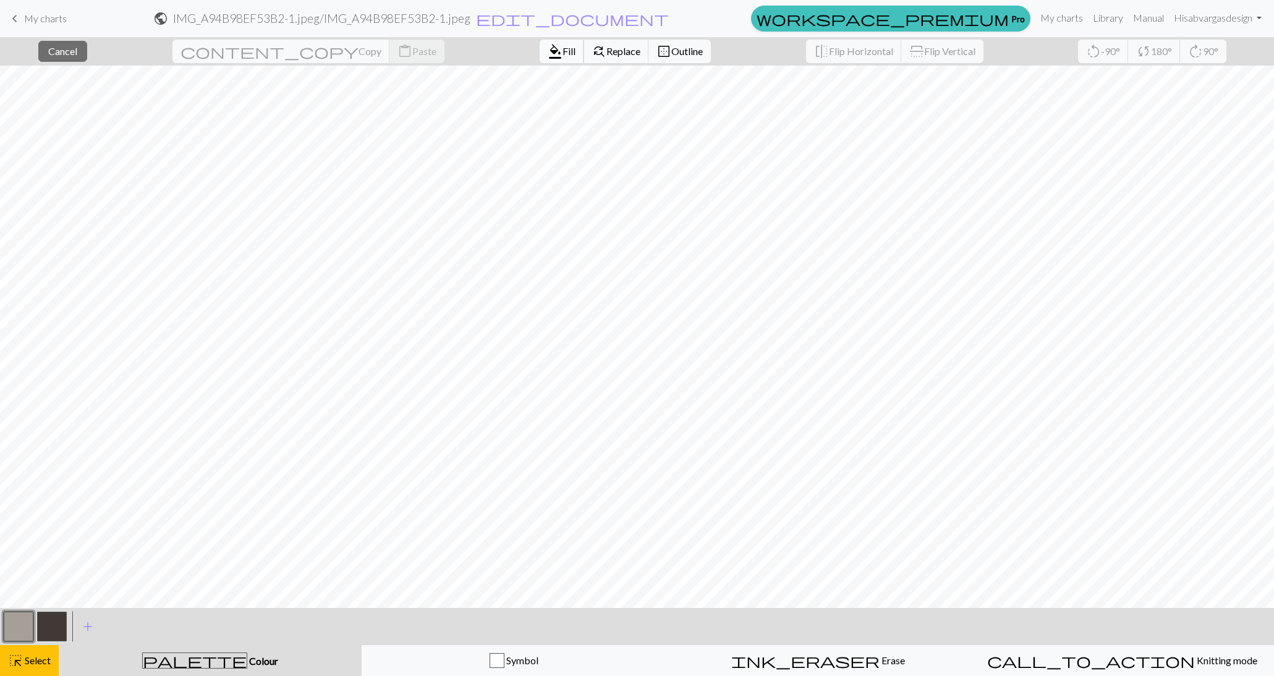
click at [548, 53] on span "format_color_fill" at bounding box center [555, 51] width 15 height 17
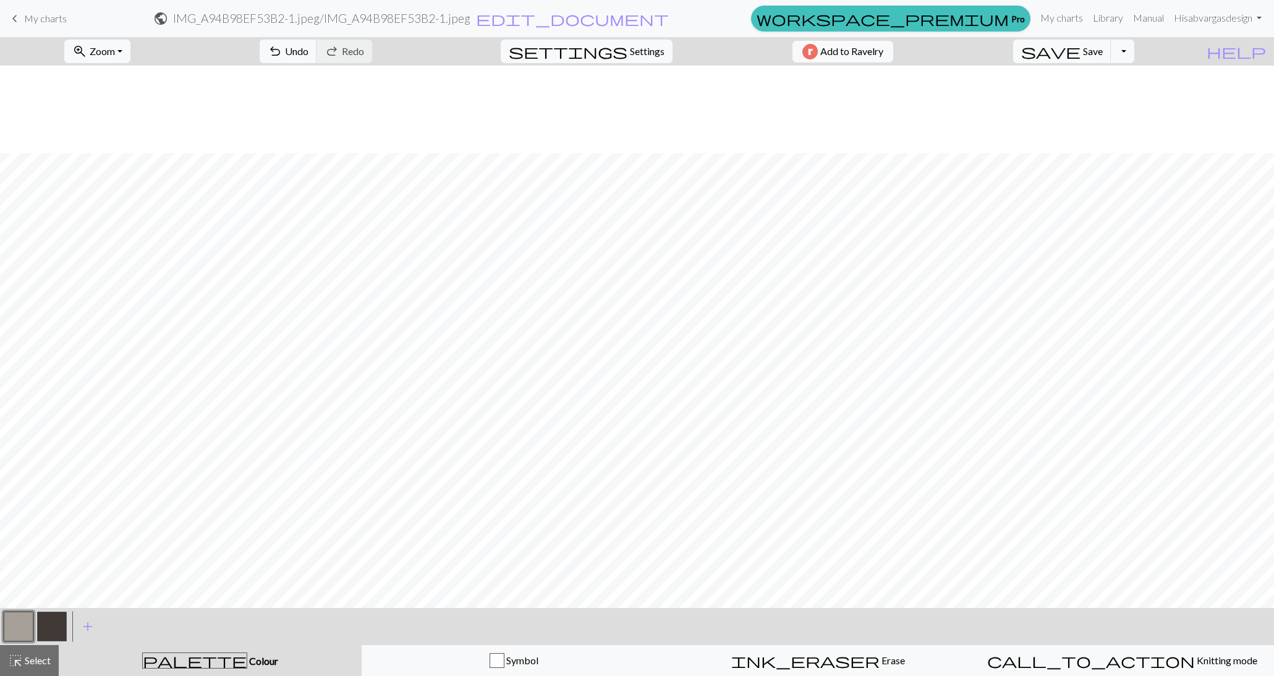
scroll to position [87, 0]
click at [30, 662] on span "Select" at bounding box center [37, 660] width 28 height 12
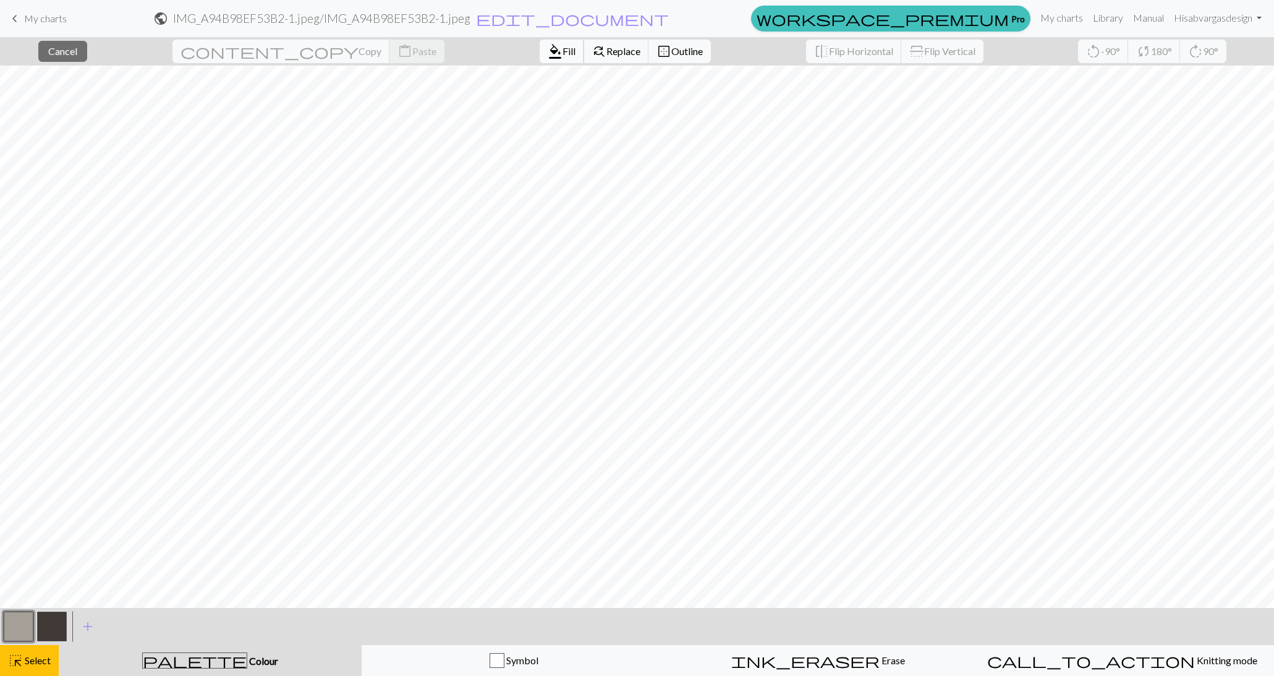
click at [563, 54] on span "Fill" at bounding box center [569, 51] width 13 height 12
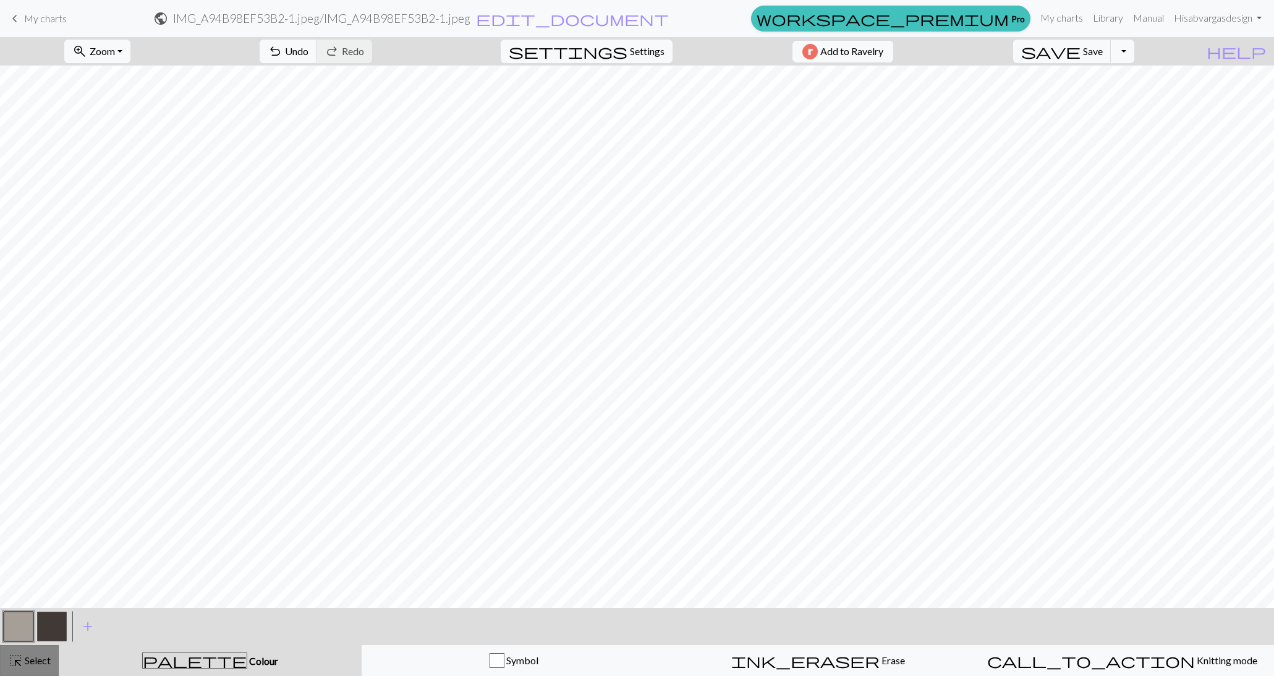
click at [33, 657] on span "Select" at bounding box center [37, 660] width 28 height 12
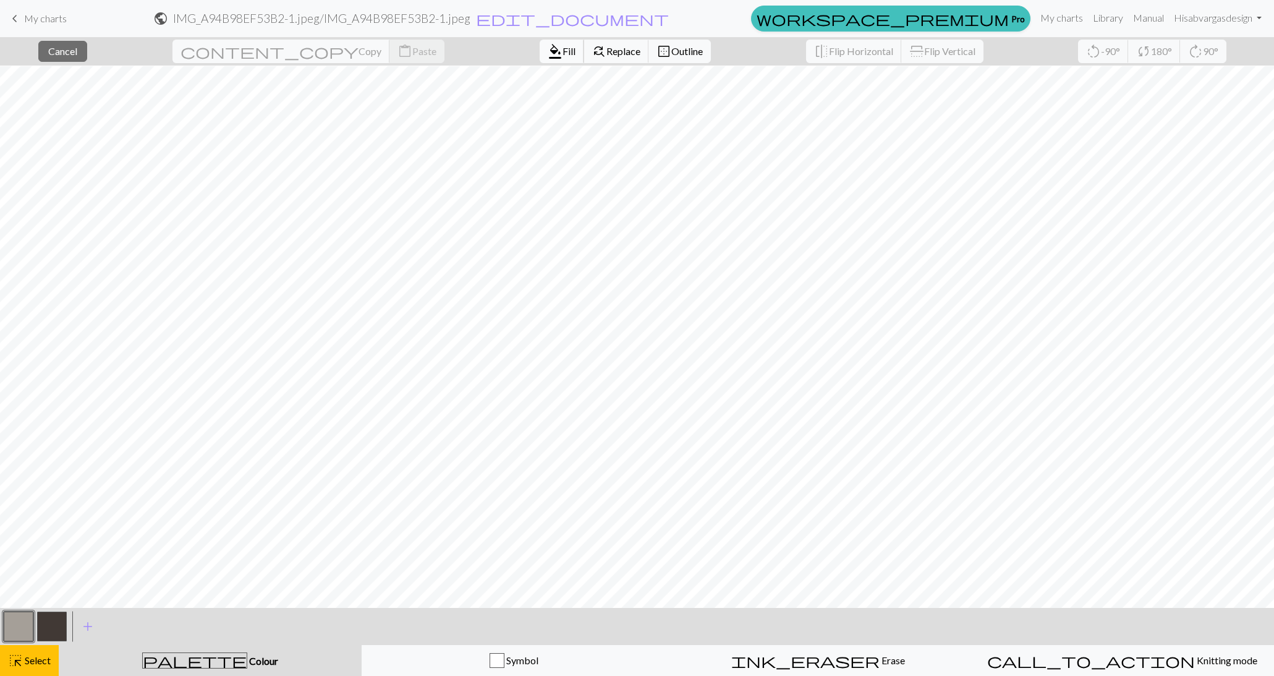
click at [548, 55] on span "format_color_fill" at bounding box center [555, 51] width 15 height 17
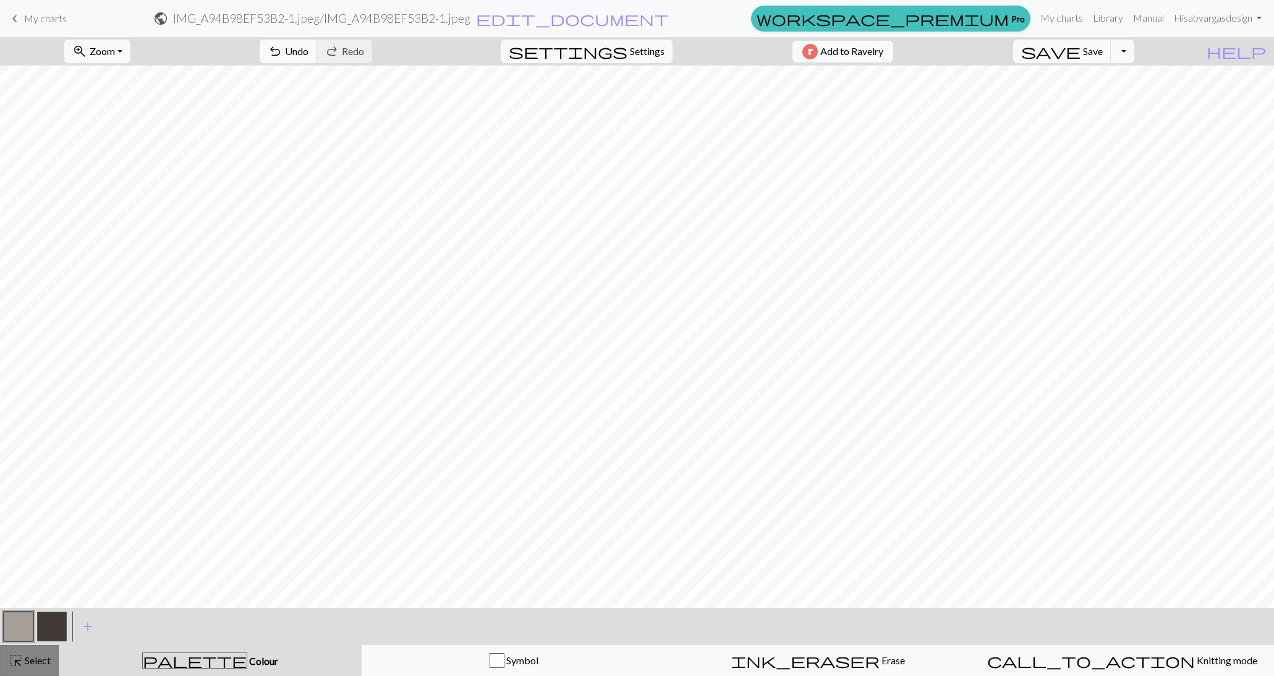
click at [33, 659] on span "Select" at bounding box center [37, 660] width 28 height 12
click at [130, 51] on button "zoom_in Zoom Zoom" at bounding box center [97, 51] width 66 height 23
click at [147, 81] on button "Fit all" at bounding box center [114, 78] width 98 height 20
click at [1103, 56] on span "Save" at bounding box center [1093, 51] width 20 height 12
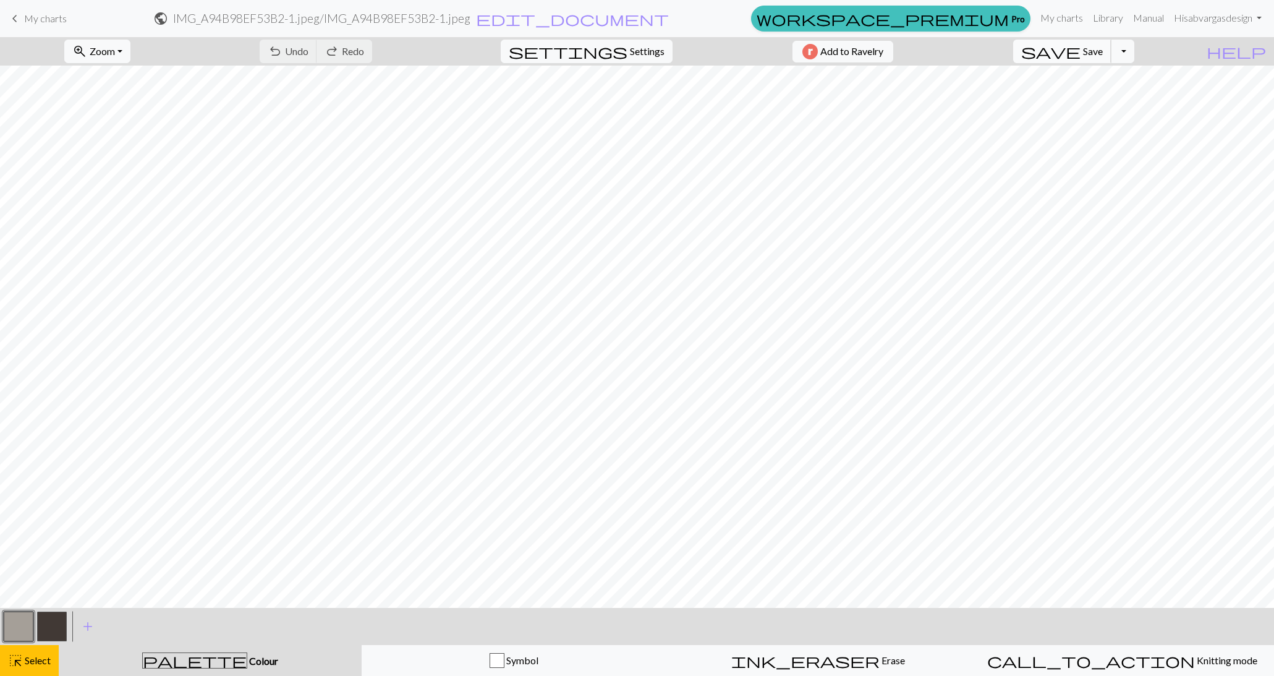
click at [1103, 56] on span "Save" at bounding box center [1093, 51] width 20 height 12
click at [45, 665] on span "Select" at bounding box center [37, 660] width 28 height 12
click at [1111, 59] on button "save Save Save" at bounding box center [1062, 51] width 98 height 23
click at [1134, 50] on button "Toggle Dropdown" at bounding box center [1122, 51] width 23 height 23
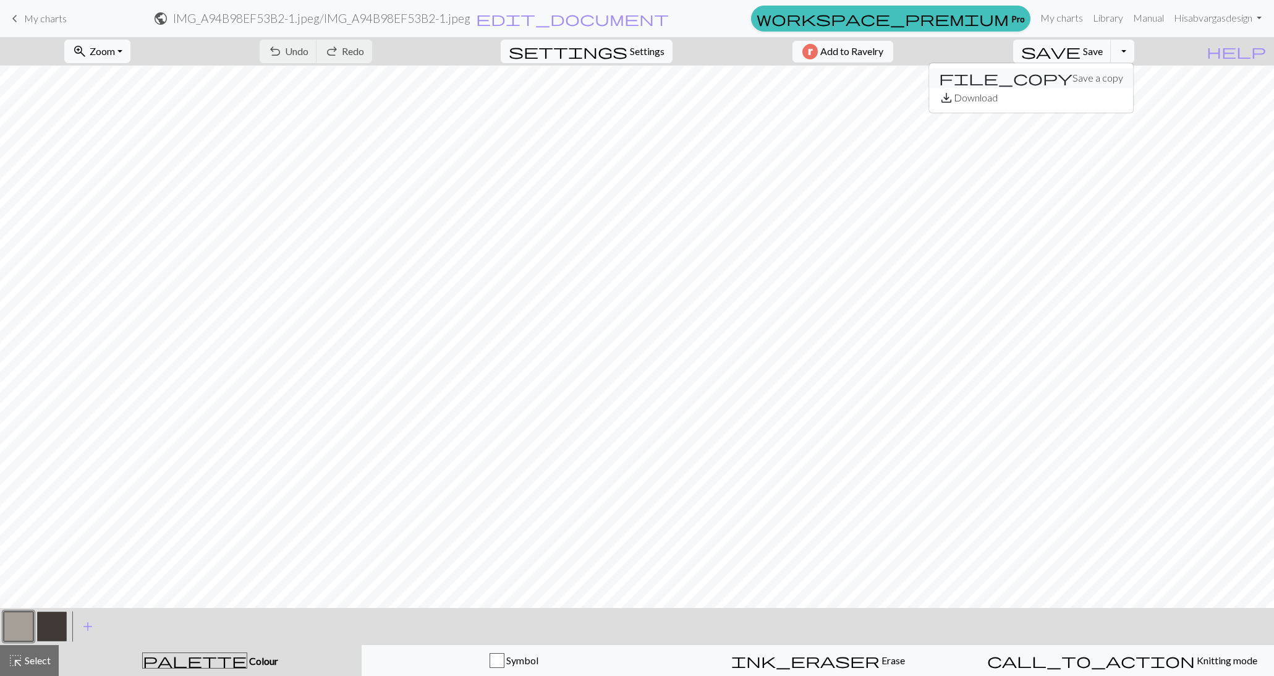
click at [1128, 74] on button "file_copy Save a copy" at bounding box center [1031, 78] width 204 height 20
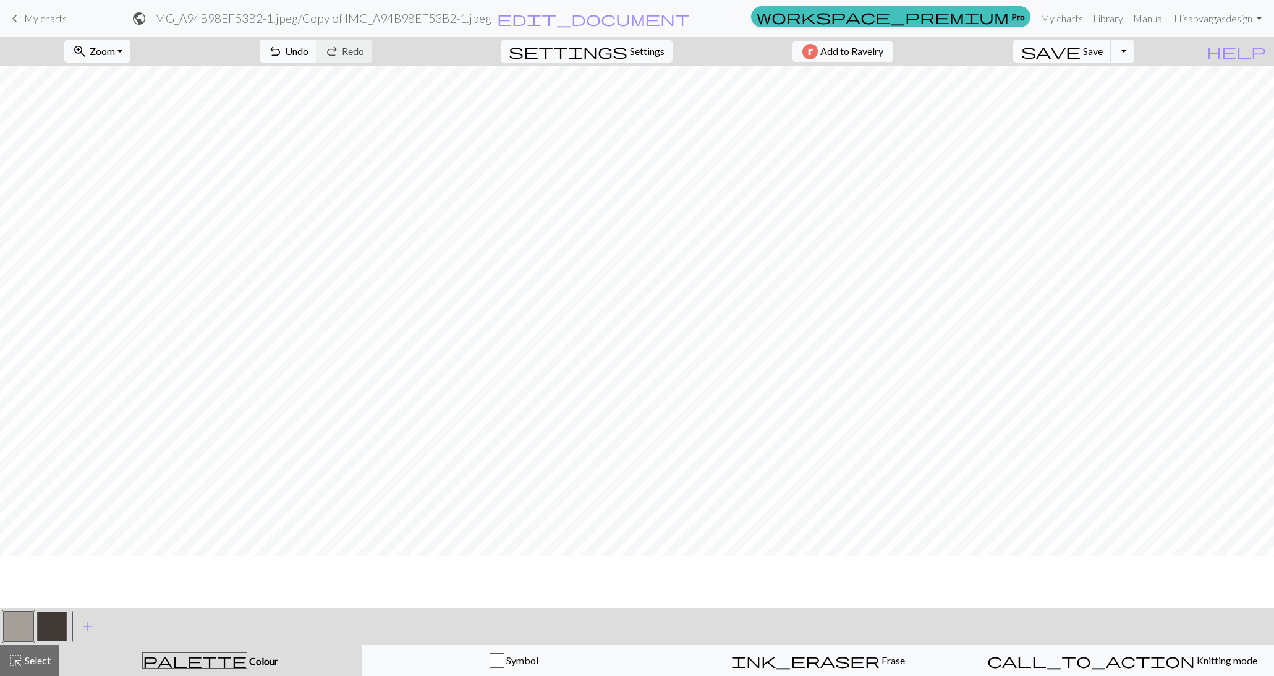
click at [491, 19] on h2 "IMG_A94B98EF53B2-1.jpeg / Copy of IMG_A94B98EF53B2-1.jpeg" at bounding box center [321, 18] width 340 height 14
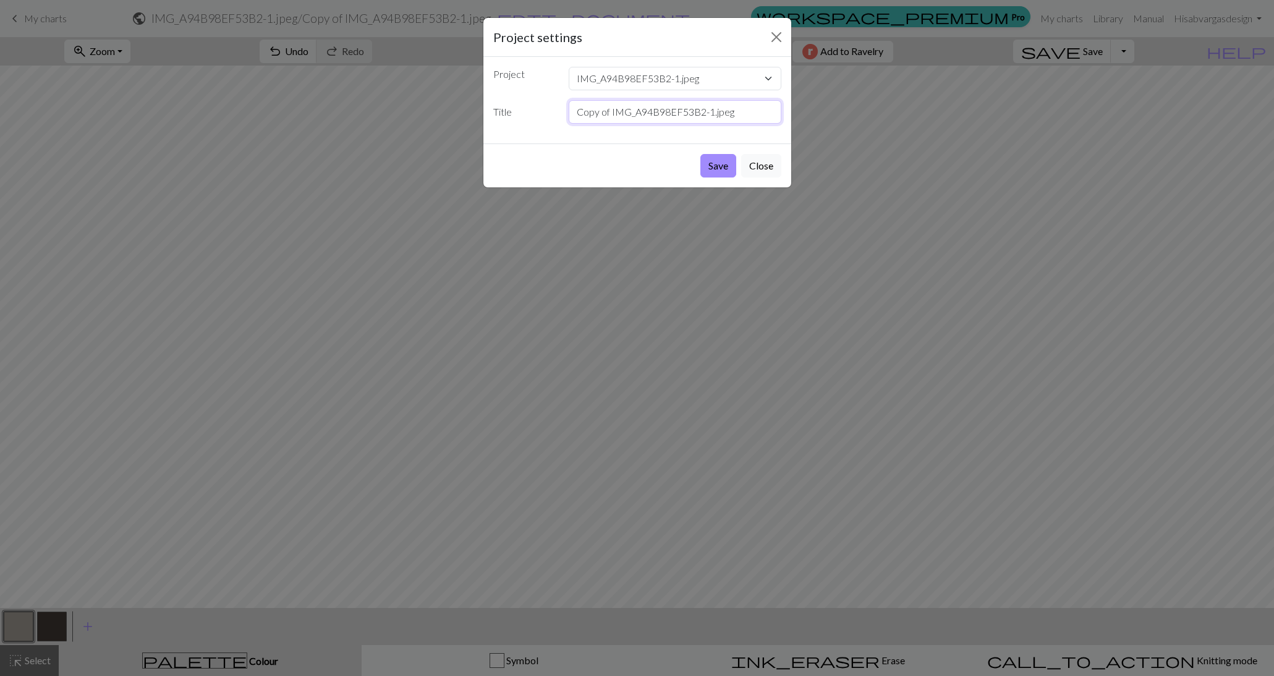
click at [676, 103] on input "Copy of IMG_A94B98EF53B2-1.jpeg" at bounding box center [675, 111] width 213 height 23
type input "casa de campo"
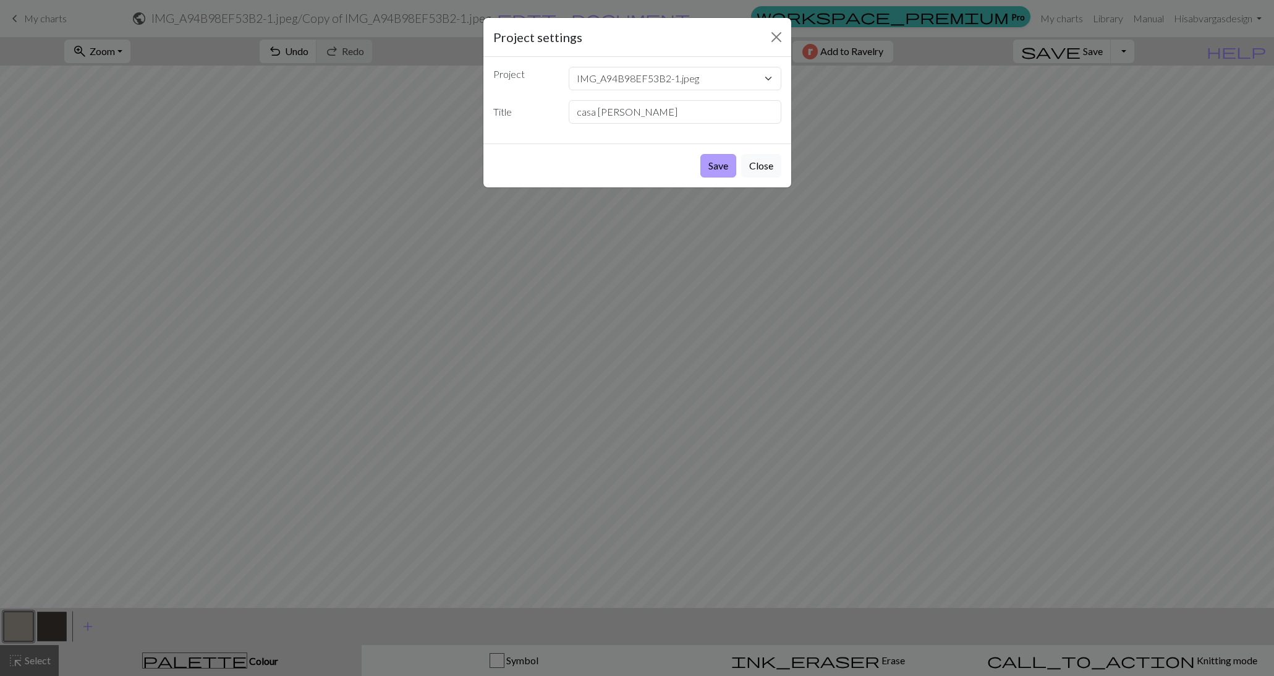
click at [717, 164] on button "Save" at bounding box center [718, 165] width 36 height 23
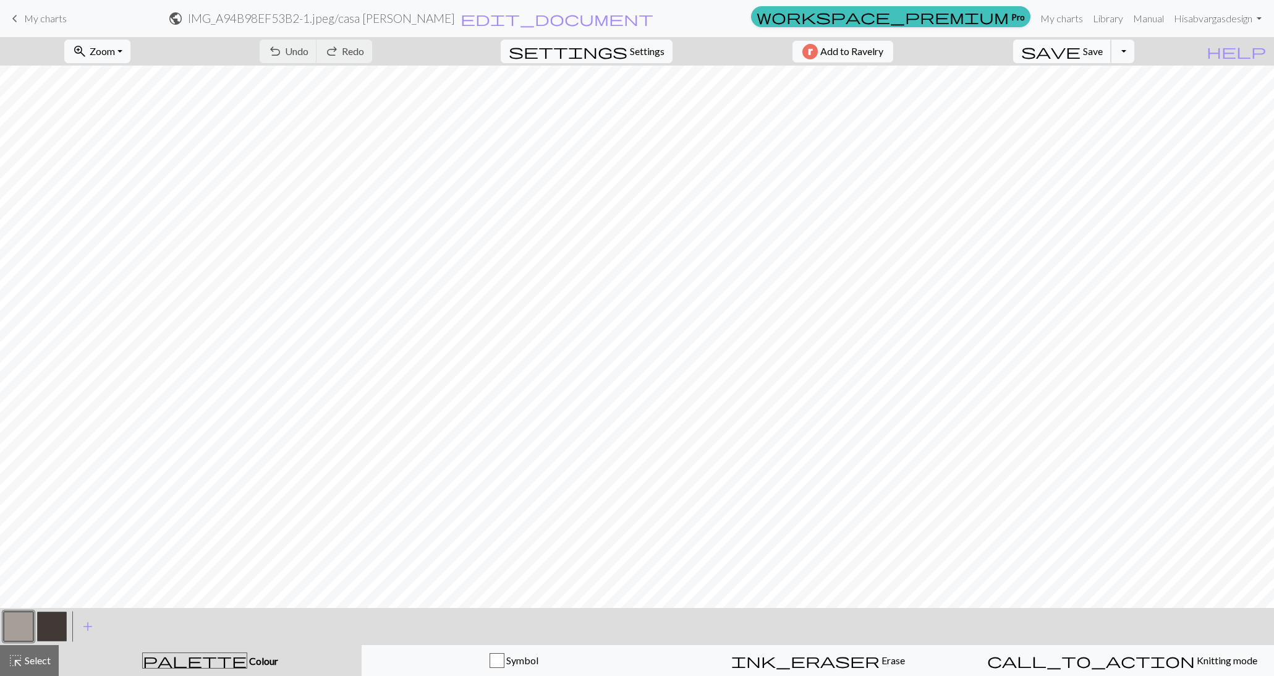
click at [1103, 54] on span "Save" at bounding box center [1093, 51] width 20 height 12
click at [23, 659] on span "Select" at bounding box center [37, 660] width 28 height 12
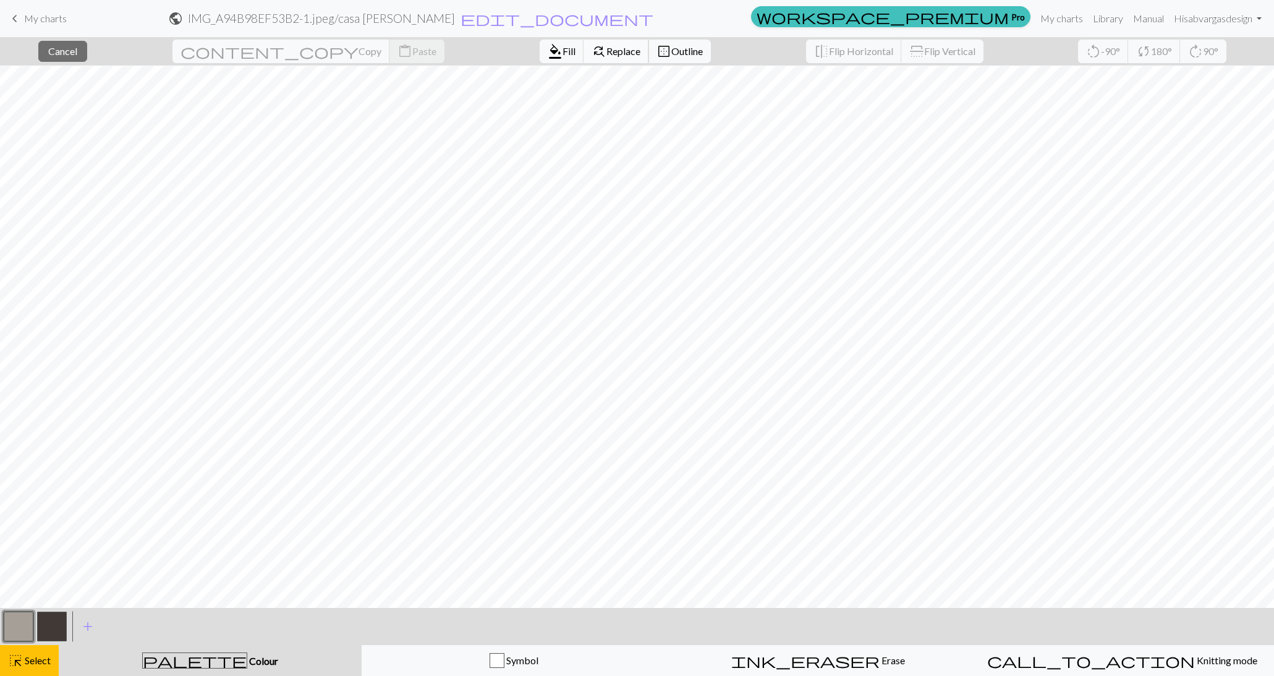
click at [606, 52] on span "Replace" at bounding box center [623, 51] width 34 height 12
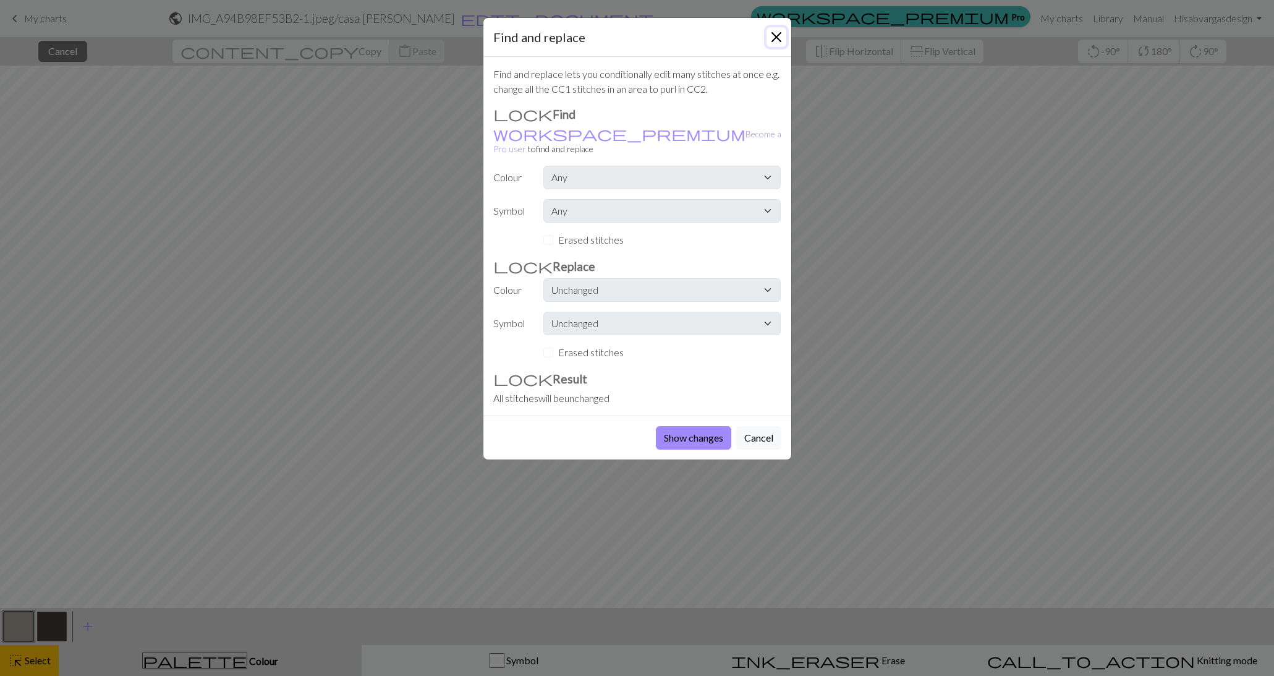
click at [781, 36] on button "Close" at bounding box center [777, 37] width 20 height 20
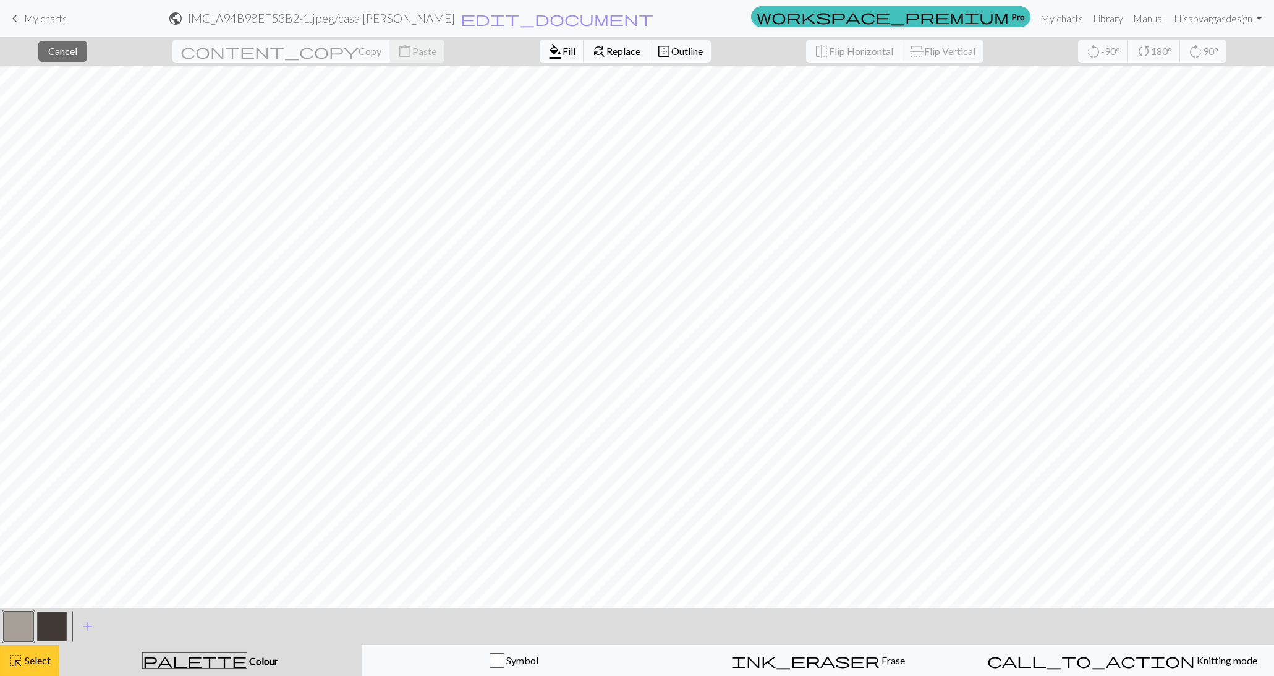
click at [35, 668] on button "highlight_alt Select Select" at bounding box center [29, 660] width 59 height 31
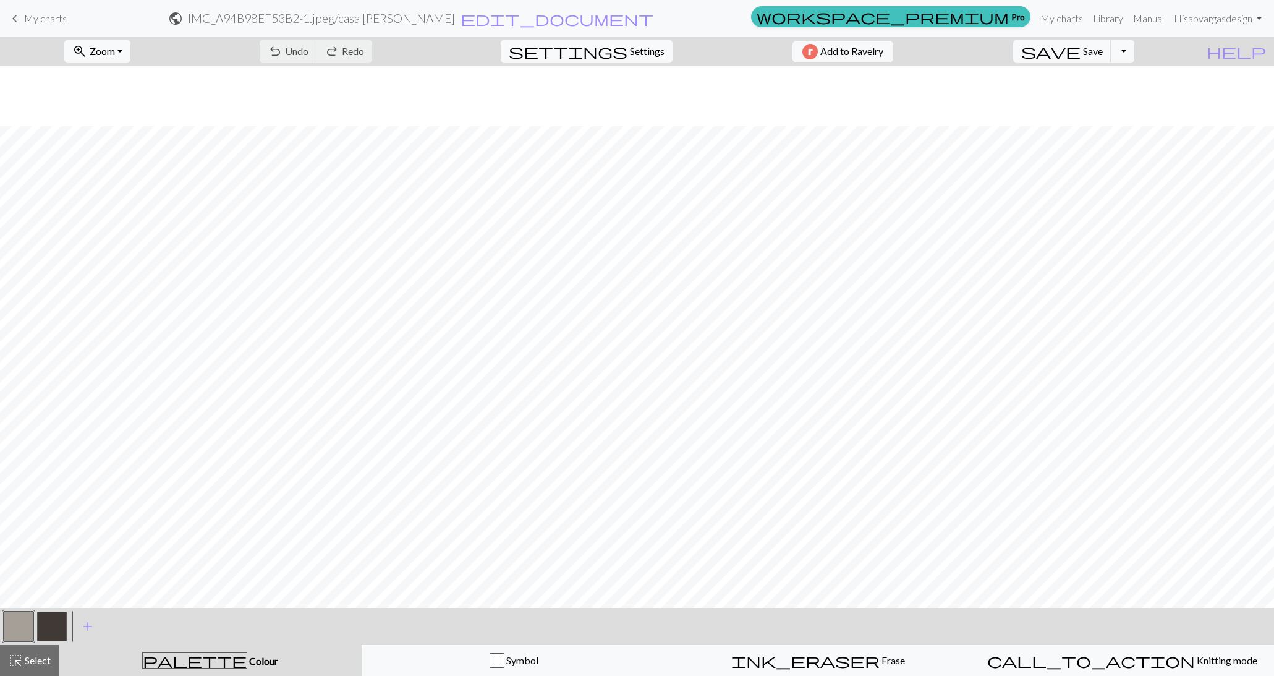
scroll to position [61, 0]
click at [1103, 49] on span "Save" at bounding box center [1093, 51] width 20 height 12
click at [25, 15] on span "My charts" at bounding box center [45, 18] width 43 height 12
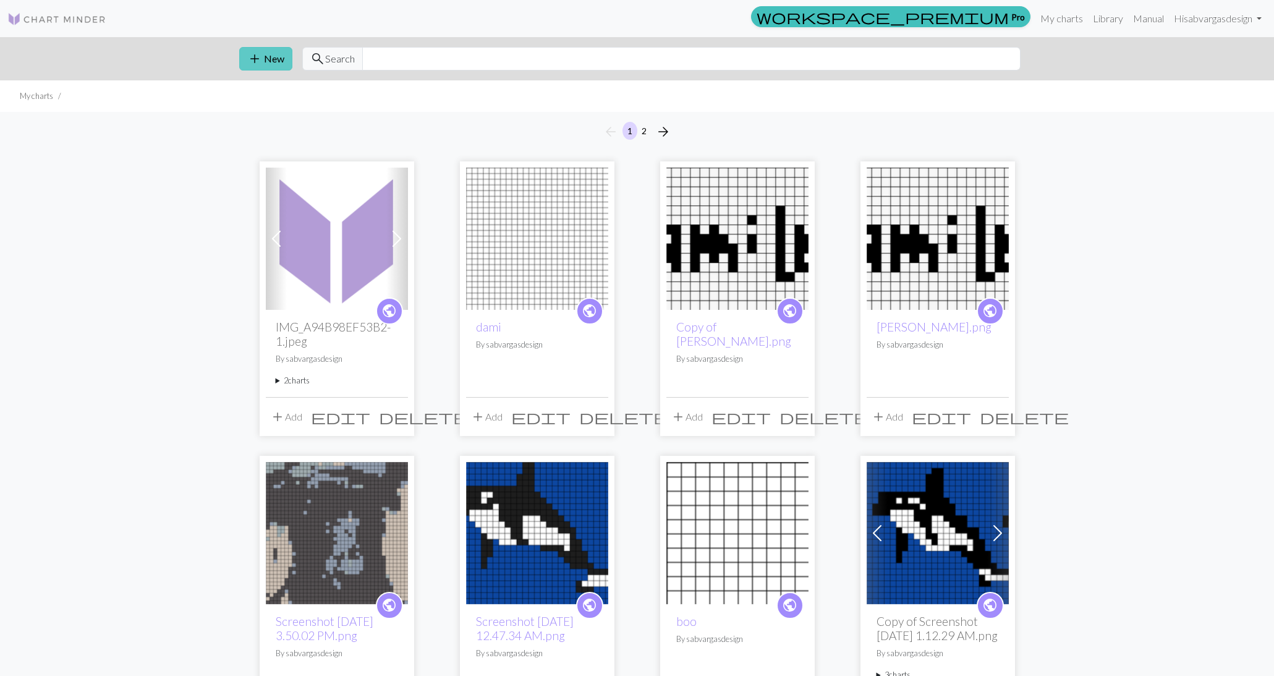
click at [273, 60] on button "add New" at bounding box center [265, 58] width 53 height 23
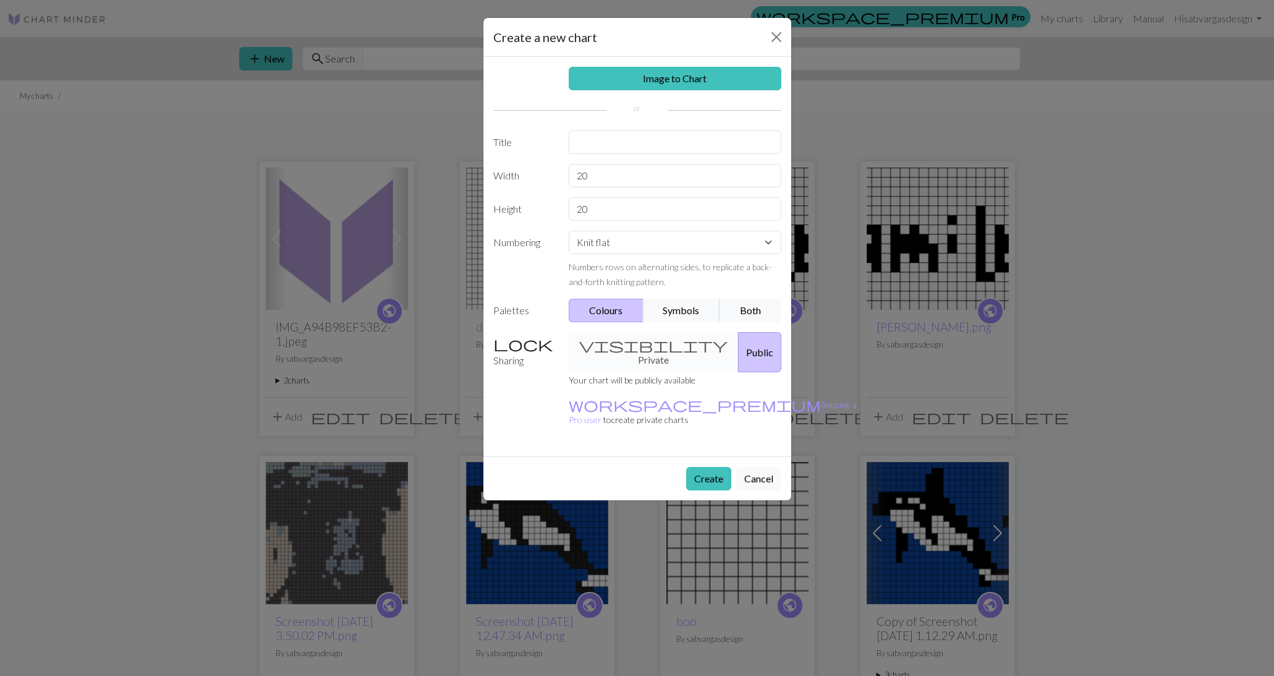
click at [697, 61] on div "Image to Chart Title Width 20 Height 20 Numbering Knit flat Knit in the round L…" at bounding box center [637, 256] width 308 height 399
click at [690, 73] on link "Image to Chart" at bounding box center [675, 78] width 213 height 23
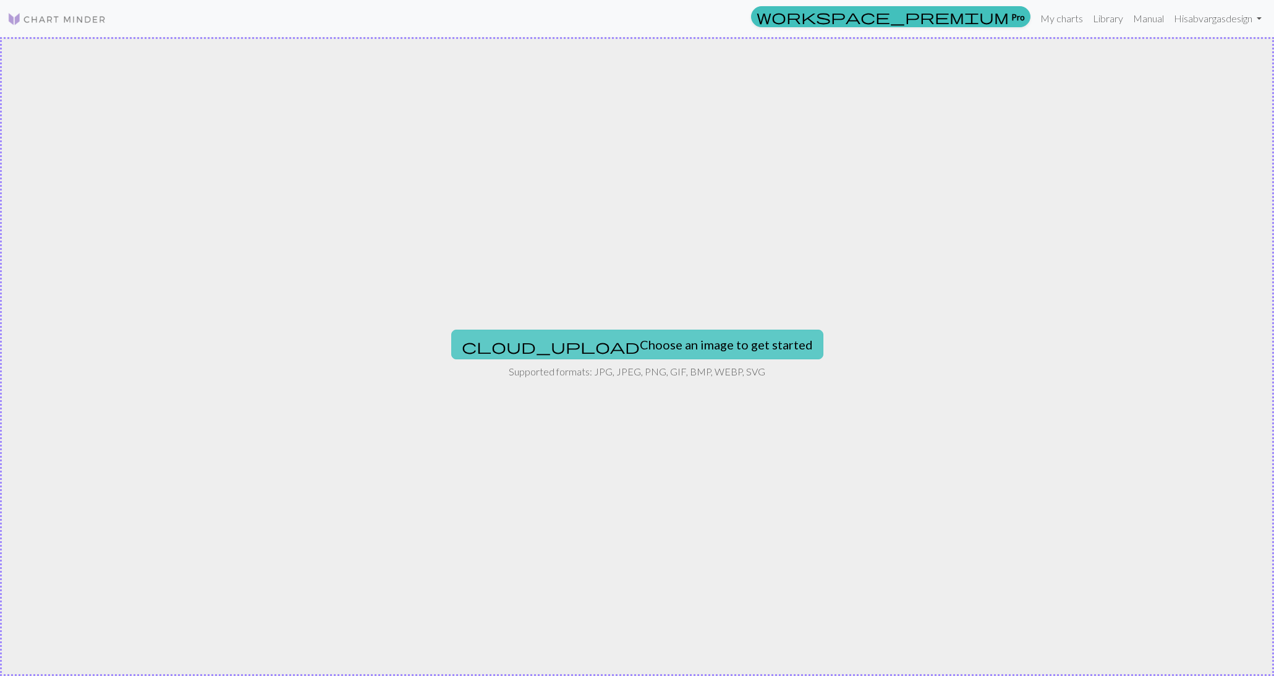
click at [598, 356] on button "cloud_upload Choose an image to get started" at bounding box center [637, 344] width 372 height 30
type input "C:\fakepath\SIX_836BB1D8-1262-416D-A8FD-15335357FD21.PNG"
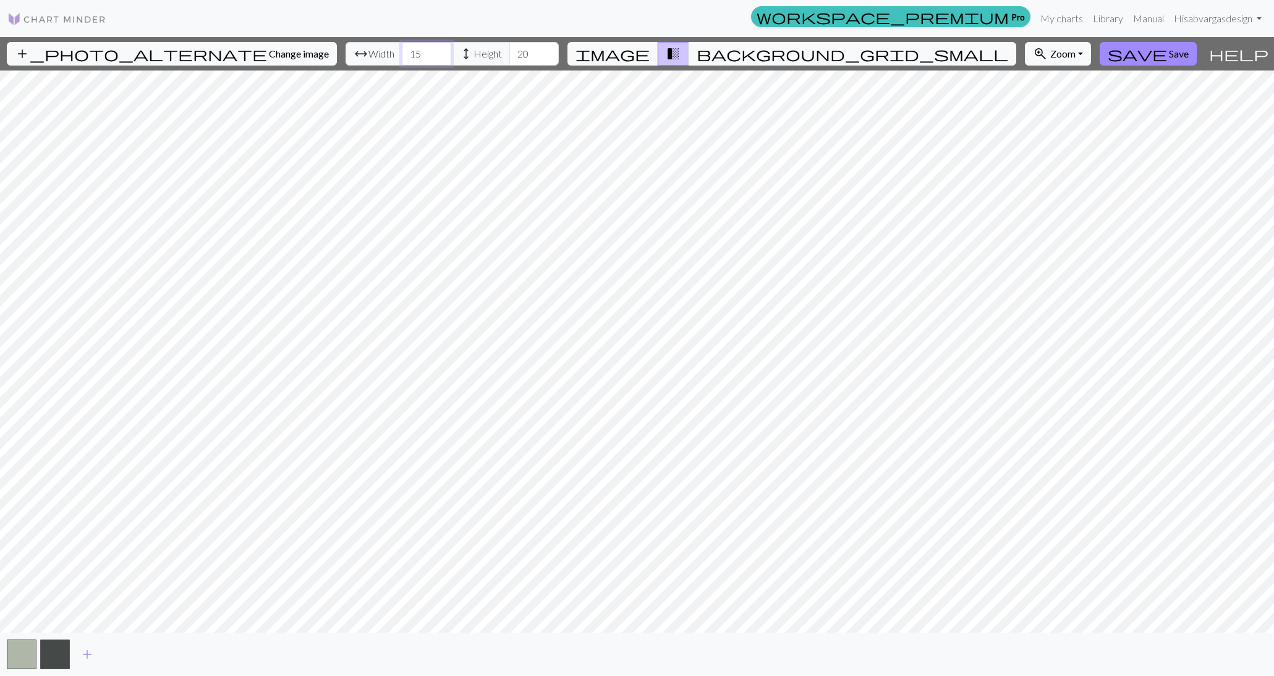
click at [402, 56] on input "15" at bounding box center [426, 53] width 49 height 23
type input "1"
type input "98"
click at [509, 57] on input "20" at bounding box center [533, 53] width 49 height 23
type input "2"
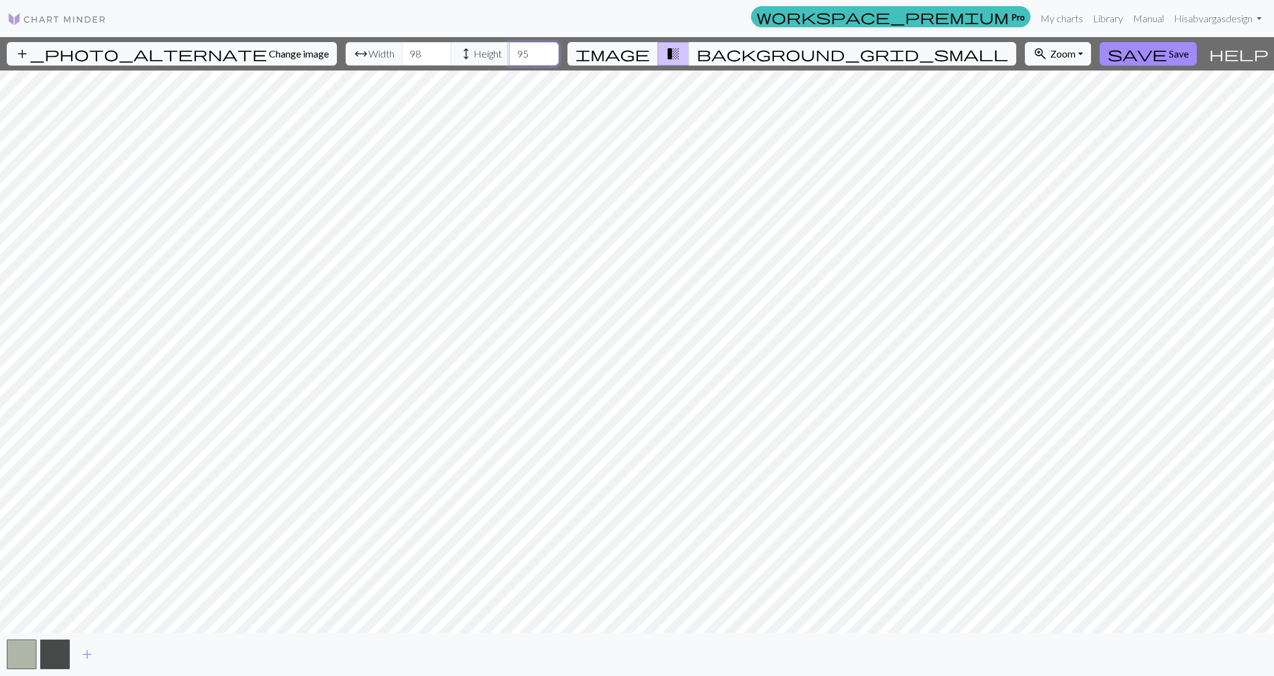
type input "95"
click at [647, 64] on div "add_photo_alternate Change image arrow_range Width 98 height Height 95 image tr…" at bounding box center [637, 356] width 1274 height 639
click at [755, 49] on span "background_grid_small" at bounding box center [853, 53] width 312 height 17
click at [681, 57] on span "transition_fade" at bounding box center [673, 53] width 15 height 17
click at [650, 55] on span "image" at bounding box center [613, 53] width 74 height 17
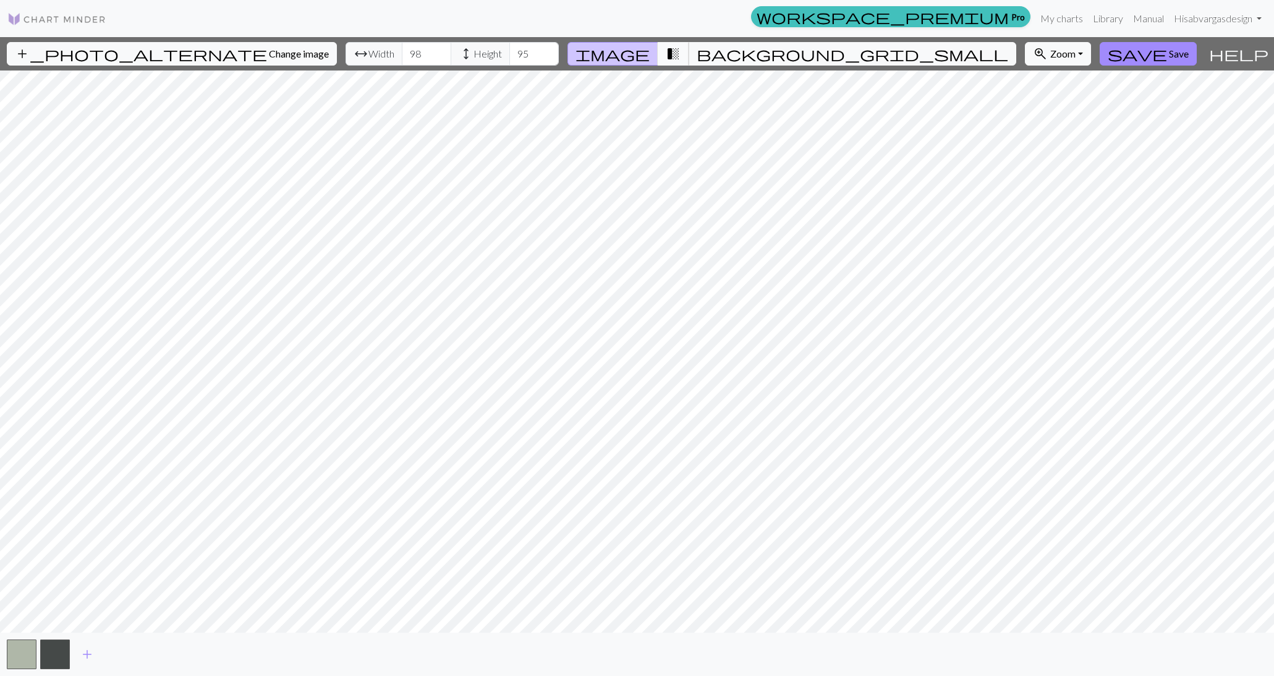
click at [681, 54] on span "transition_fade" at bounding box center [673, 53] width 15 height 17
click at [744, 54] on span "background_grid_small" at bounding box center [853, 53] width 312 height 17
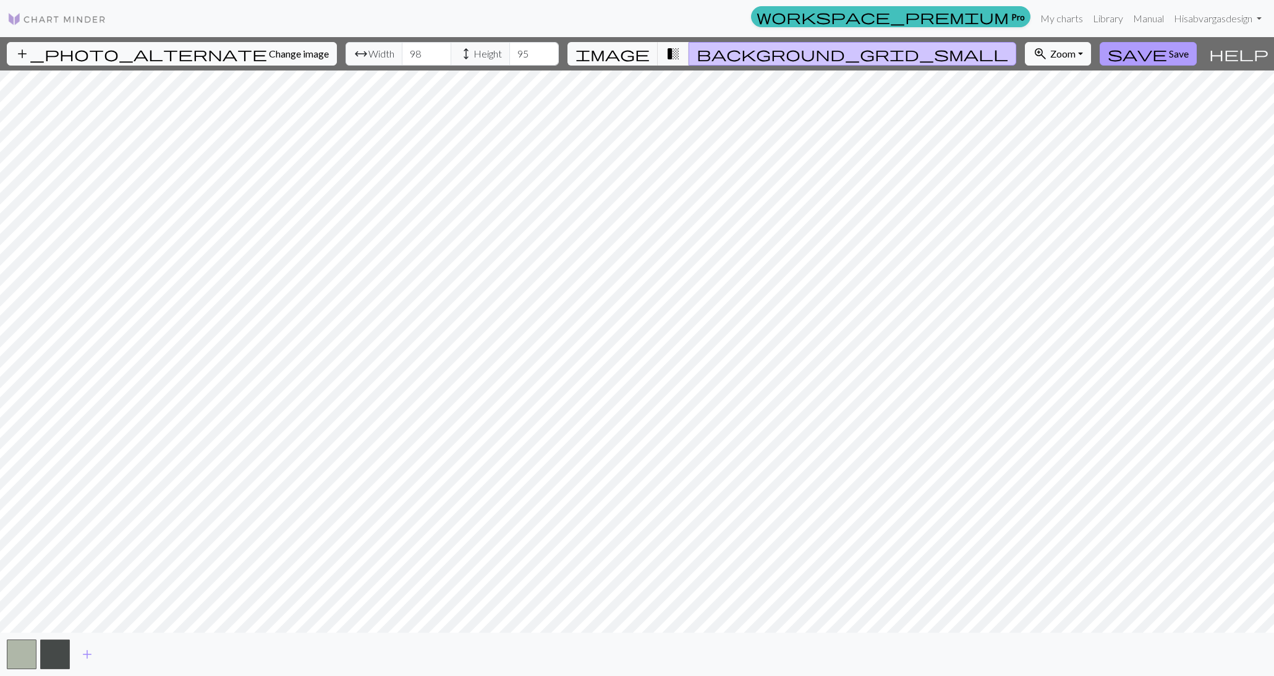
click at [1169, 56] on span "Save" at bounding box center [1179, 54] width 20 height 12
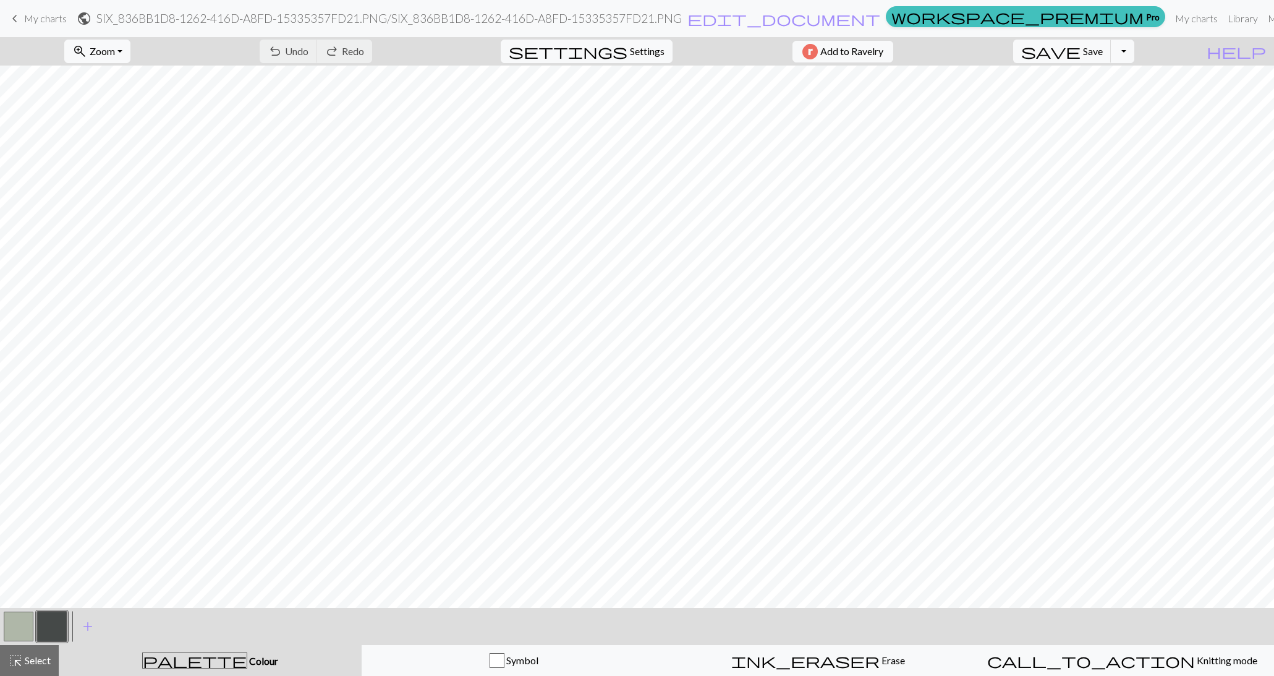
click at [20, 630] on button "button" at bounding box center [19, 626] width 30 height 30
click at [20, 630] on div "Edit colour Name MC Use advanced picker workspace_premium Become a Pro user to …" at bounding box center [637, 338] width 1274 height 676
click at [20, 630] on button "button" at bounding box center [19, 626] width 30 height 30
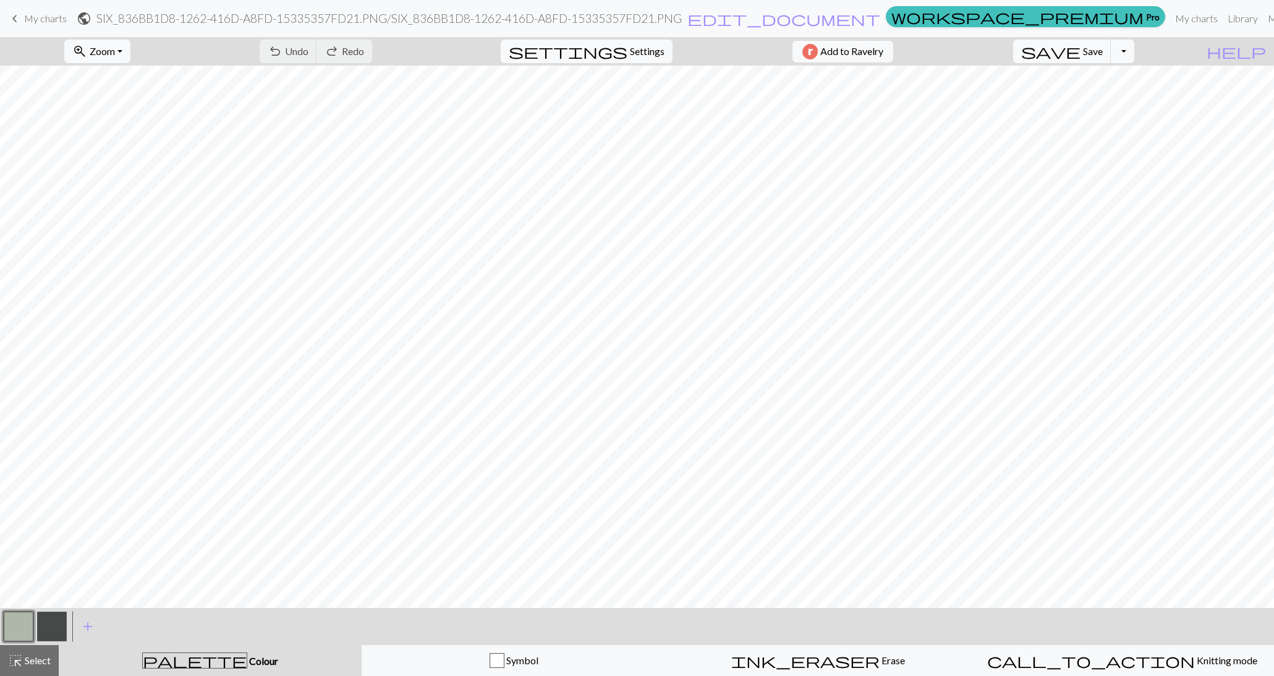
click at [20, 630] on div "Edit colour Name MC Use advanced picker workspace_premium Become a Pro user to …" at bounding box center [637, 338] width 1274 height 676
click at [20, 630] on button "button" at bounding box center [19, 626] width 30 height 30
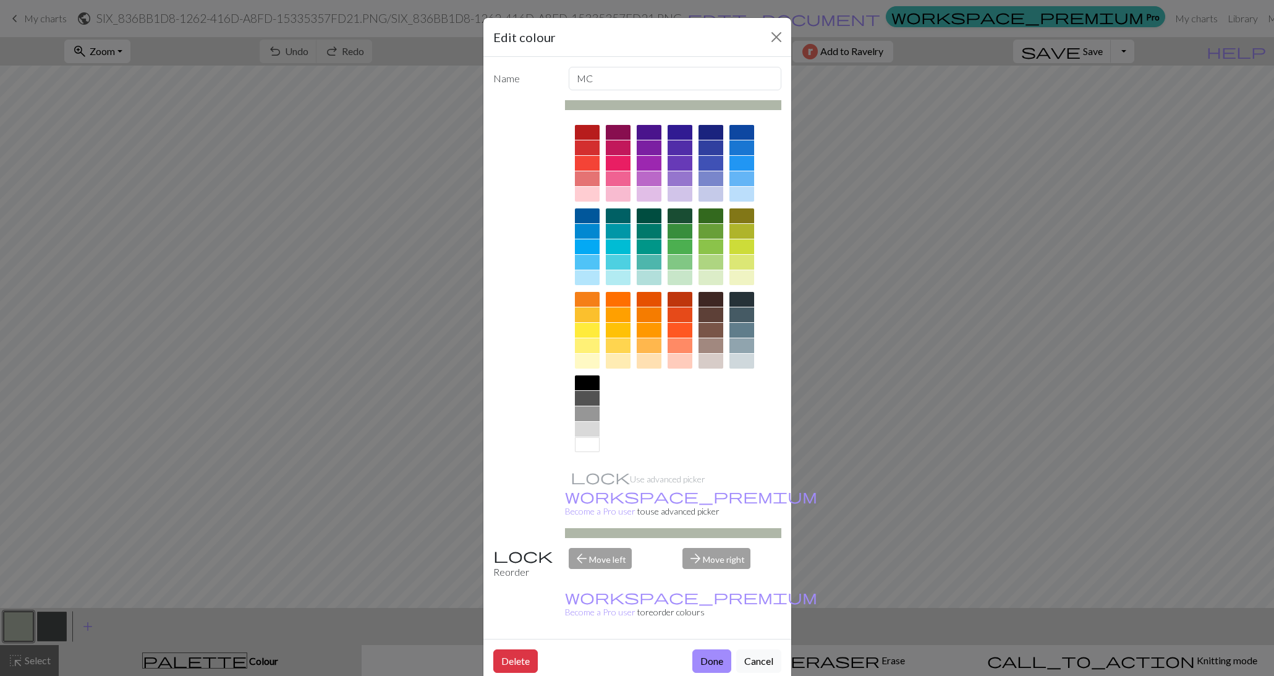
click at [585, 429] on div at bounding box center [587, 429] width 25 height 15
click at [596, 411] on div at bounding box center [587, 413] width 25 height 15
click at [626, 80] on input "MC" at bounding box center [675, 78] width 213 height 23
type input "back"
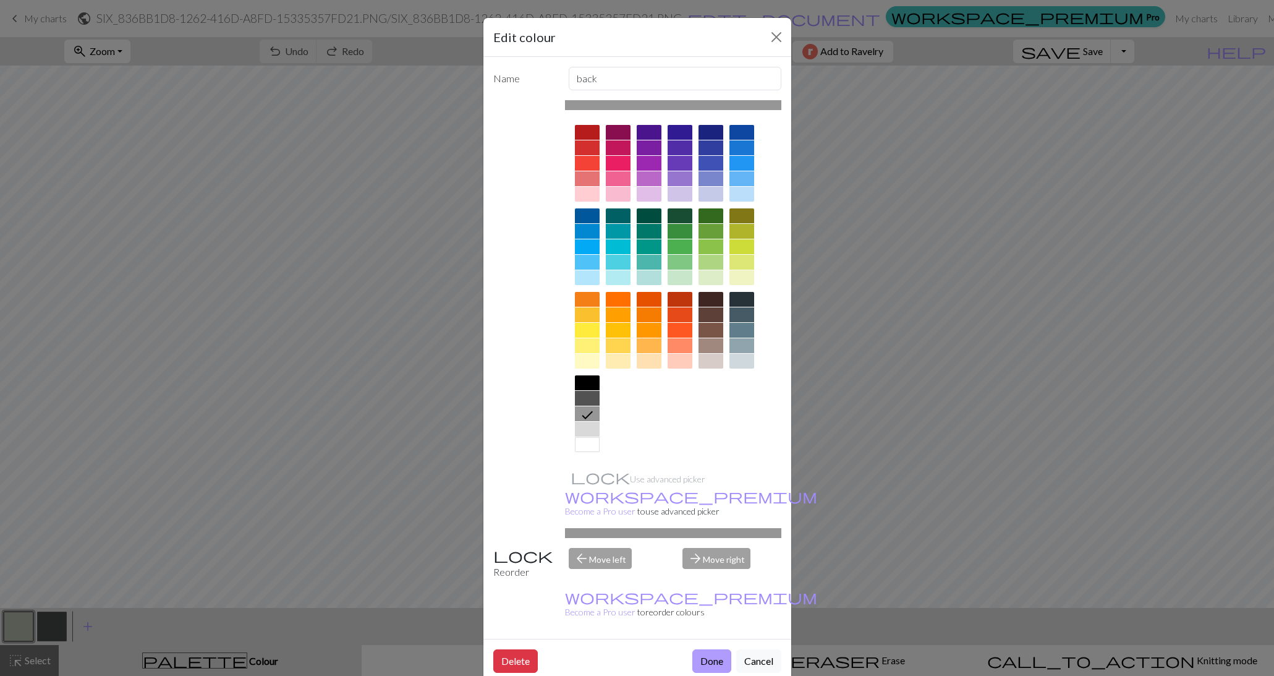
click at [708, 649] on button "Done" at bounding box center [711, 660] width 39 height 23
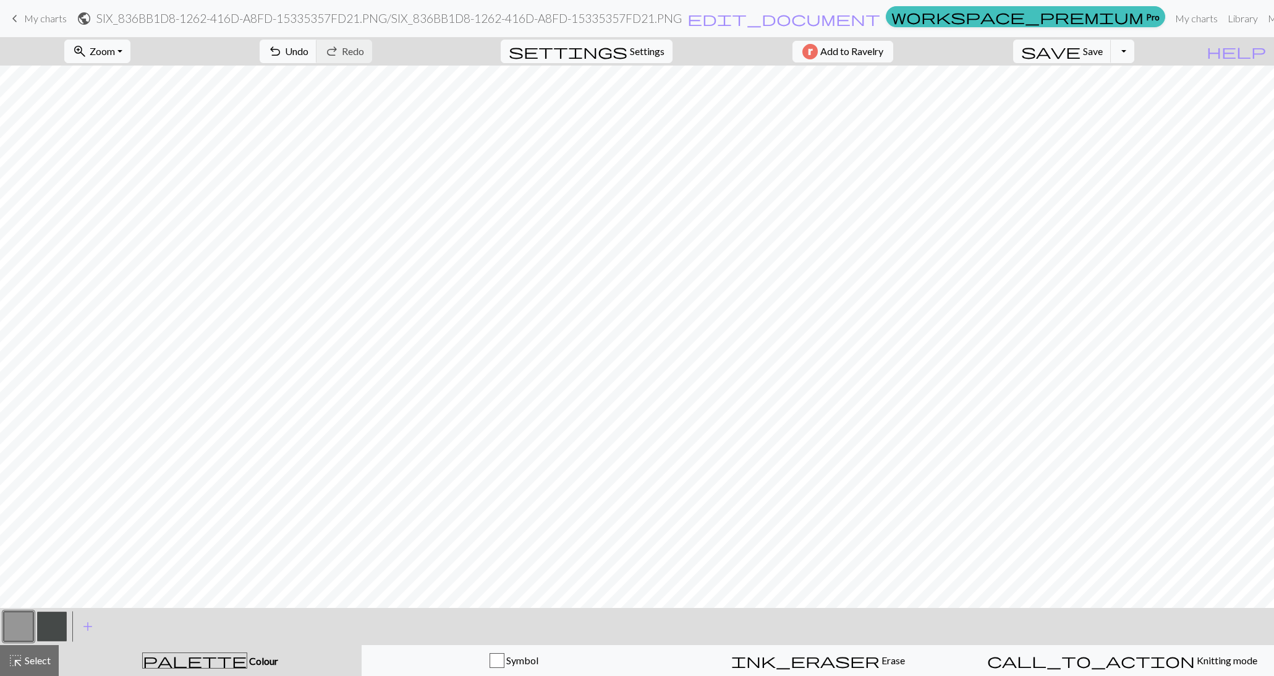
click at [48, 626] on button "button" at bounding box center [52, 626] width 30 height 30
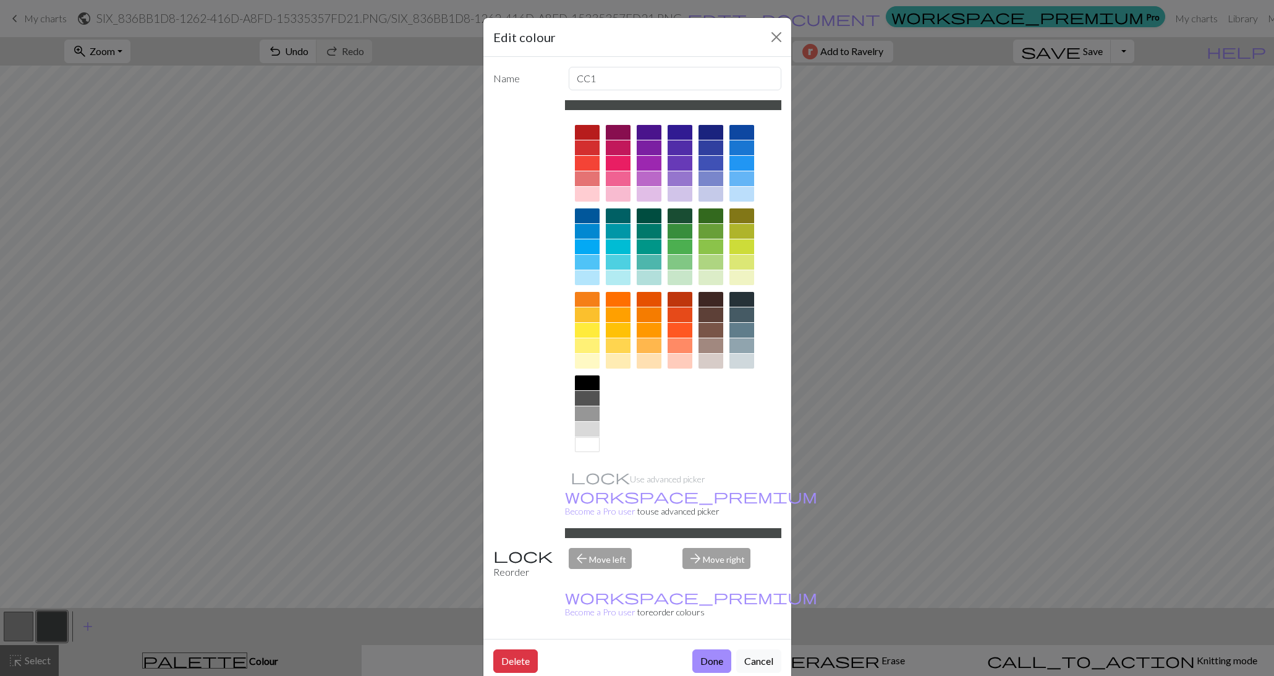
click at [651, 138] on div at bounding box center [649, 132] width 25 height 15
click at [713, 649] on button "Done" at bounding box center [711, 660] width 39 height 23
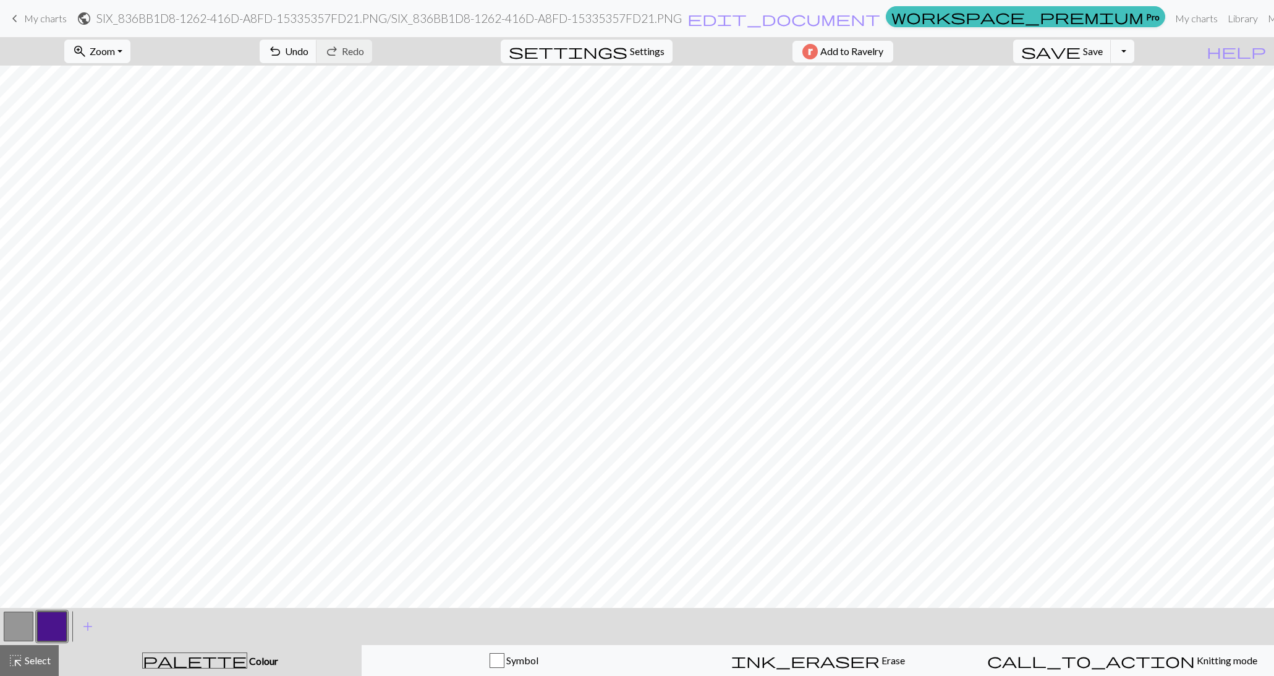
click at [59, 627] on button "button" at bounding box center [52, 626] width 30 height 30
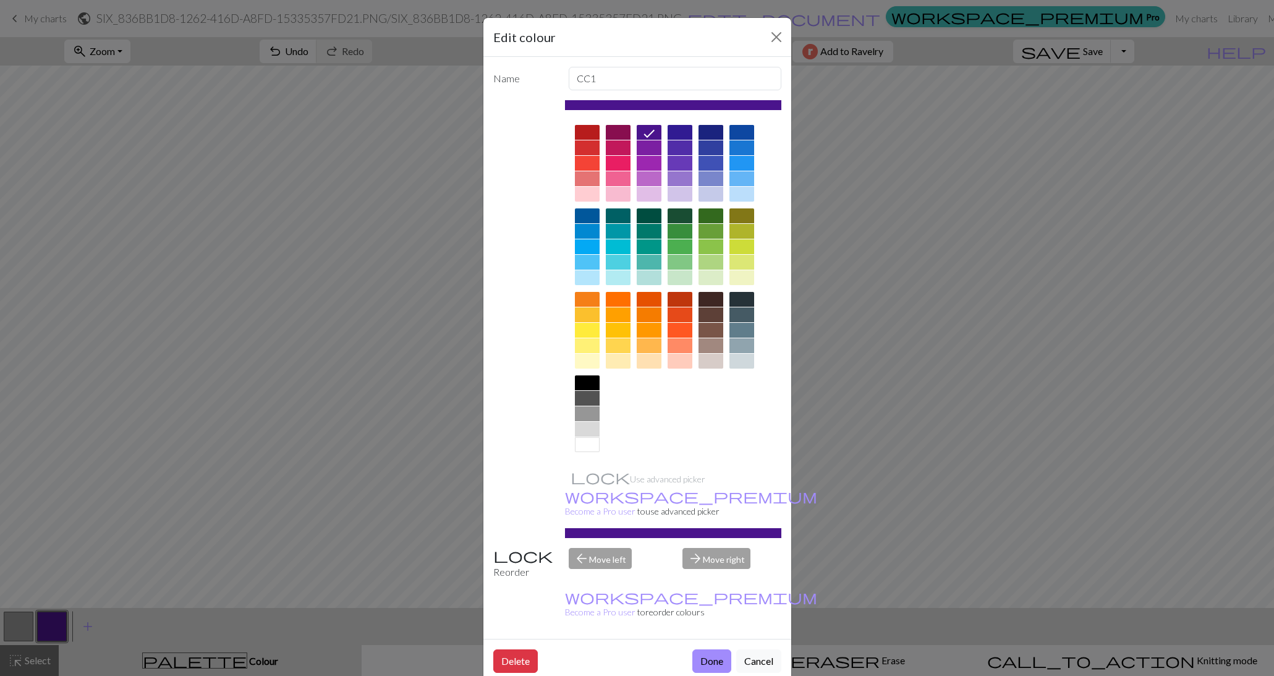
click at [592, 383] on div at bounding box center [587, 382] width 25 height 15
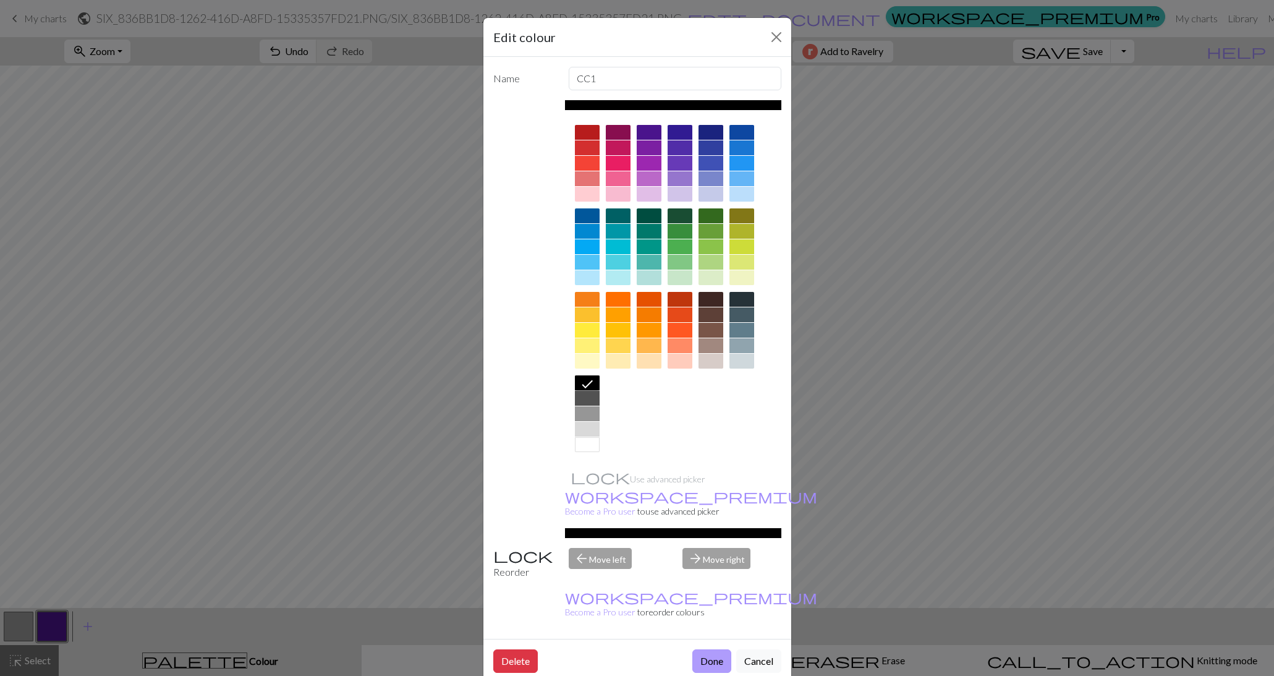
click at [711, 649] on button "Done" at bounding box center [711, 660] width 39 height 23
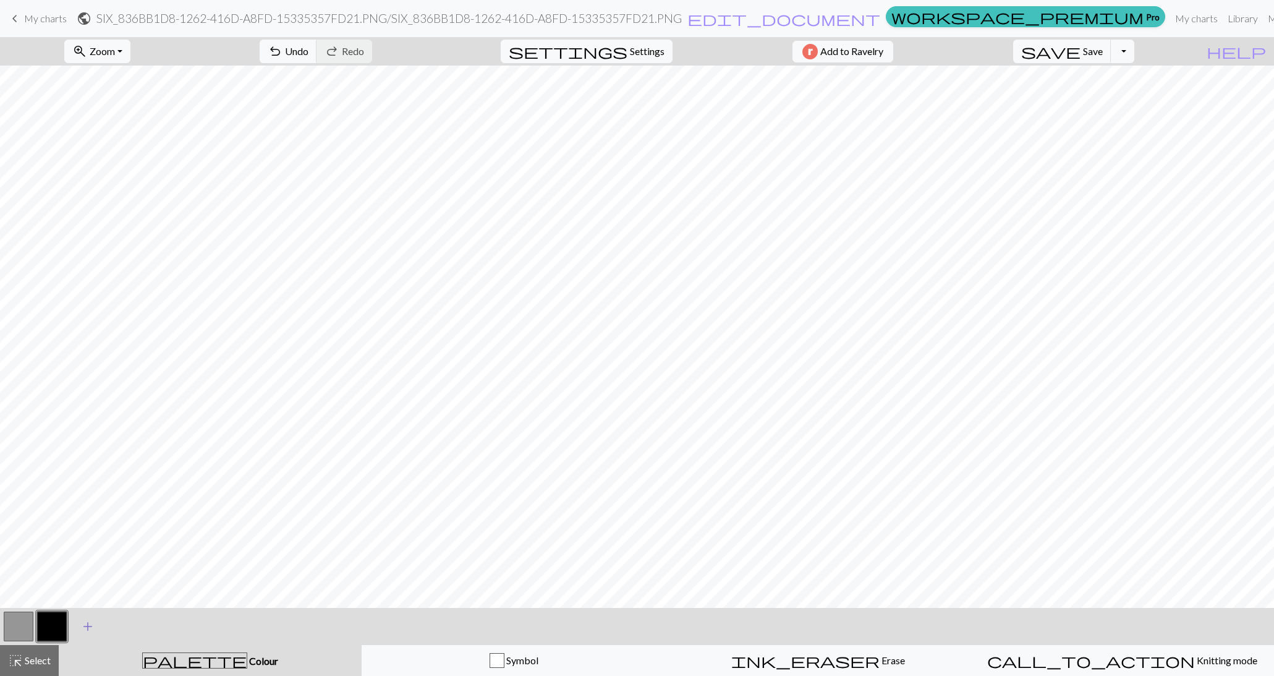
click at [90, 626] on span "add" at bounding box center [87, 626] width 15 height 17
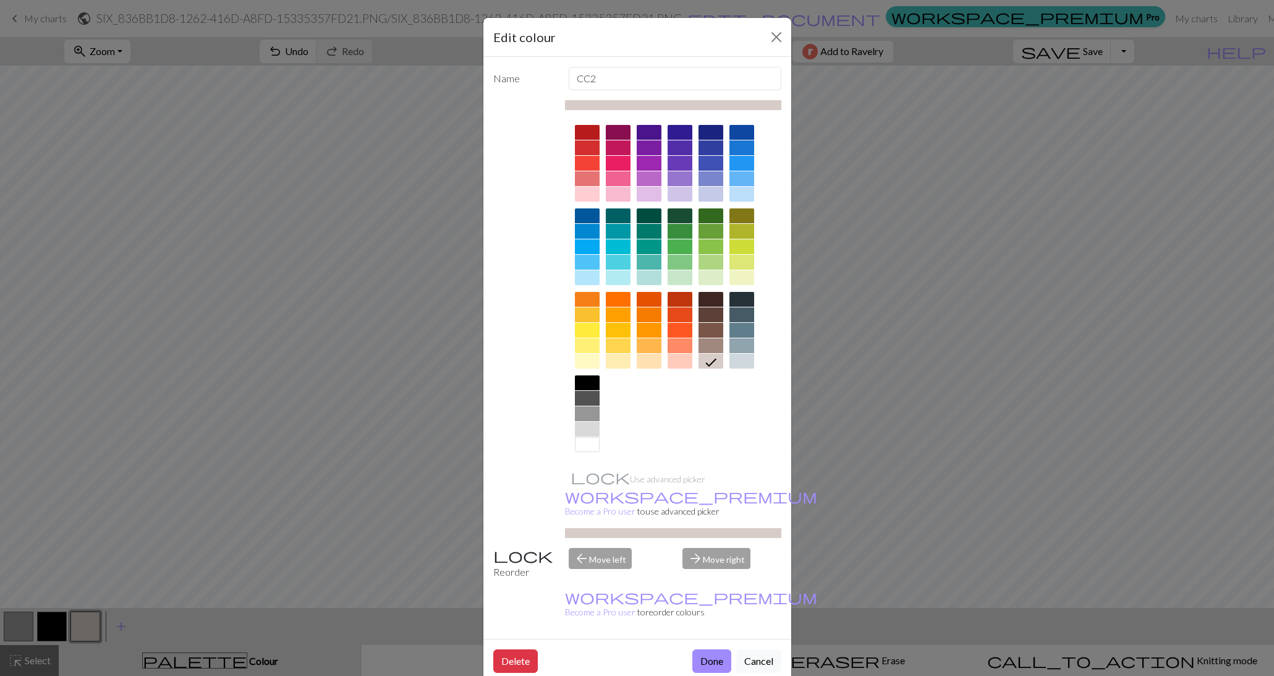
click at [597, 393] on div at bounding box center [587, 398] width 25 height 15
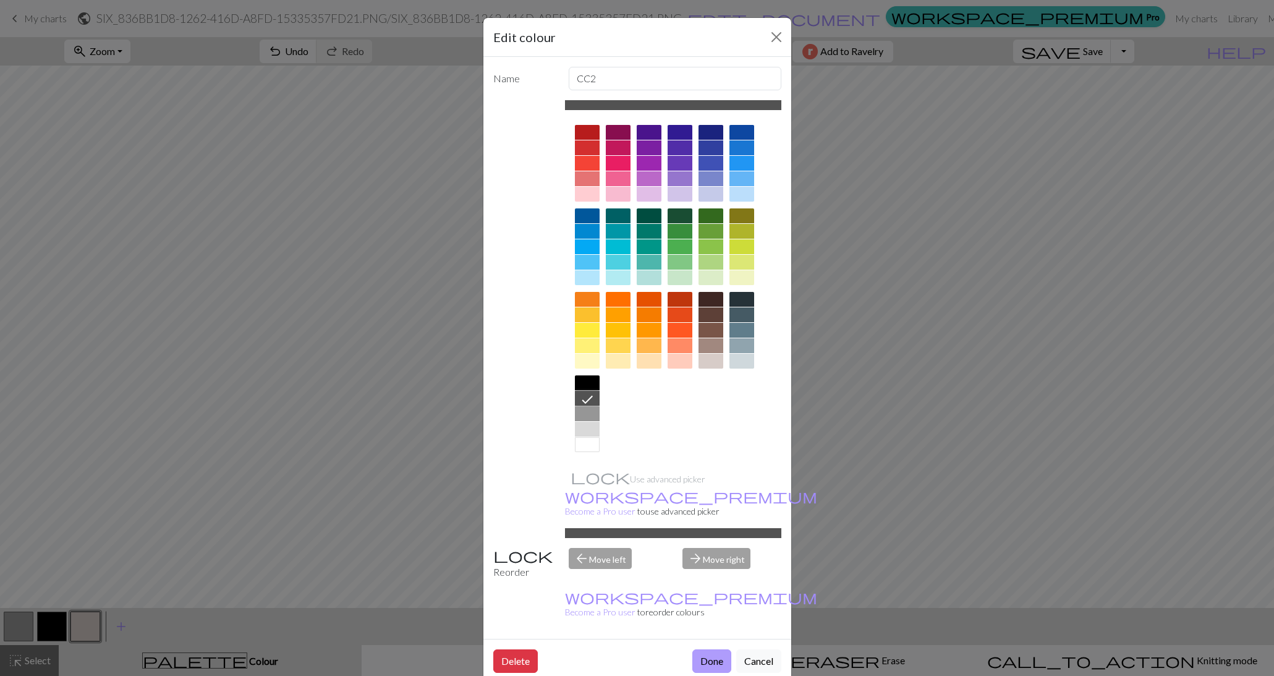
click at [718, 649] on button "Done" at bounding box center [711, 660] width 39 height 23
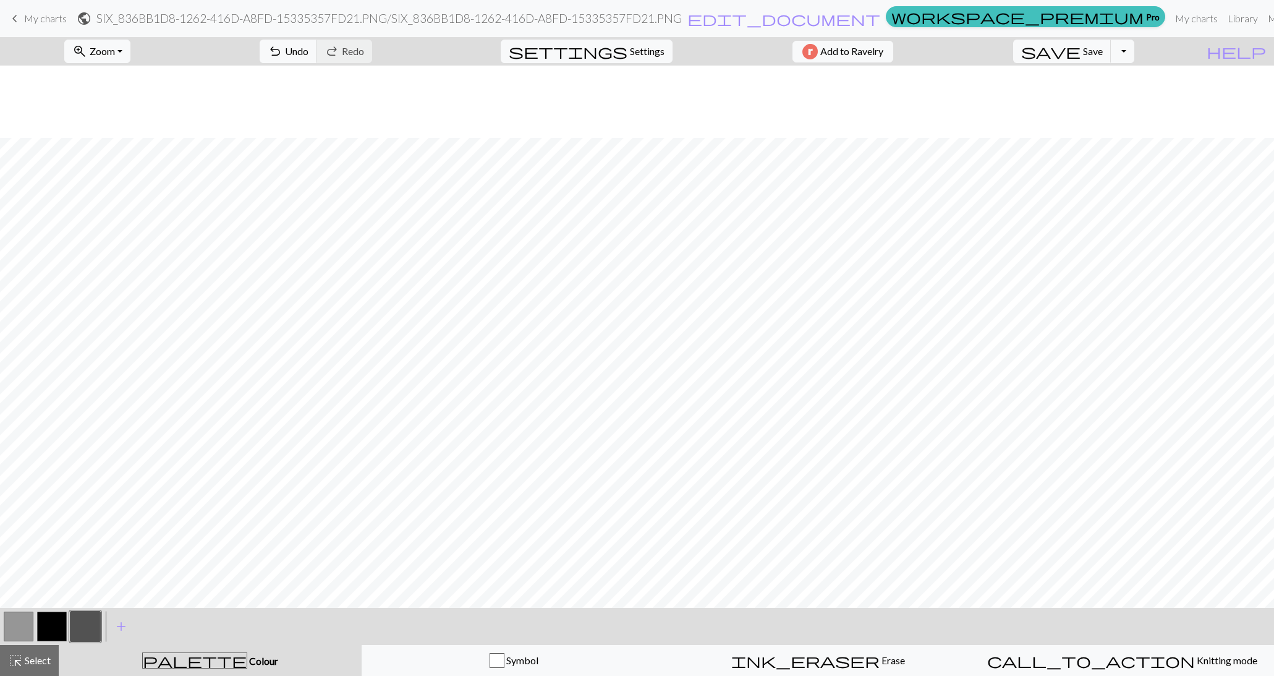
scroll to position [72, 0]
click at [28, 626] on button "button" at bounding box center [19, 626] width 30 height 30
click at [92, 622] on button "button" at bounding box center [85, 626] width 30 height 30
click at [15, 623] on button "button" at bounding box center [19, 626] width 30 height 30
click at [94, 624] on button "button" at bounding box center [85, 626] width 30 height 30
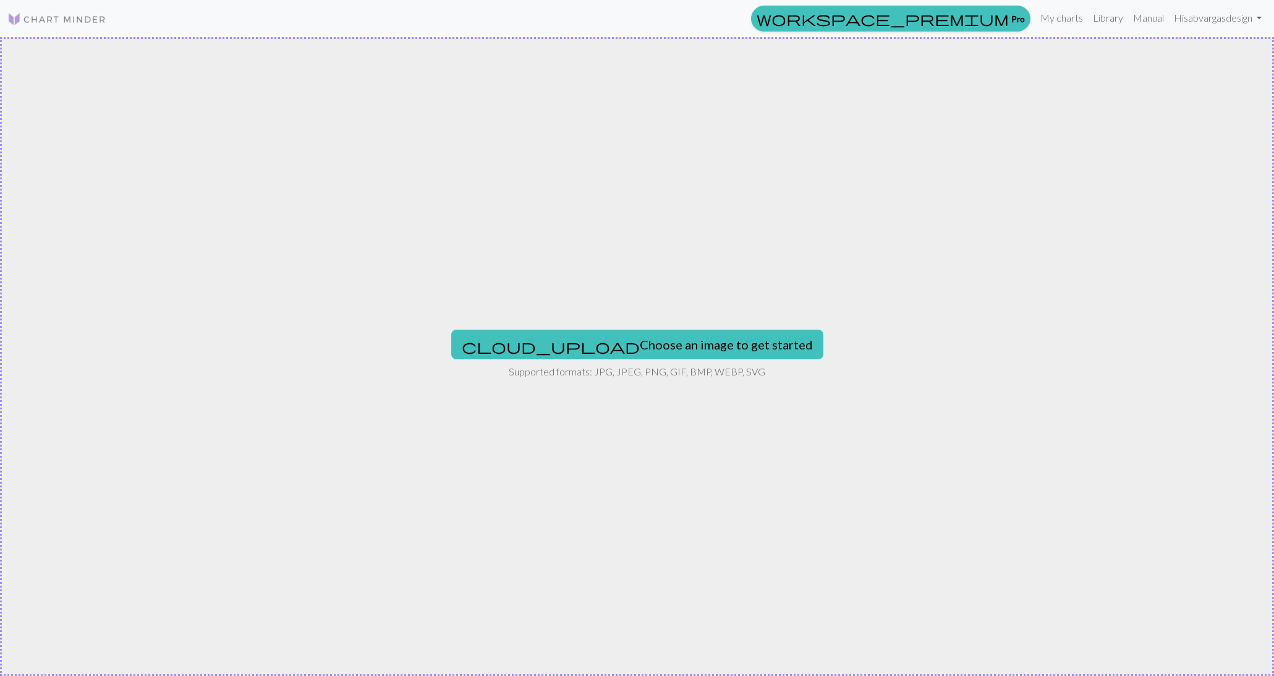
click at [95, 14] on img at bounding box center [56, 19] width 99 height 15
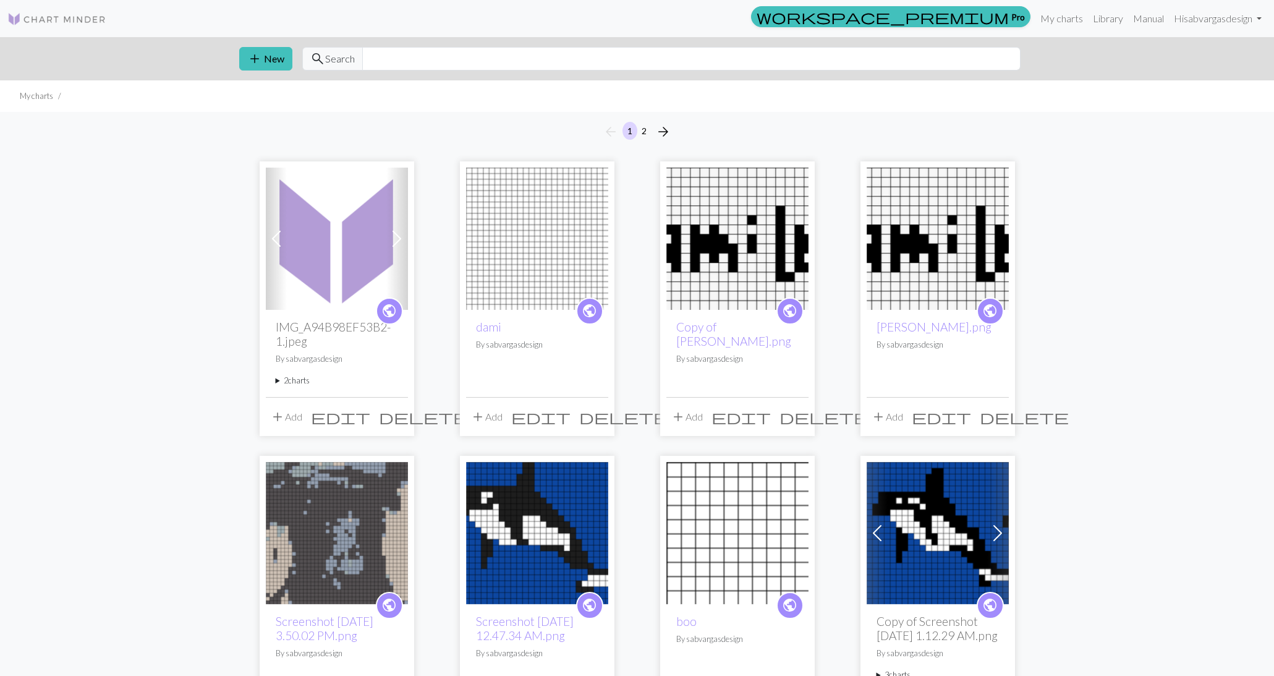
click at [332, 346] on h2 "IMG_A94B98EF53B2-1.jpeg" at bounding box center [337, 334] width 122 height 28
click at [286, 336] on h2 "IMG_A94B98EF53B2-1.jpeg" at bounding box center [337, 334] width 122 height 28
click at [311, 266] on img at bounding box center [337, 239] width 142 height 142
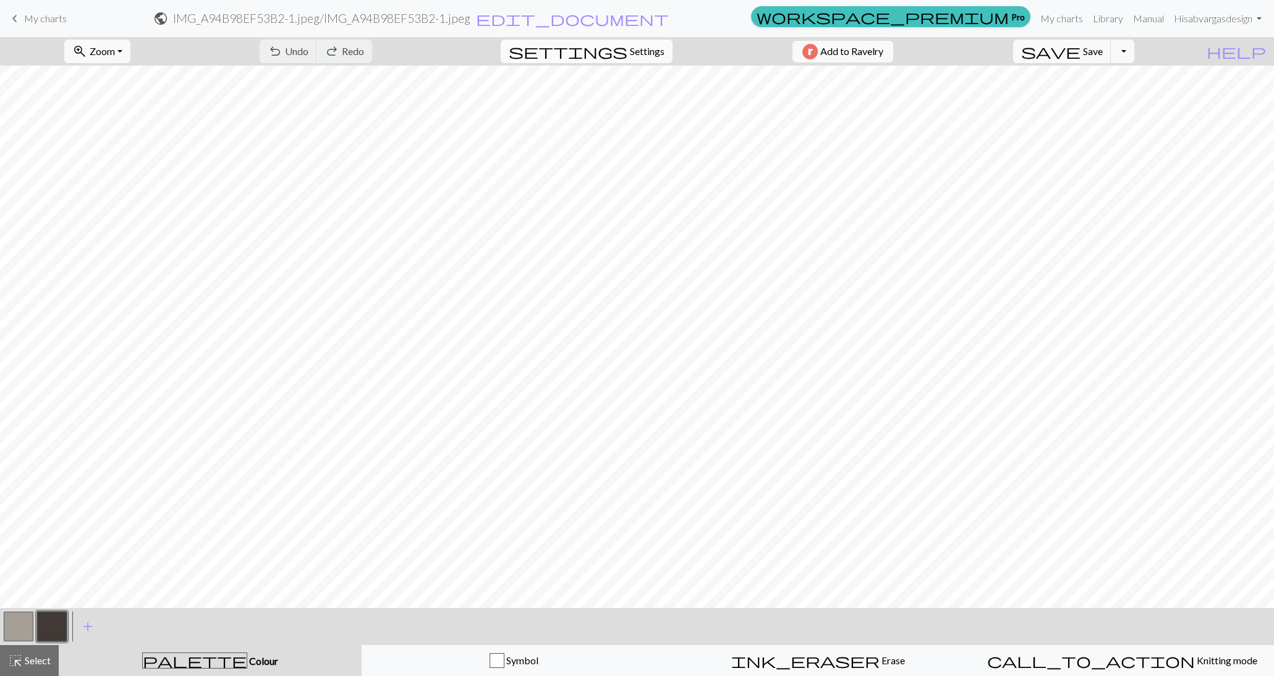
click at [630, 46] on span "Settings" at bounding box center [647, 51] width 35 height 15
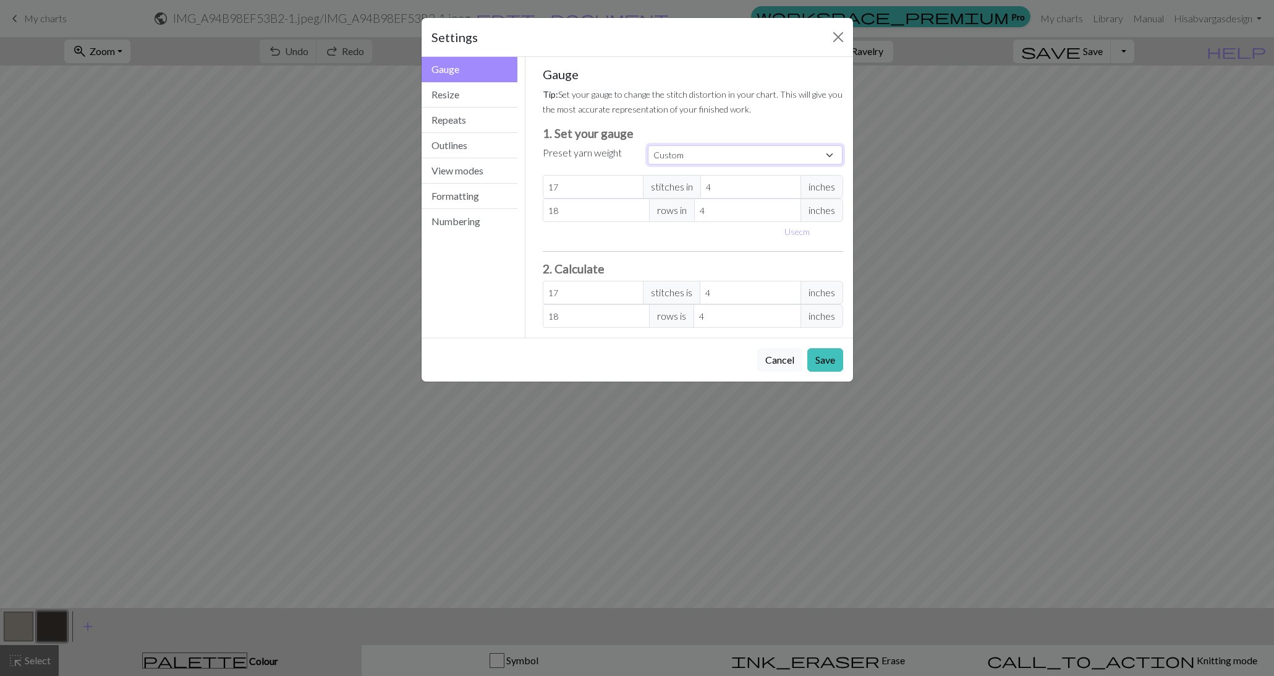
click at [699, 151] on select "Custom Square Lace Light Fingering Fingering Sport Double knit Worsted Aran Bul…" at bounding box center [745, 154] width 195 height 19
click at [729, 150] on select "Custom Square Lace Light Fingering Fingering Sport Double knit Worsted Aran Bul…" at bounding box center [745, 154] width 195 height 19
select select "worsted"
type input "20"
type input "26"
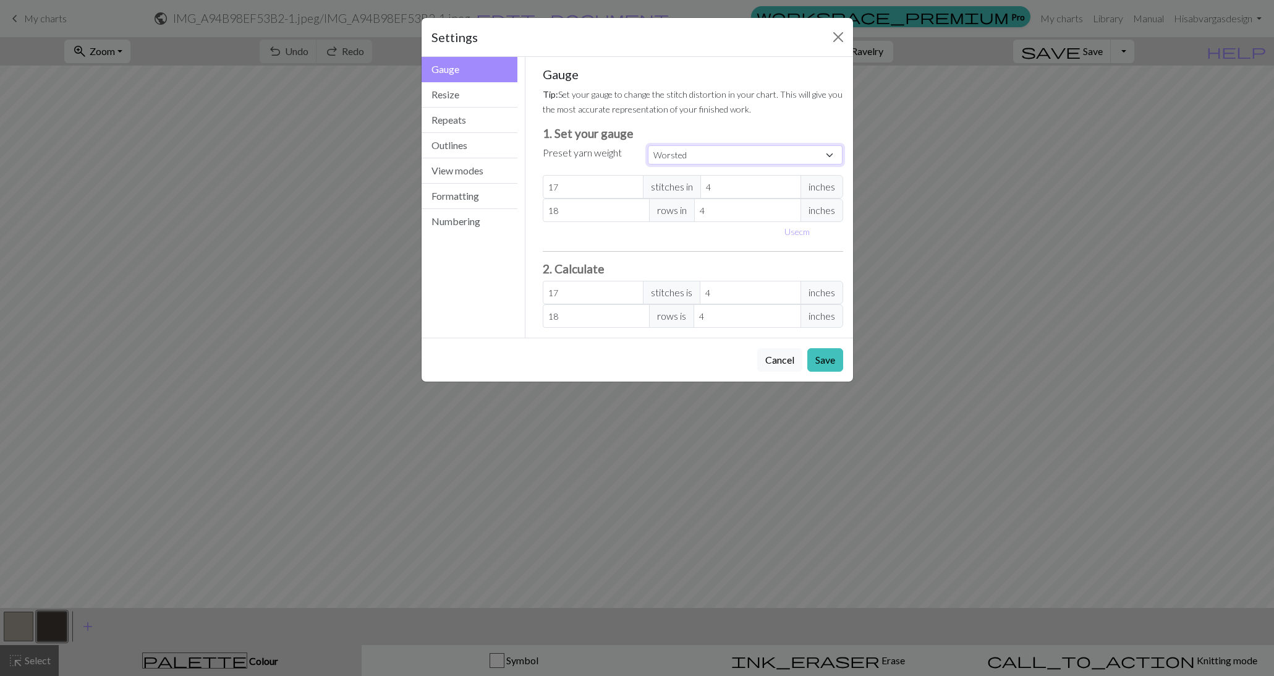
type input "20"
type input "26"
click at [598, 196] on input "20" at bounding box center [593, 186] width 101 height 23
select select "custom"
type input "2"
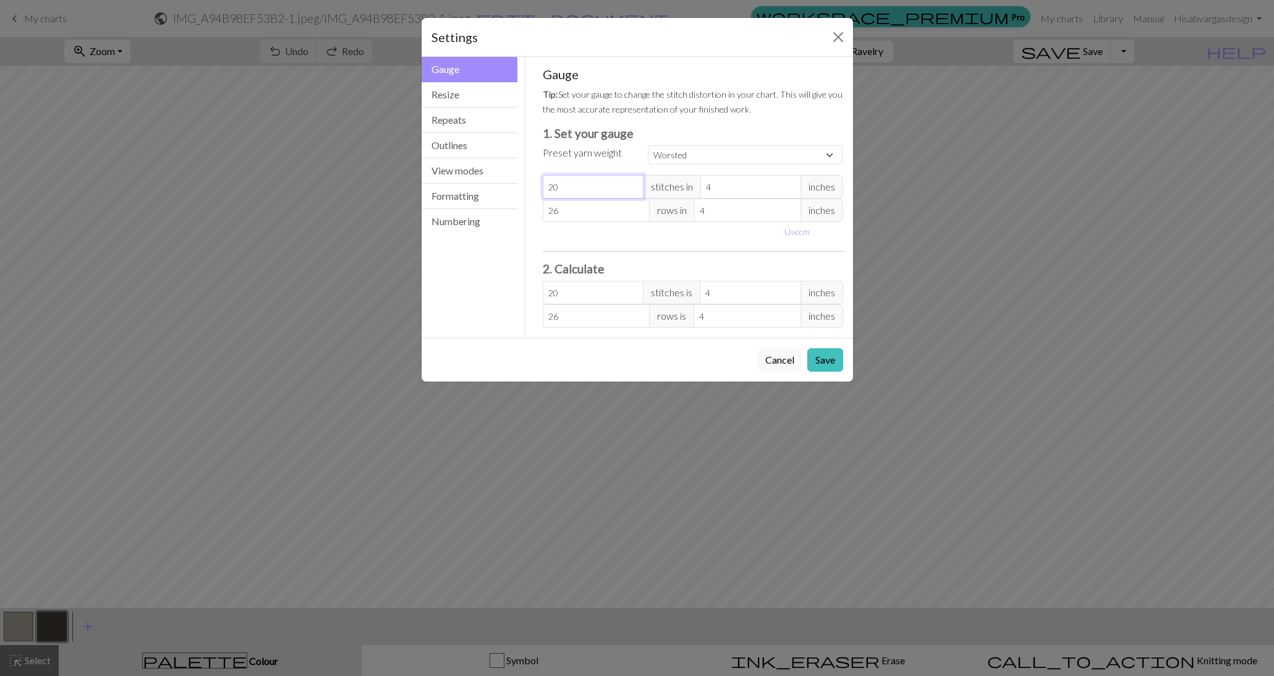
type input "2"
type input "0"
type input "1"
type input "18"
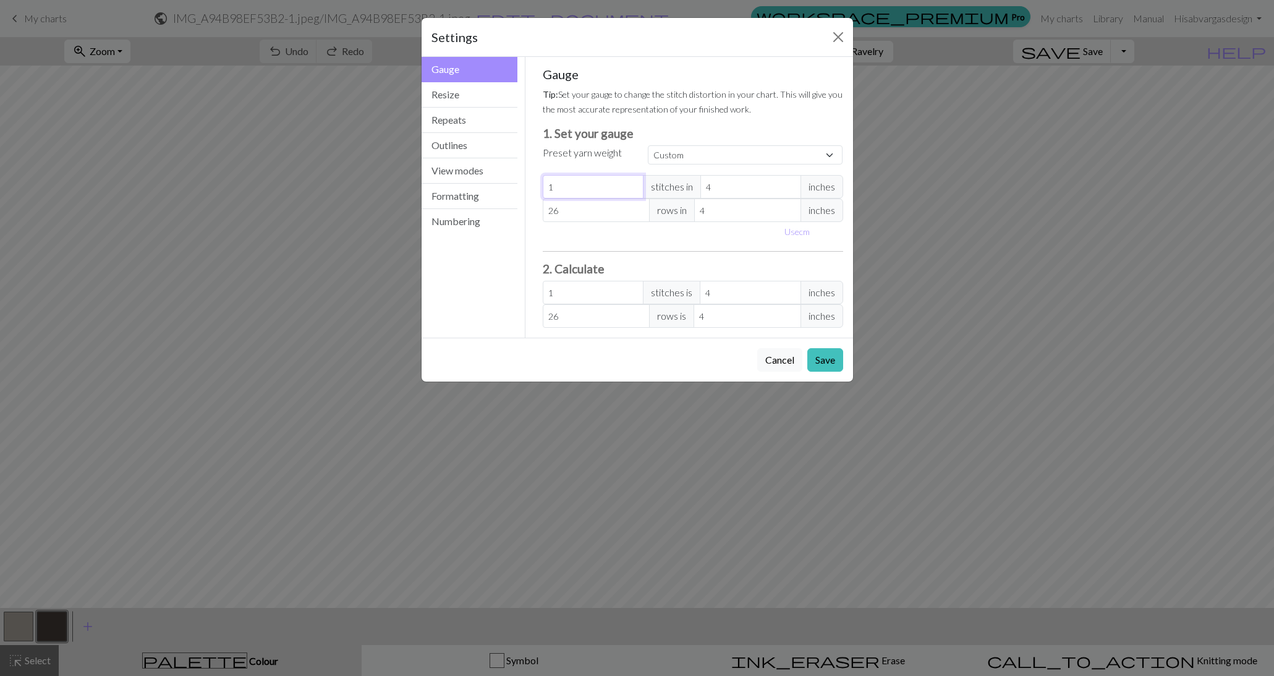
type input "18"
click at [592, 215] on input "26" at bounding box center [596, 209] width 107 height 23
type input "2"
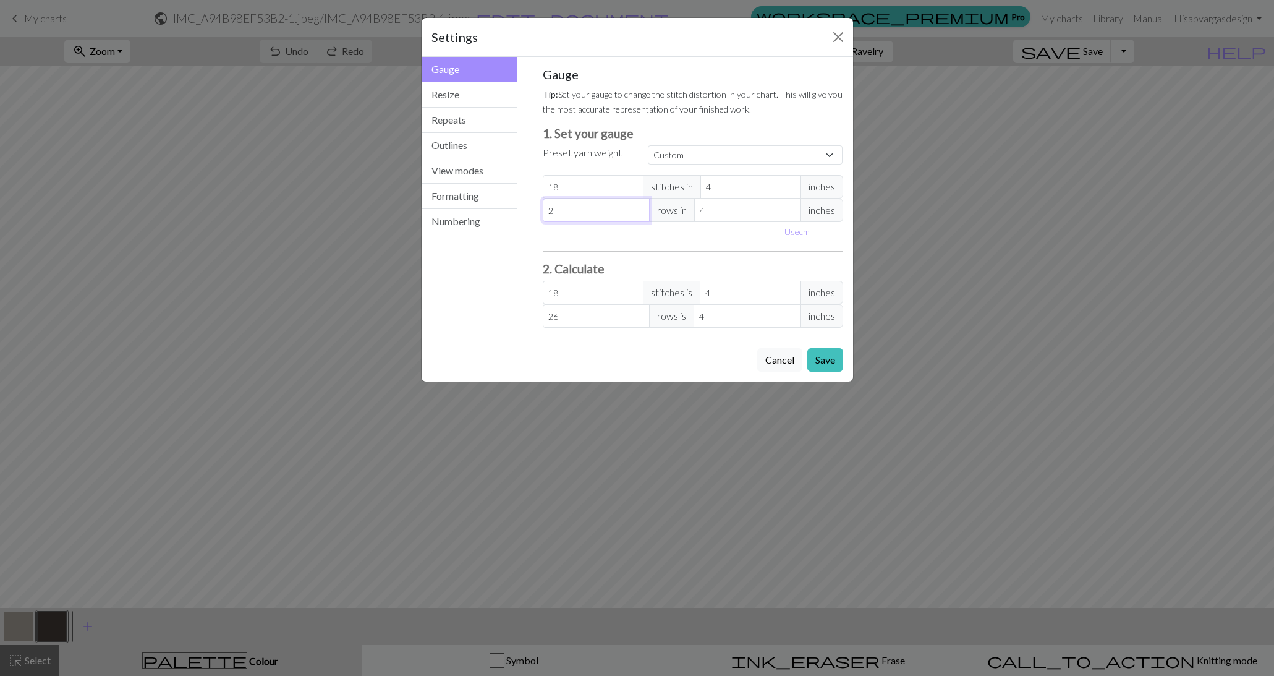
type input "2"
type input "0"
type input "1"
type input "18"
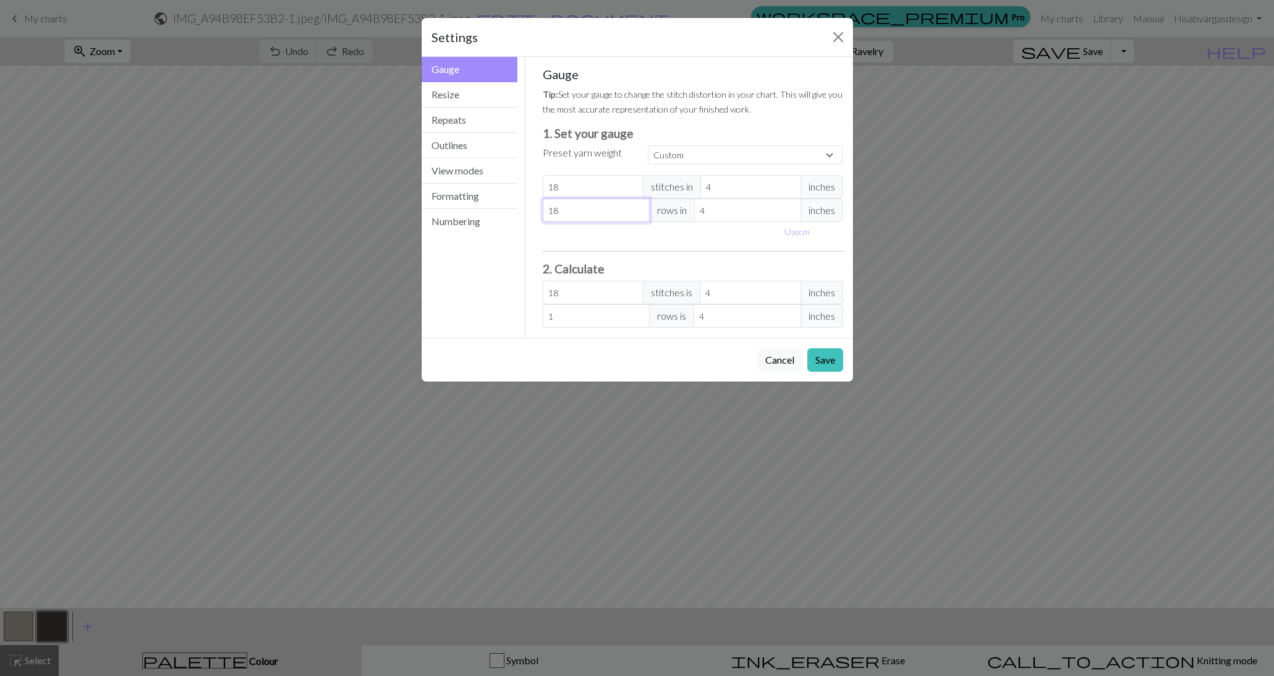
type input "18"
click at [747, 147] on select "Custom Square Lace Light Fingering Fingering Sport Double knit Worsted Aran Bul…" at bounding box center [745, 154] width 195 height 19
click at [473, 91] on button "Resize" at bounding box center [470, 94] width 96 height 25
